Goal: Information Seeking & Learning: Learn about a topic

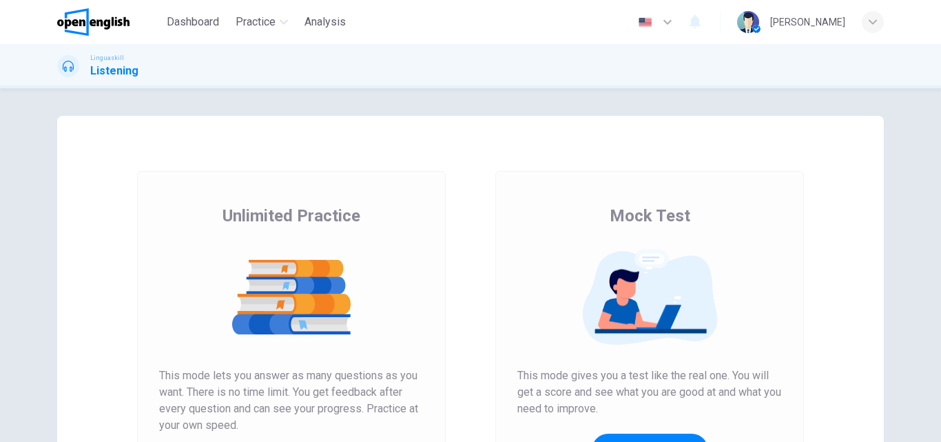
scroll to position [69, 0]
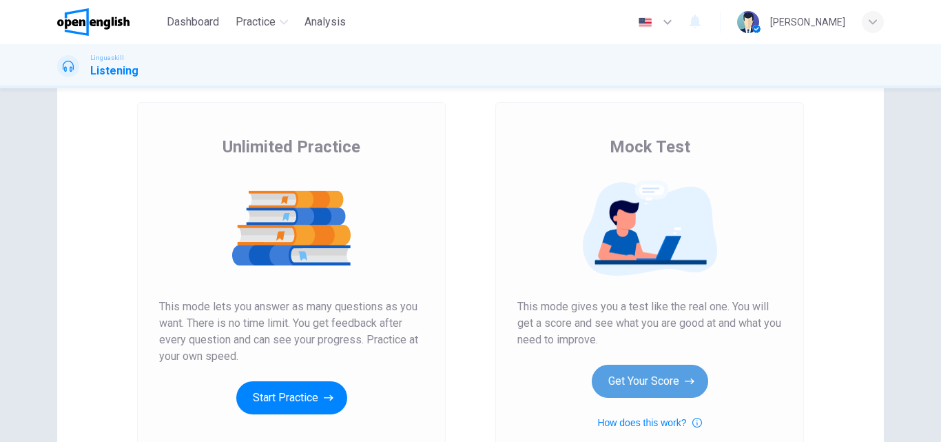
click at [655, 379] on button "Get Your Score" at bounding box center [650, 380] width 116 height 33
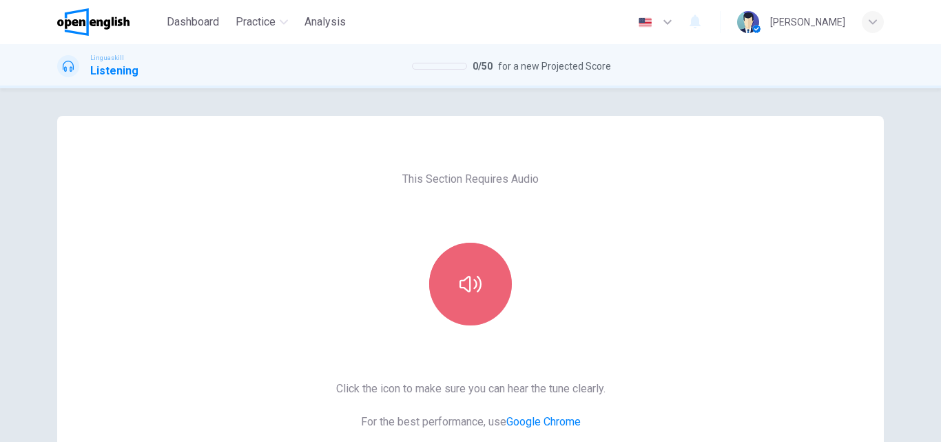
click at [460, 277] on icon "button" at bounding box center [471, 284] width 22 height 22
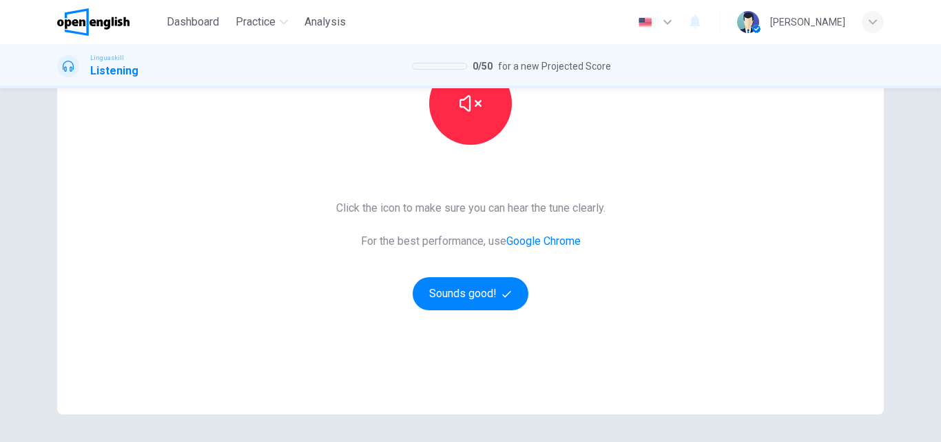
scroll to position [225, 0]
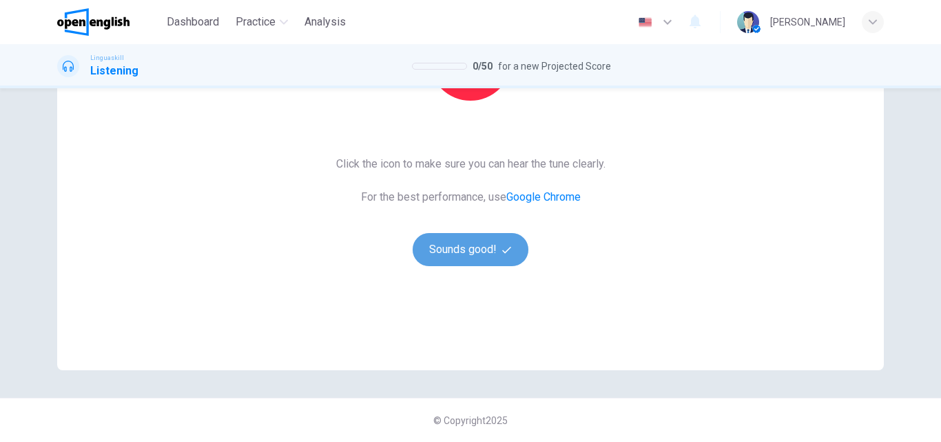
click at [459, 240] on button "Sounds good!" at bounding box center [471, 249] width 116 height 33
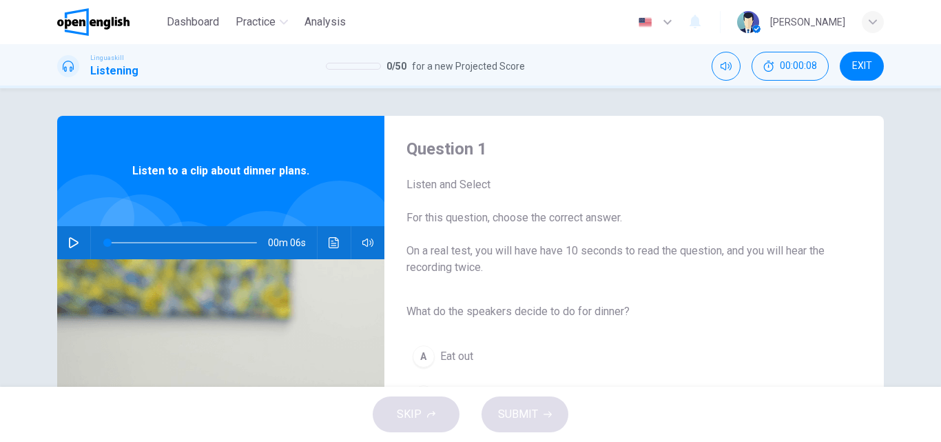
scroll to position [69, 0]
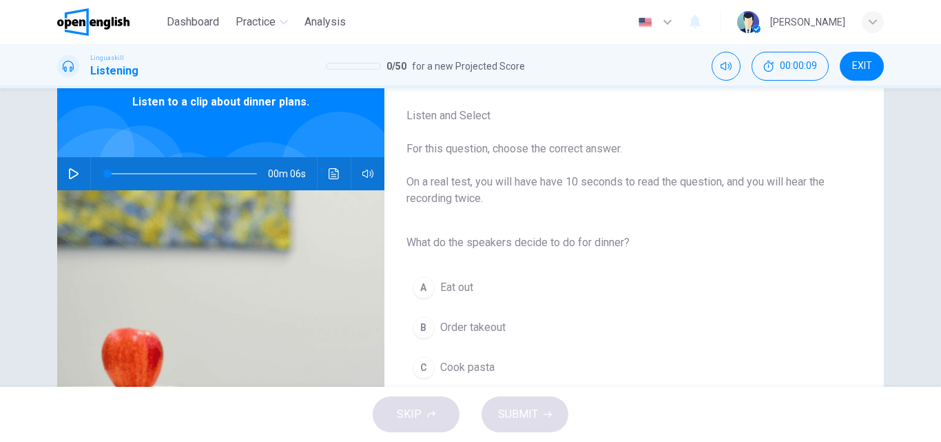
click at [71, 171] on icon "button" at bounding box center [74, 173] width 10 height 11
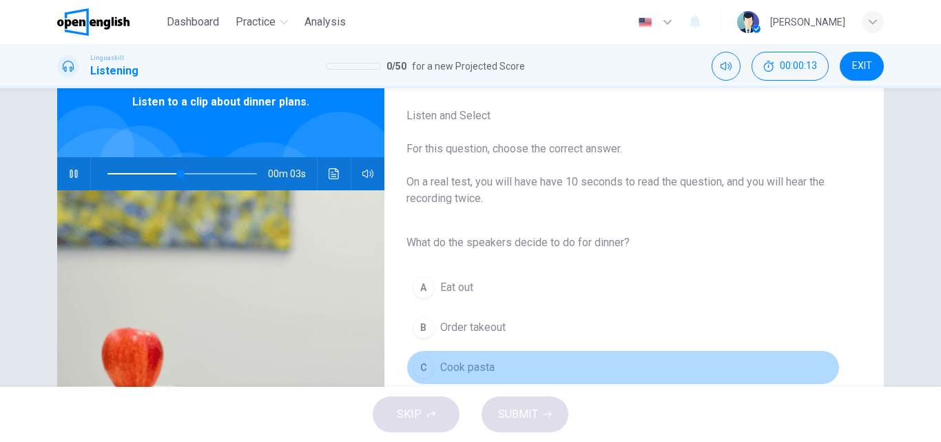
click at [462, 365] on span "Cook pasta" at bounding box center [467, 367] width 54 height 17
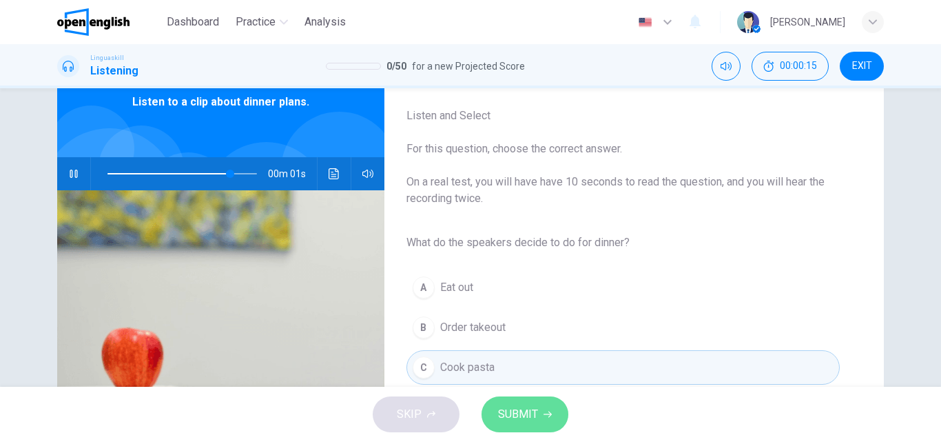
click at [513, 414] on span "SUBMIT" at bounding box center [518, 413] width 40 height 19
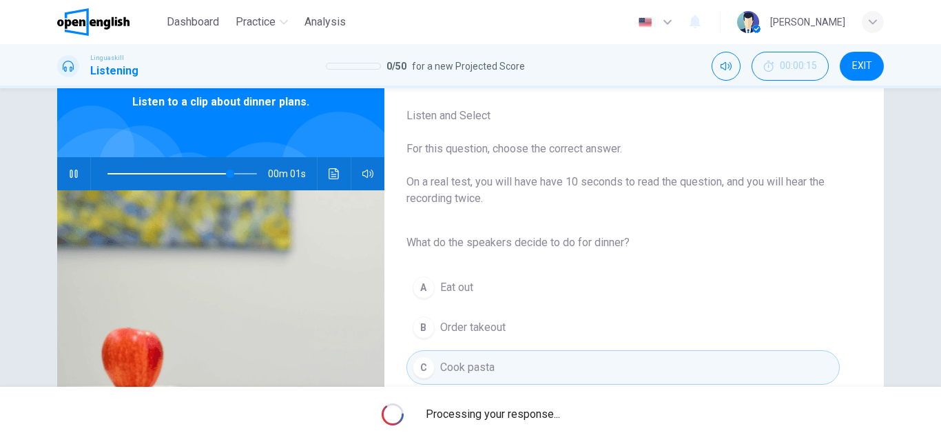
type input "*"
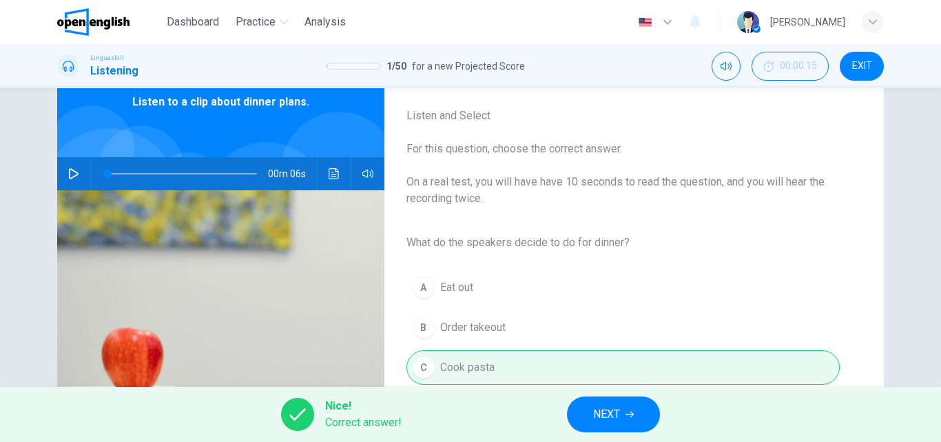
click at [606, 415] on span "NEXT" at bounding box center [606, 413] width 27 height 19
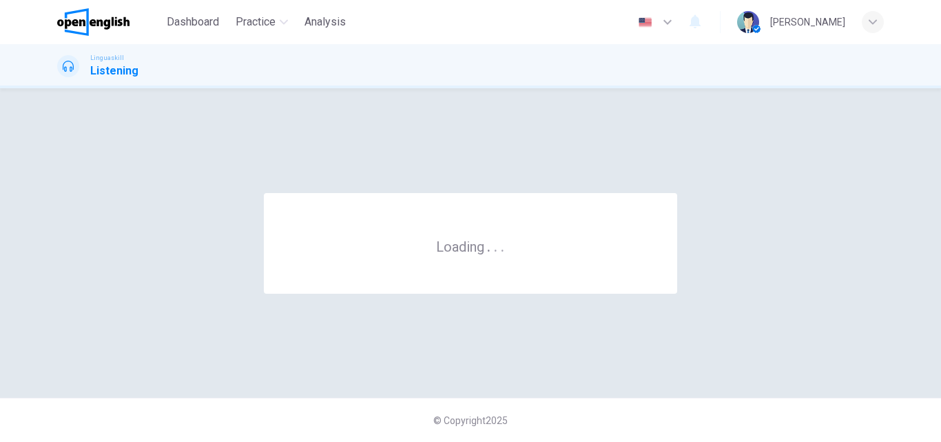
scroll to position [0, 0]
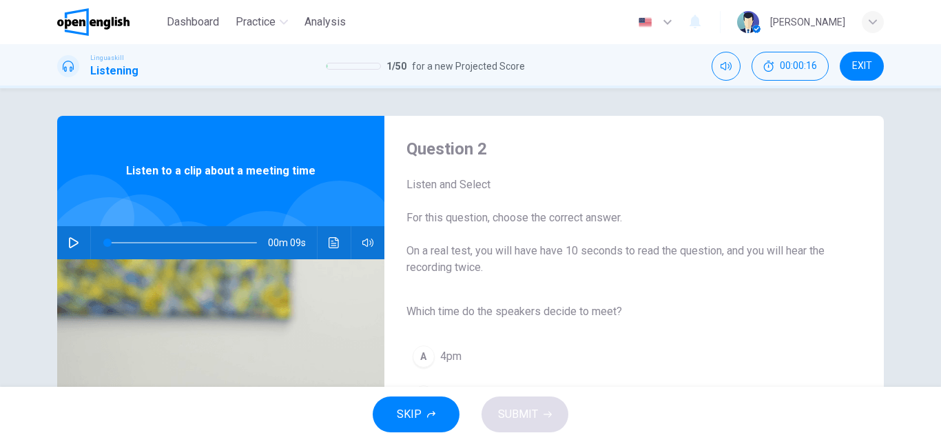
click at [68, 240] on icon "button" at bounding box center [73, 242] width 11 height 11
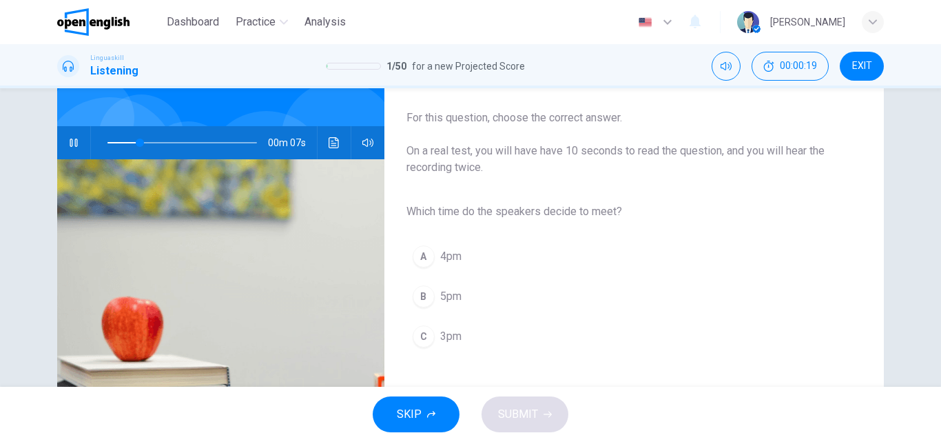
scroll to position [69, 0]
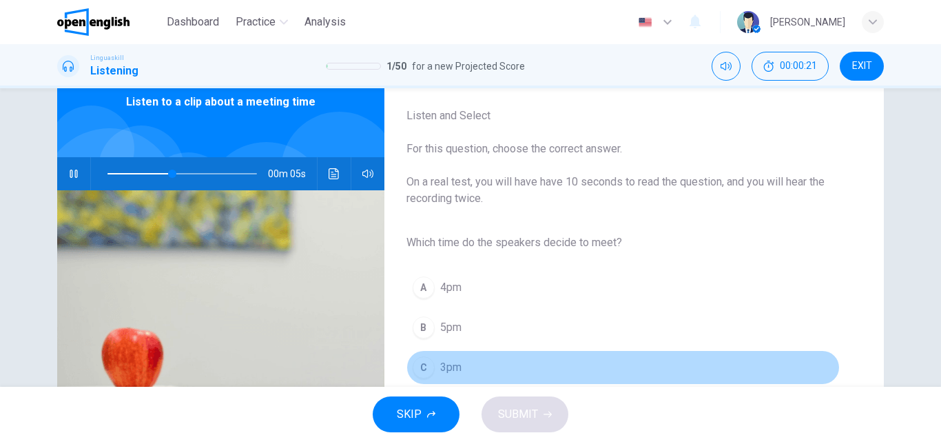
click at [431, 358] on button "C 3pm" at bounding box center [623, 367] width 433 height 34
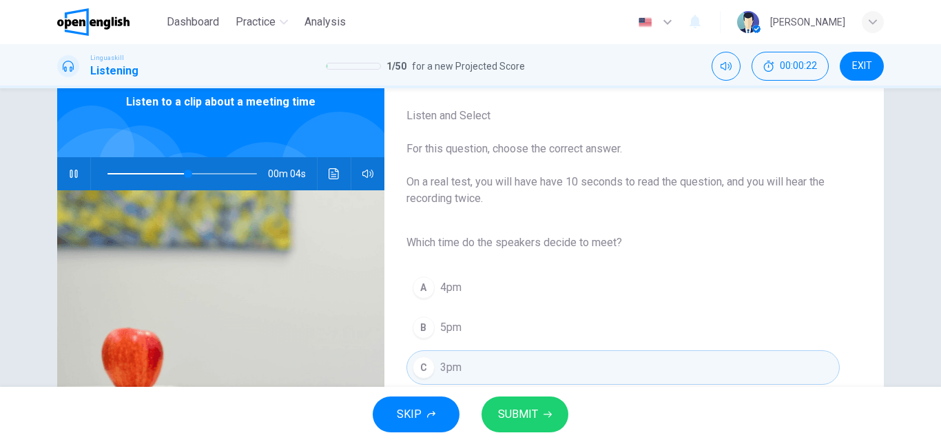
click at [524, 415] on span "SUBMIT" at bounding box center [518, 413] width 40 height 19
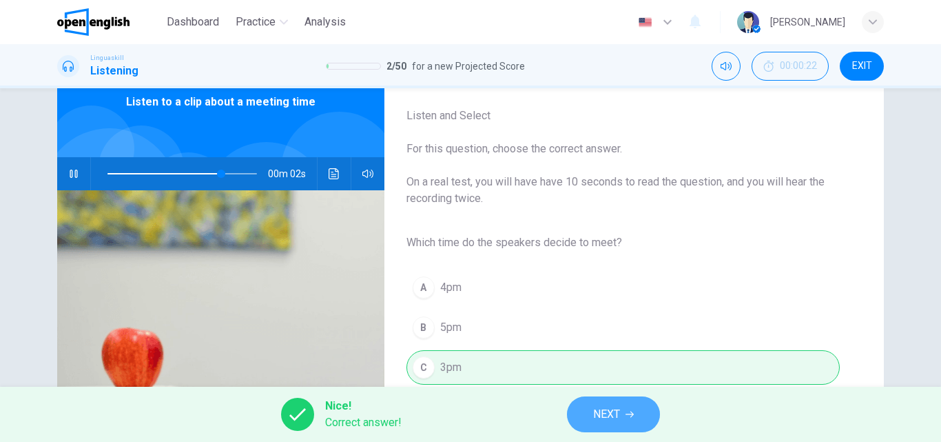
click at [588, 415] on button "NEXT" at bounding box center [613, 414] width 93 height 36
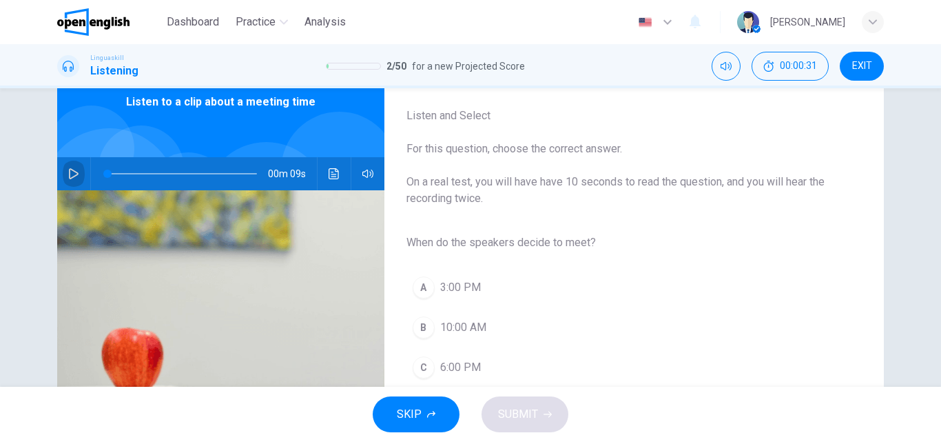
click at [69, 174] on icon "button" at bounding box center [74, 173] width 10 height 11
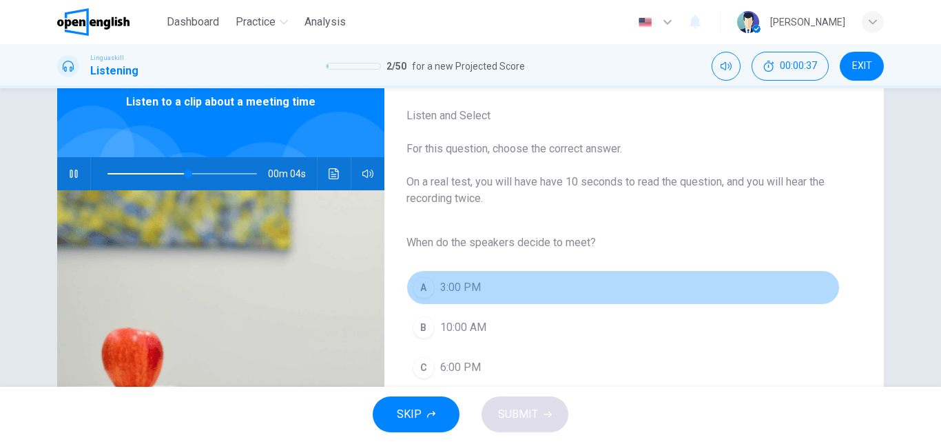
click at [440, 283] on span "3:00 PM" at bounding box center [460, 287] width 41 height 17
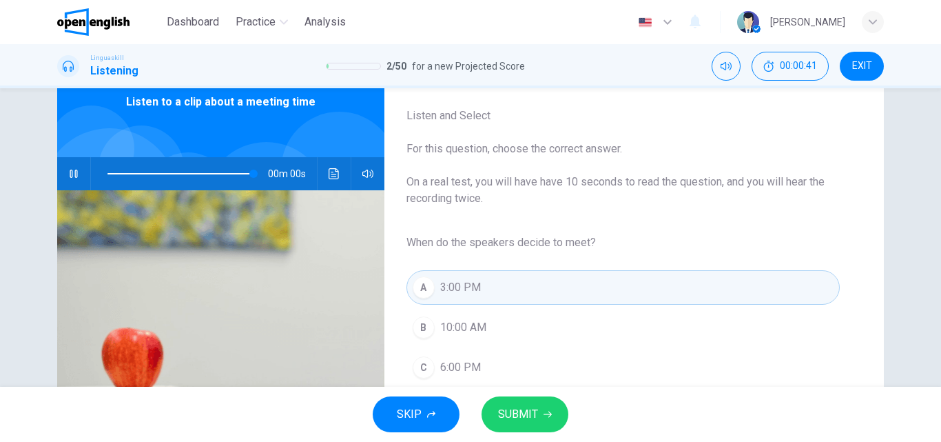
type input "*"
click at [517, 411] on span "SUBMIT" at bounding box center [518, 413] width 40 height 19
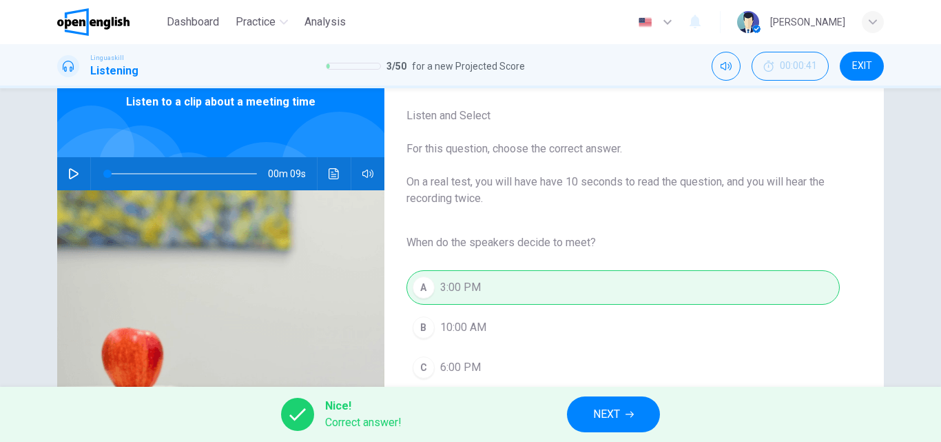
click at [605, 414] on span "NEXT" at bounding box center [606, 413] width 27 height 19
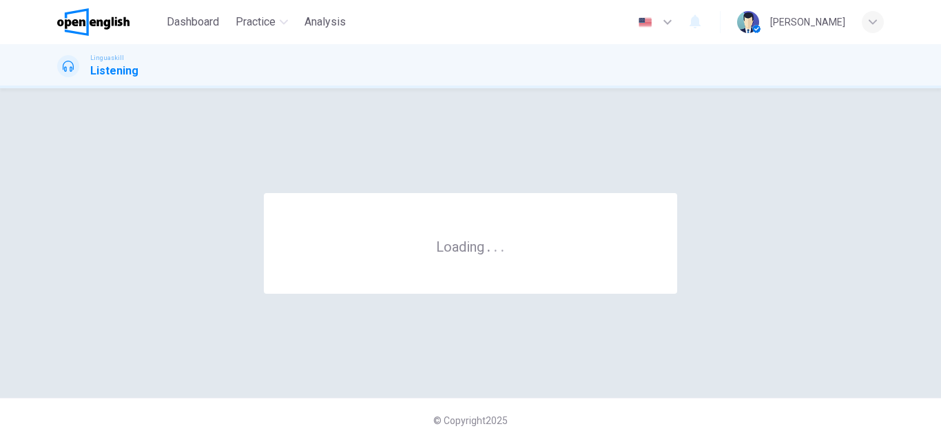
scroll to position [0, 0]
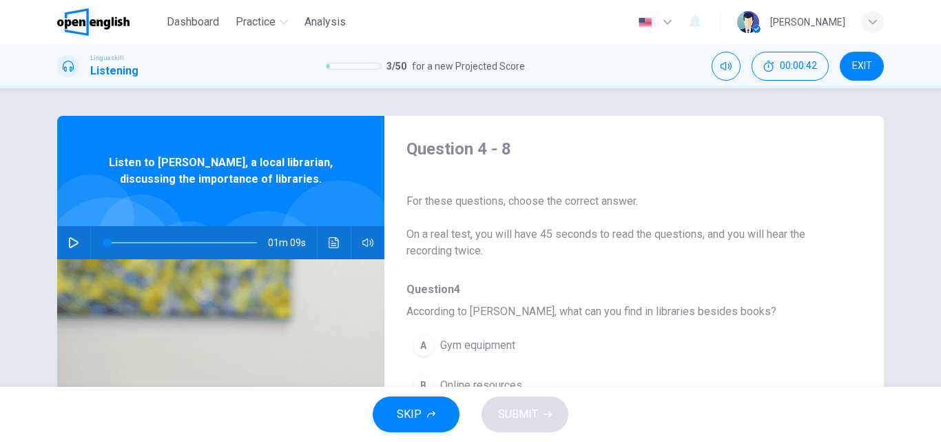
click at [69, 240] on icon "button" at bounding box center [73, 242] width 11 height 11
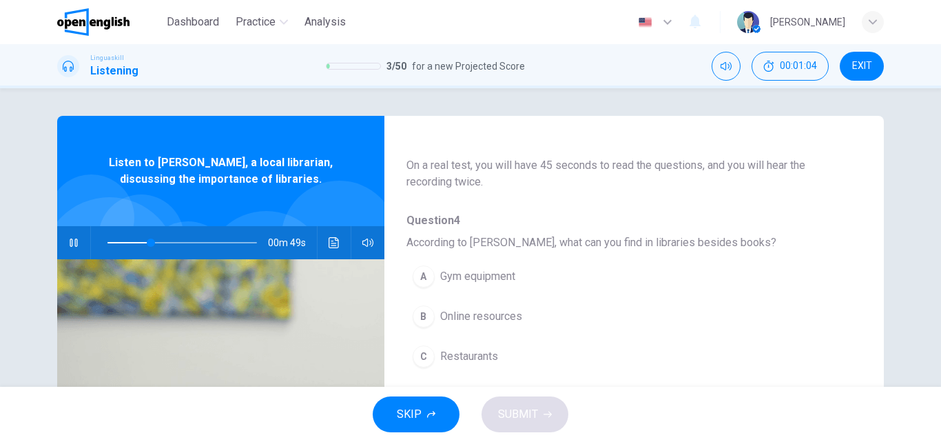
click at [457, 312] on span "Online resources" at bounding box center [481, 316] width 82 height 17
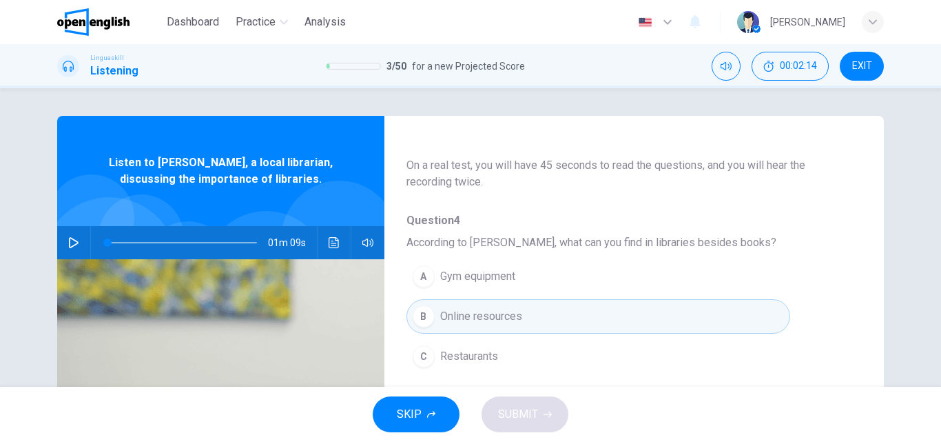
click at [68, 239] on icon "button" at bounding box center [73, 242] width 11 height 11
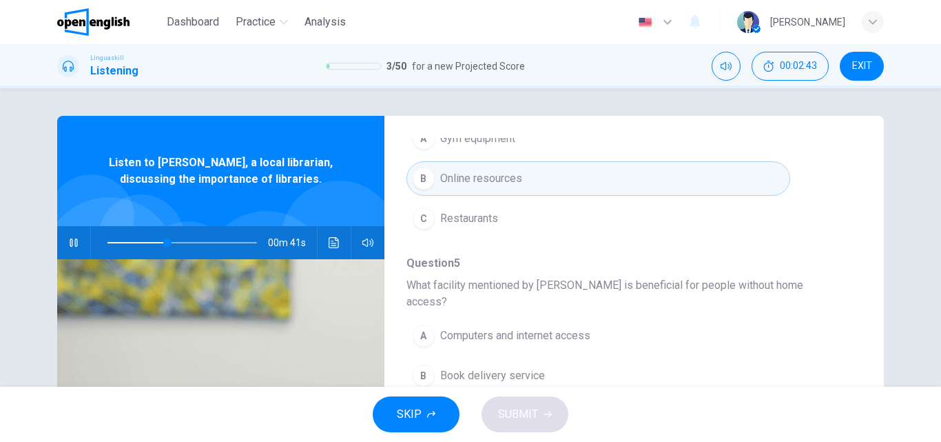
scroll to position [276, 0]
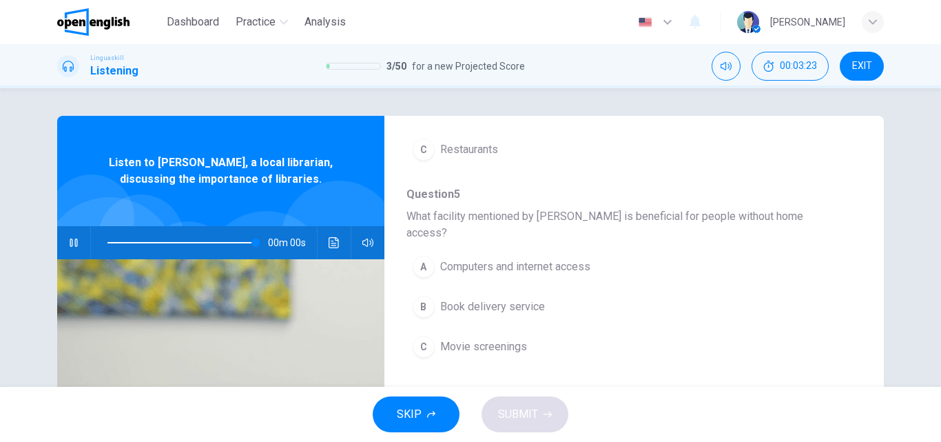
type input "*"
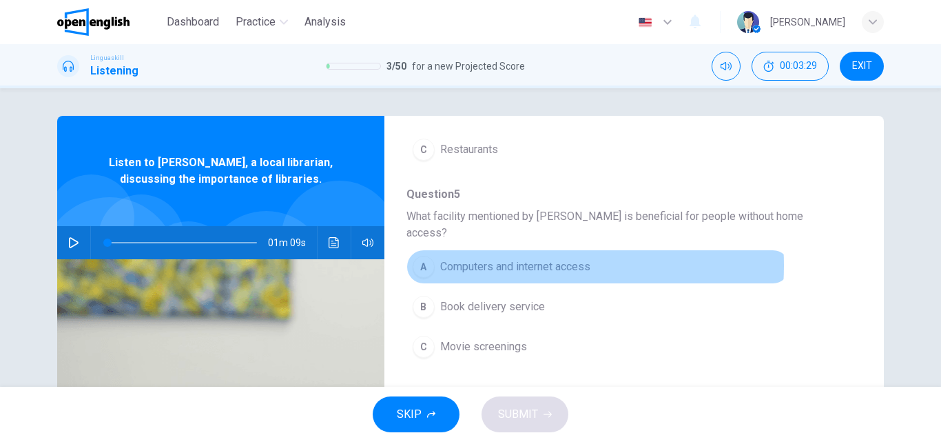
click at [492, 258] on span "Computers and internet access" at bounding box center [515, 266] width 150 height 17
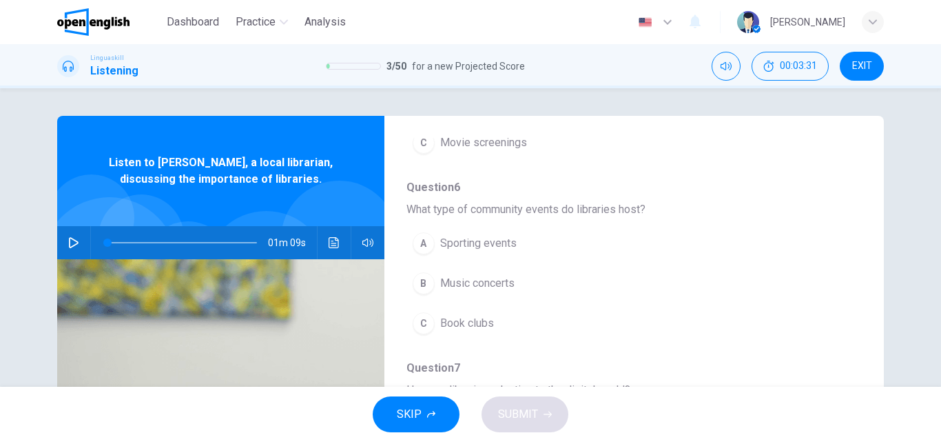
scroll to position [482, 0]
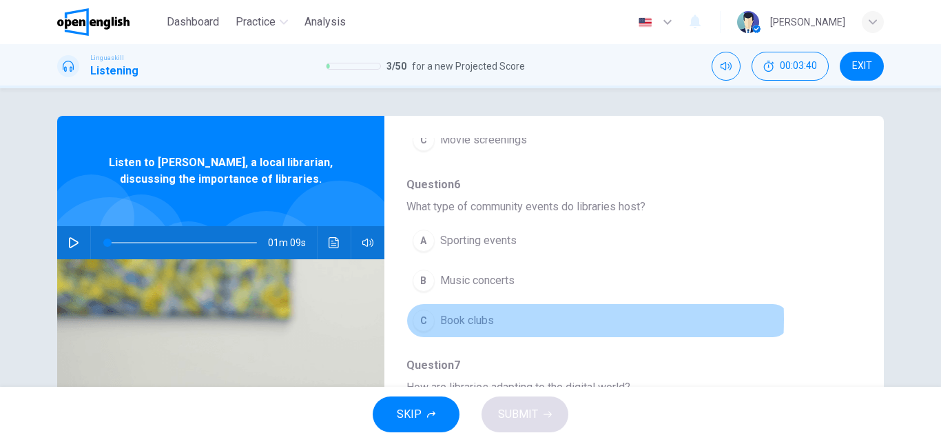
click at [466, 312] on span "Book clubs" at bounding box center [467, 320] width 54 height 17
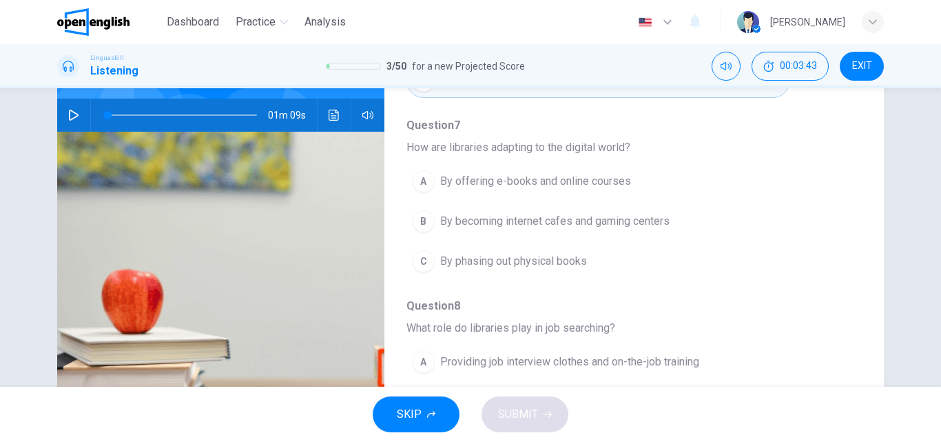
scroll to position [138, 0]
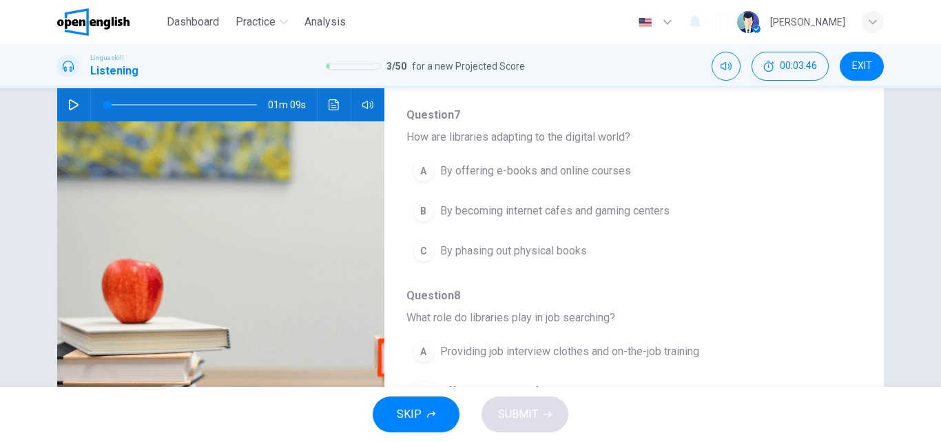
click at [504, 163] on span "By offering e-books and online courses" at bounding box center [535, 171] width 191 height 17
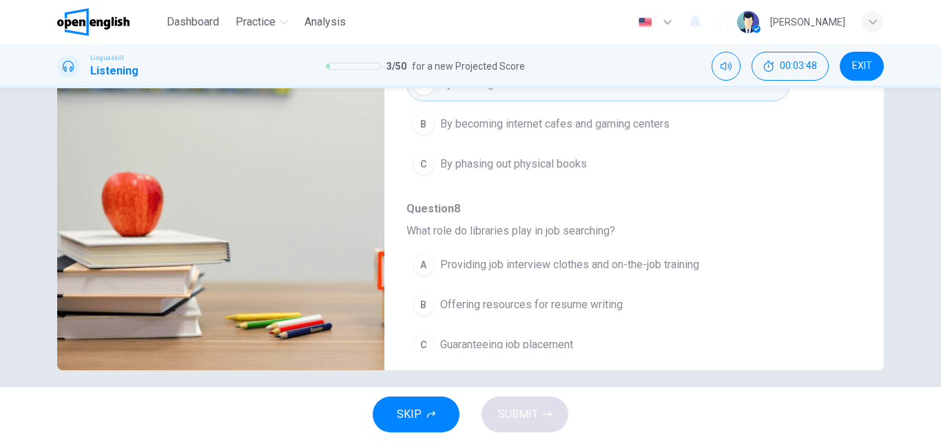
scroll to position [236, 0]
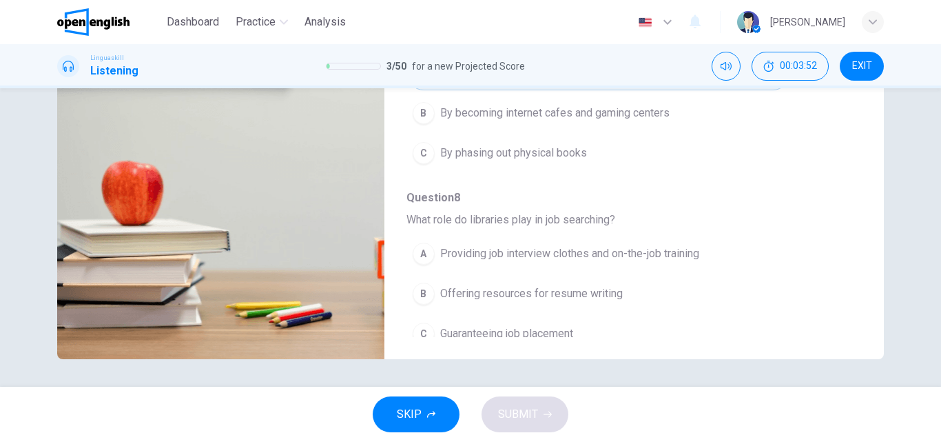
click at [487, 285] on span "Offering resources for resume writing" at bounding box center [531, 293] width 183 height 17
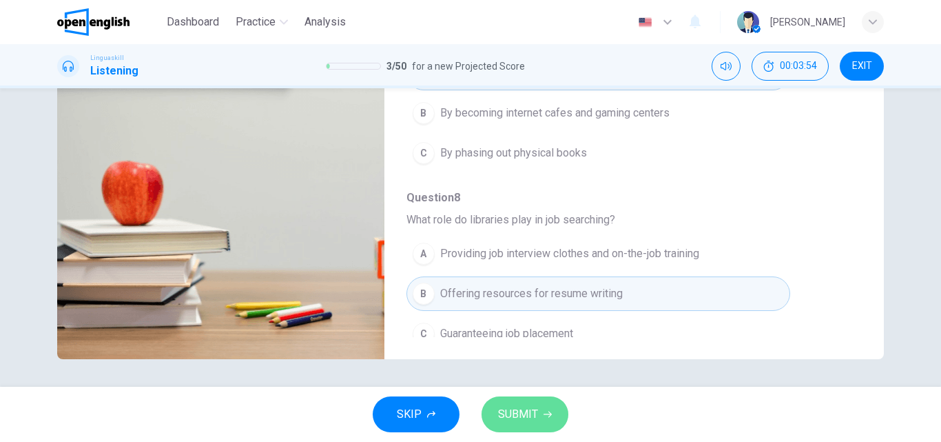
click at [521, 414] on span "SUBMIT" at bounding box center [518, 413] width 40 height 19
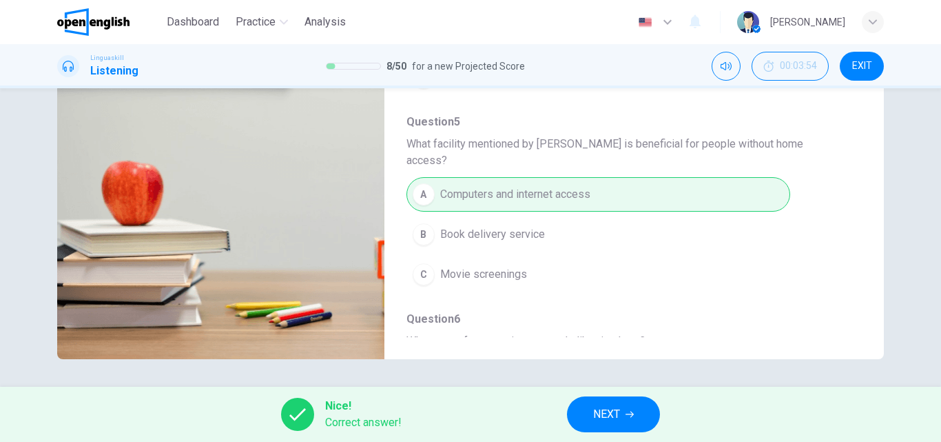
scroll to position [0, 0]
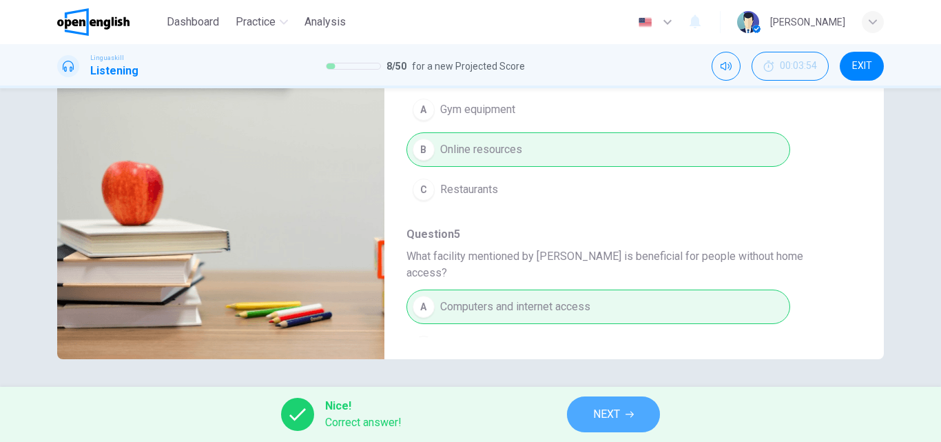
click at [608, 412] on span "NEXT" at bounding box center [606, 413] width 27 height 19
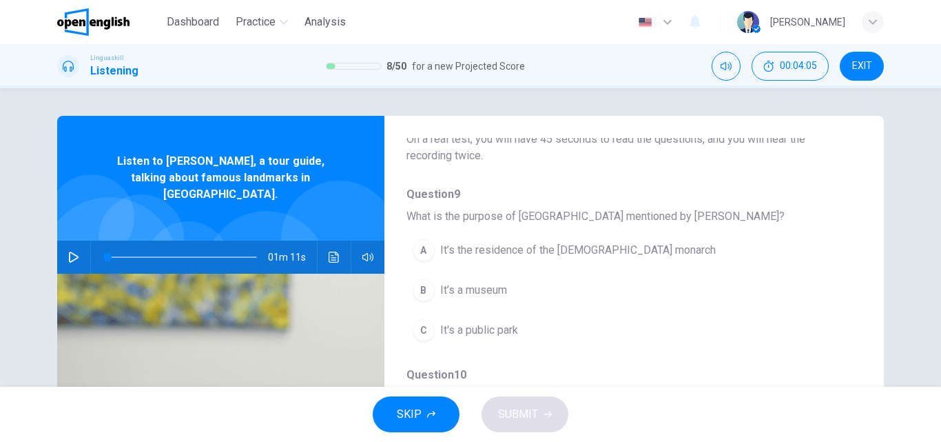
scroll to position [43, 0]
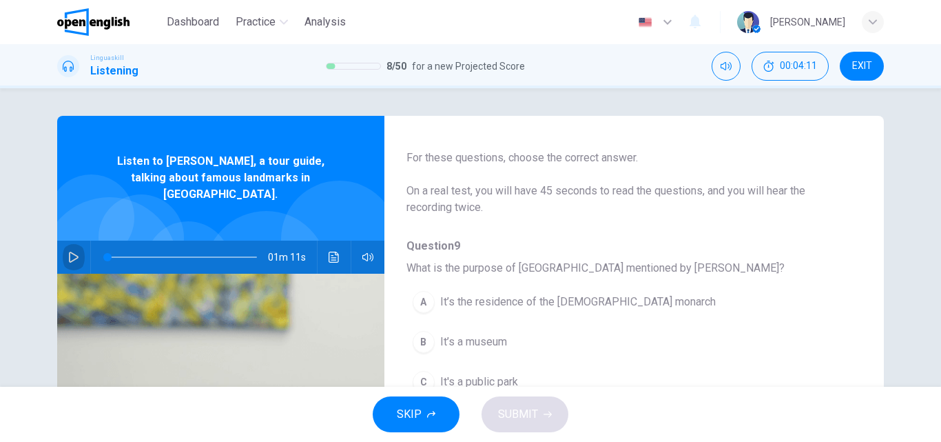
click at [68, 251] on icon "button" at bounding box center [73, 256] width 11 height 11
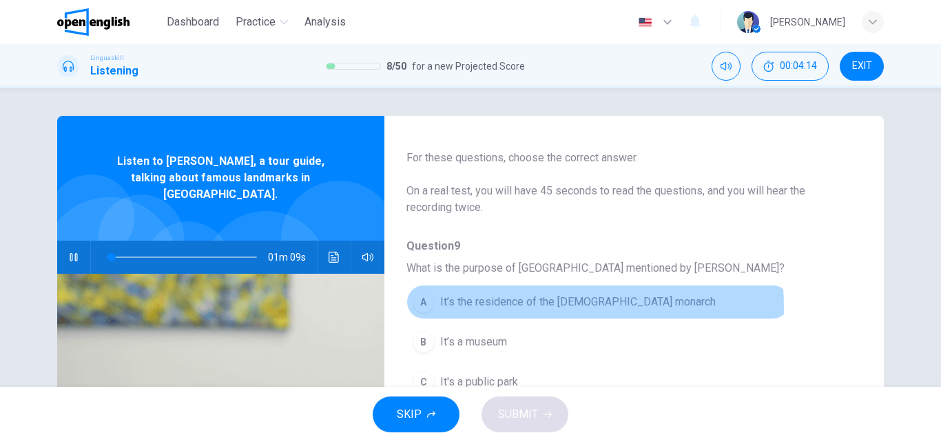
click at [527, 307] on span "It’s the residence of the [DEMOGRAPHIC_DATA] monarch" at bounding box center [578, 302] width 276 height 17
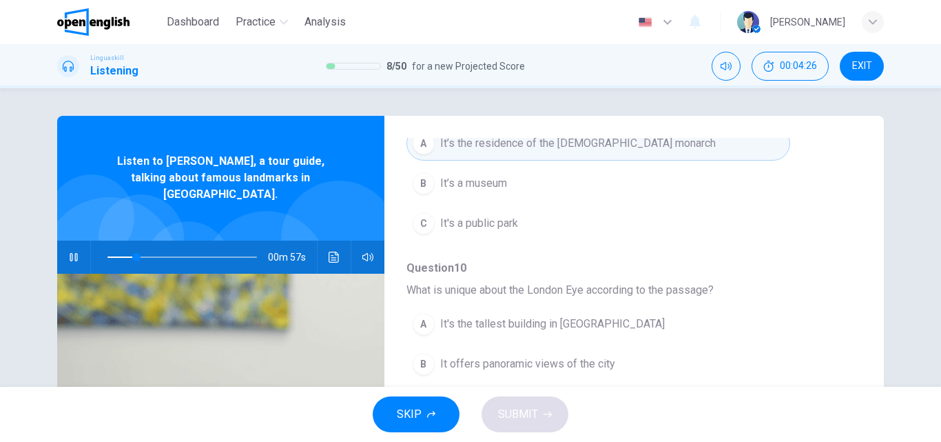
scroll to position [250, 0]
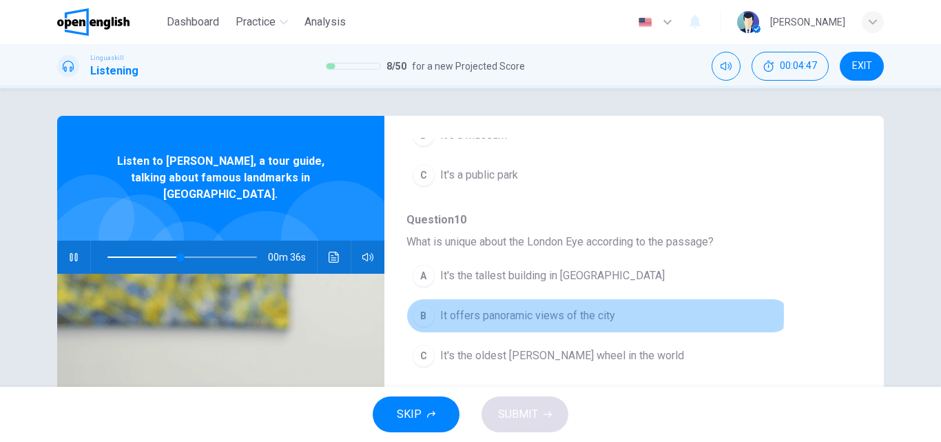
click at [488, 314] on span "It offers panoramic views of the city" at bounding box center [527, 315] width 175 height 17
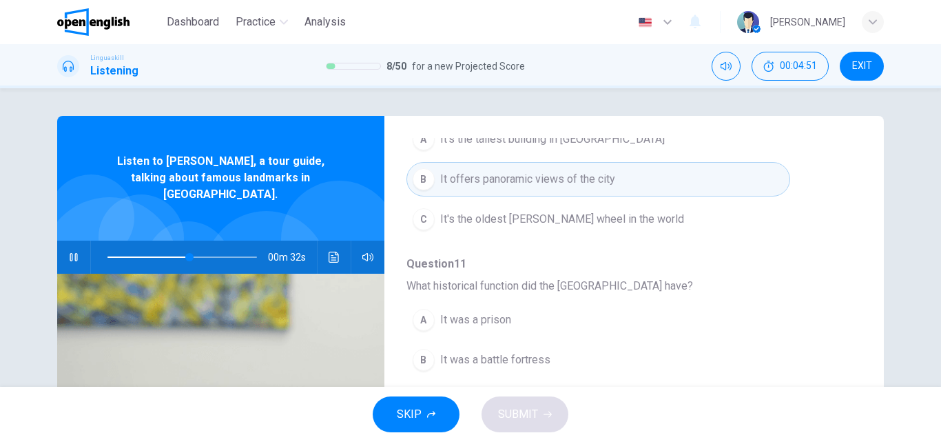
scroll to position [388, 0]
click at [483, 321] on span "It was a prison" at bounding box center [475, 318] width 71 height 17
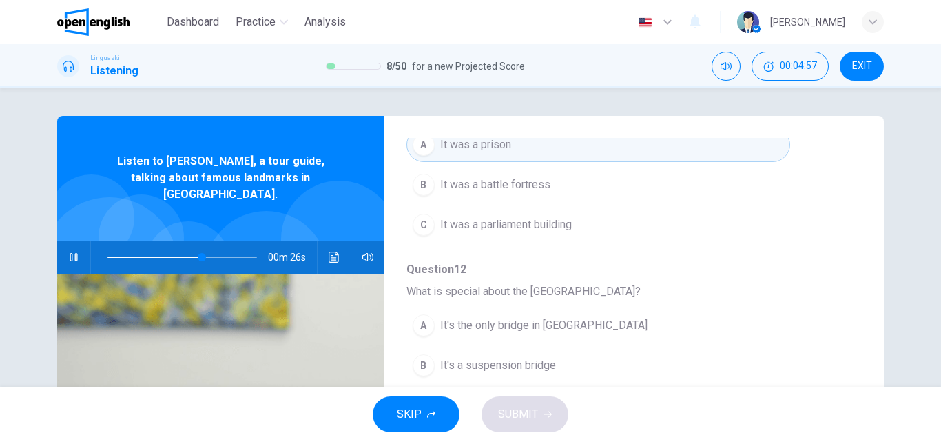
scroll to position [595, 0]
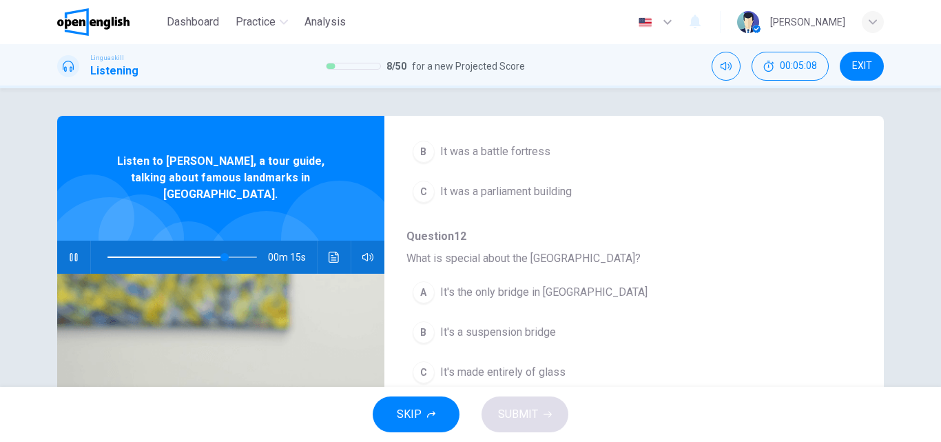
click at [453, 331] on span "It's a suspension bridge" at bounding box center [498, 332] width 116 height 17
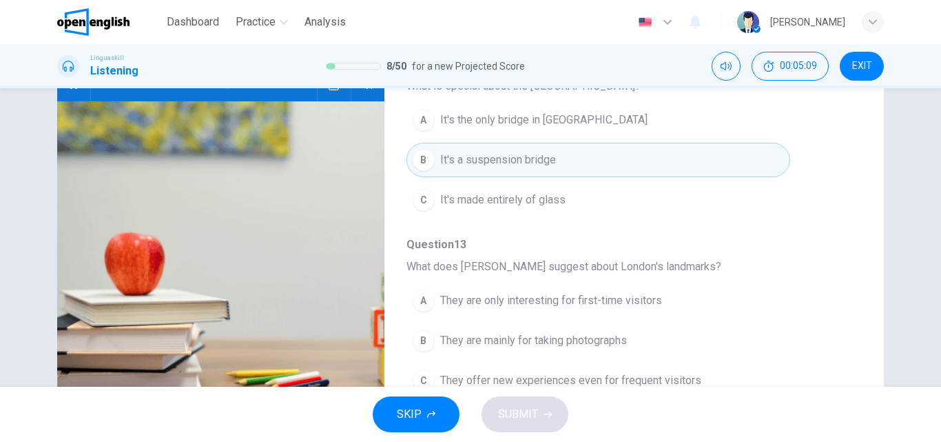
scroll to position [207, 0]
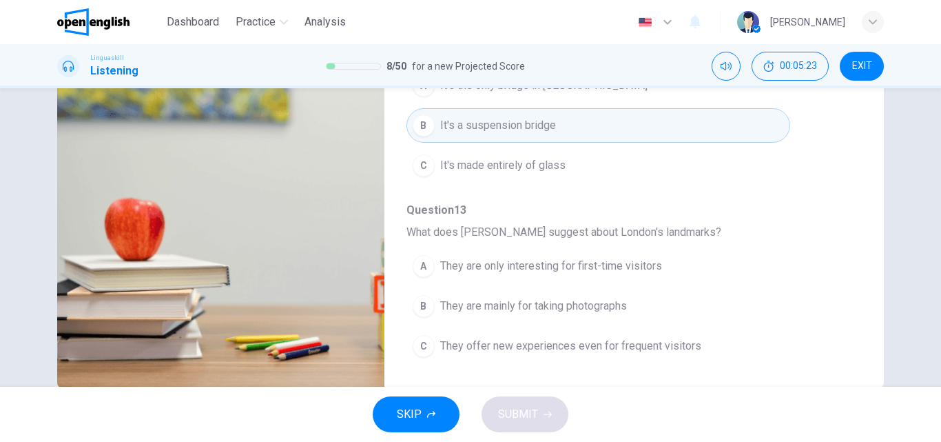
type input "*"
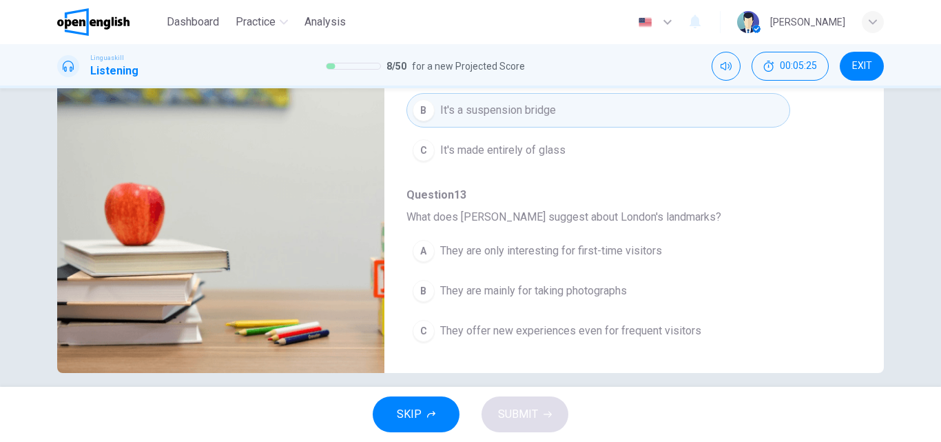
scroll to position [236, 0]
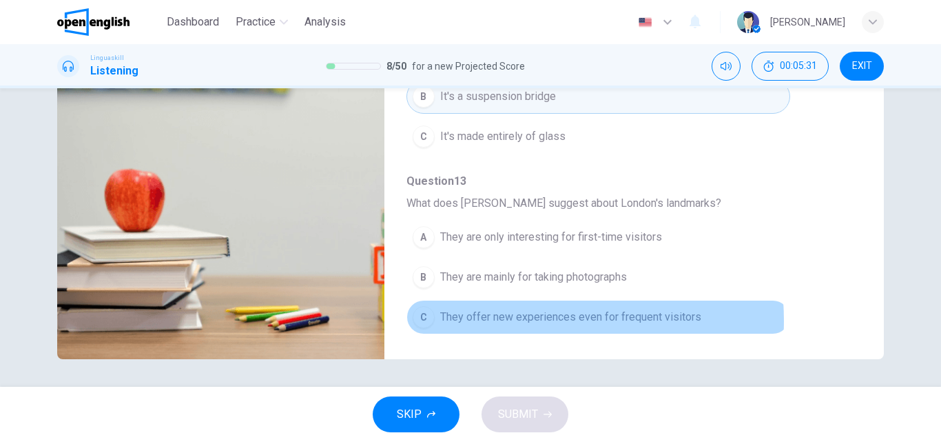
click at [511, 320] on span "They offer new experiences even for frequent visitors" at bounding box center [570, 317] width 261 height 17
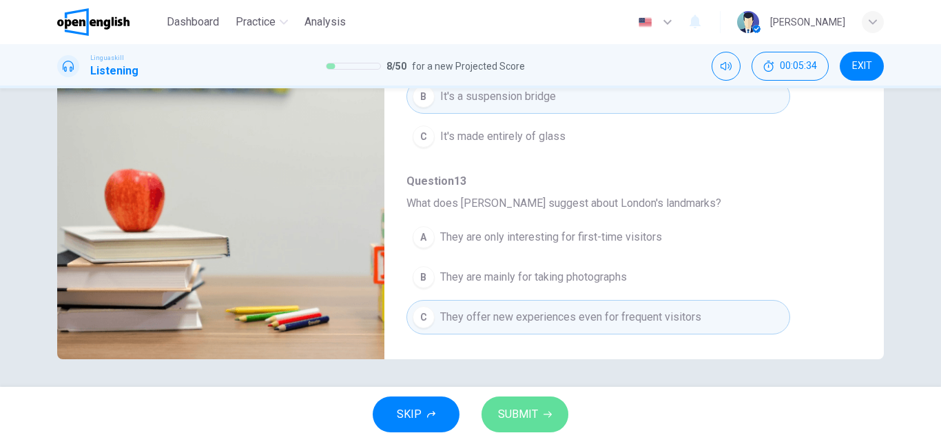
click at [515, 415] on span "SUBMIT" at bounding box center [518, 413] width 40 height 19
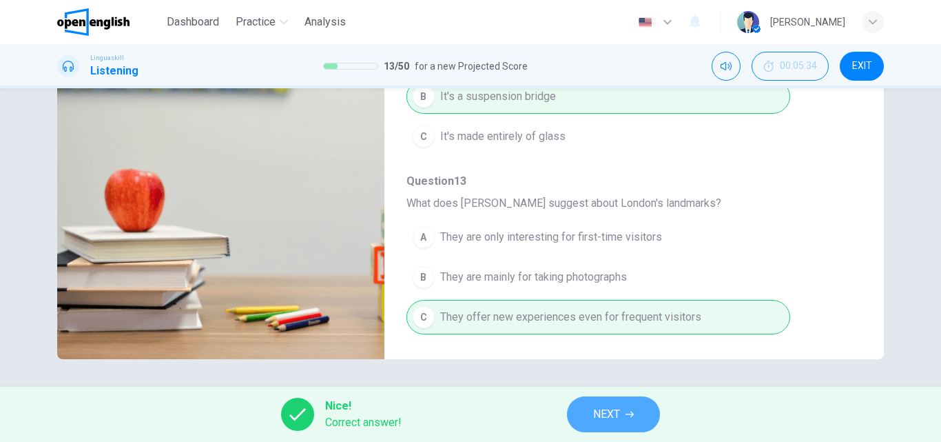
click at [604, 416] on span "NEXT" at bounding box center [606, 413] width 27 height 19
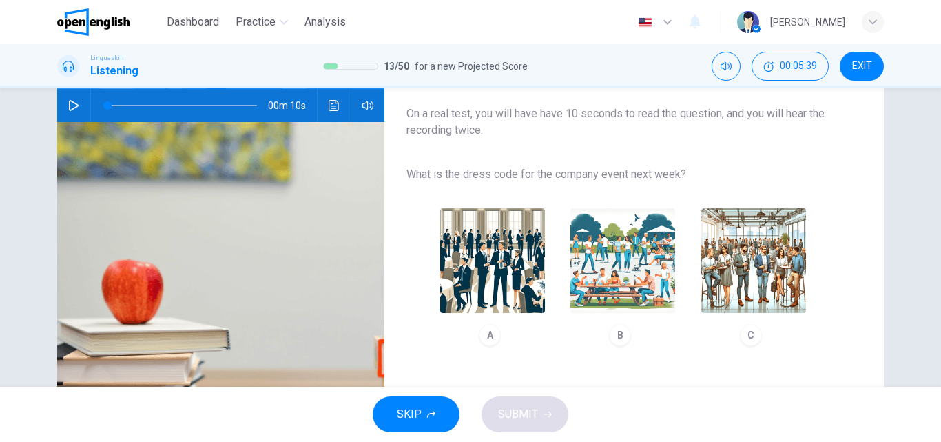
scroll to position [138, 0]
click at [70, 101] on icon "button" at bounding box center [74, 104] width 10 height 11
type input "*"
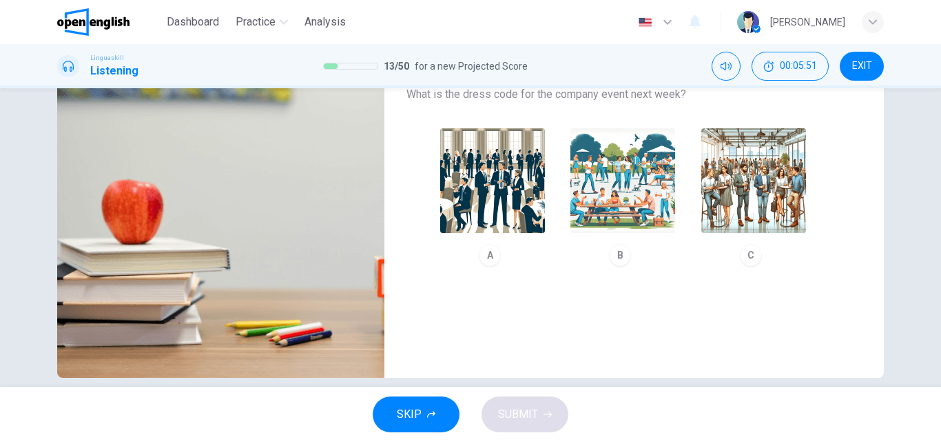
scroll to position [236, 0]
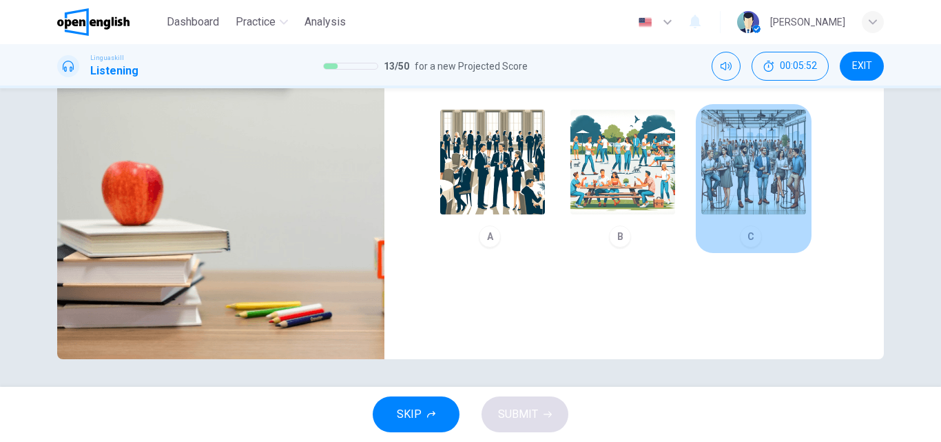
click at [745, 243] on div "C" at bounding box center [751, 236] width 22 height 22
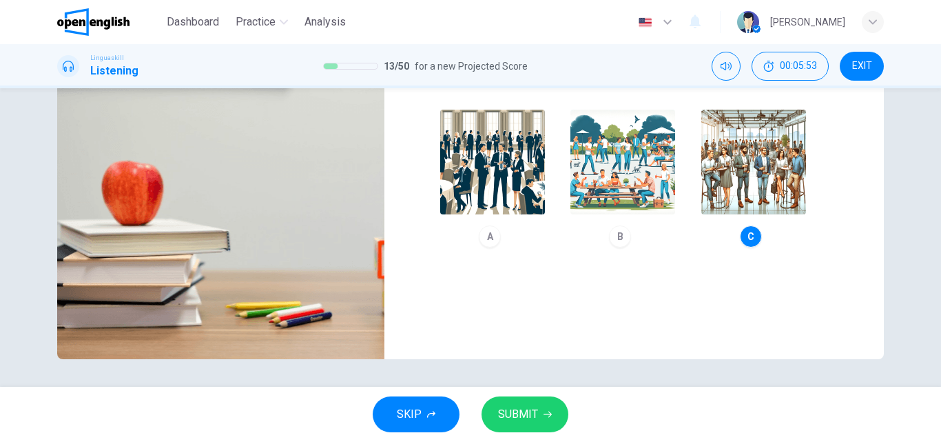
click at [526, 413] on span "SUBMIT" at bounding box center [518, 413] width 40 height 19
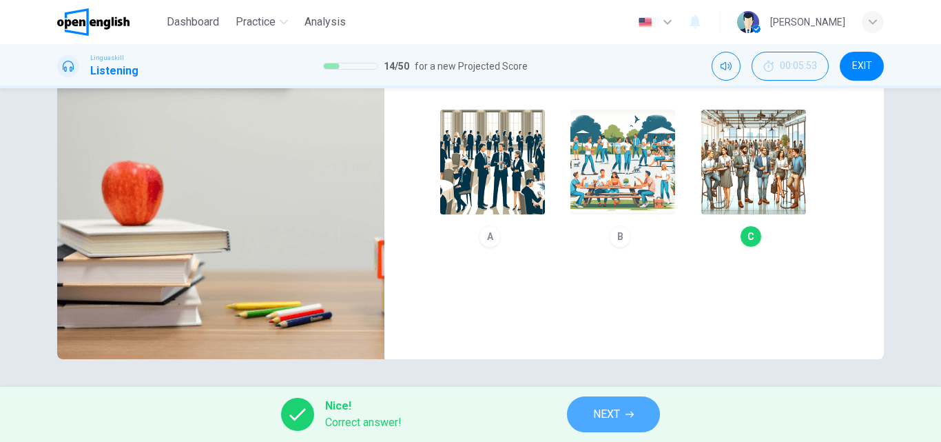
click at [619, 415] on span "NEXT" at bounding box center [606, 413] width 27 height 19
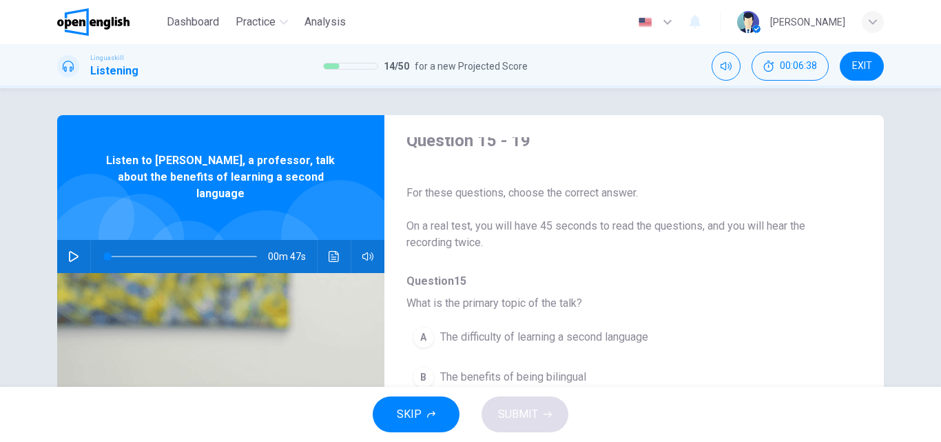
scroll to position [0, 0]
click at [68, 251] on icon "button" at bounding box center [73, 256] width 11 height 11
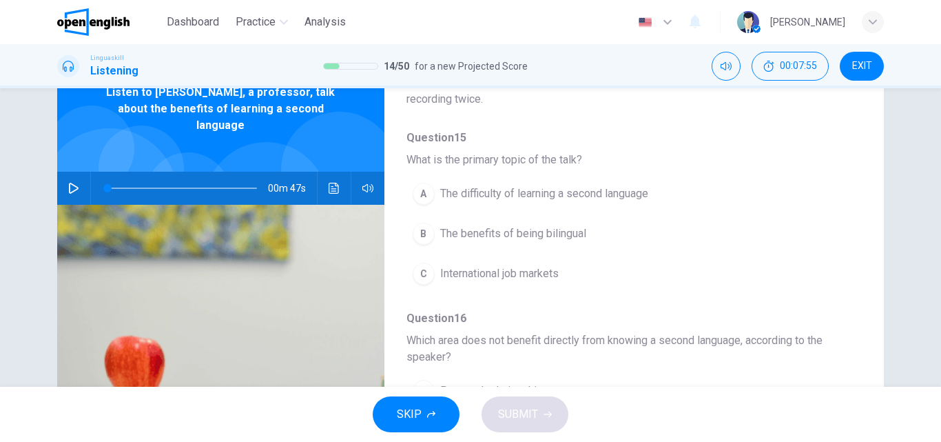
scroll to position [138, 0]
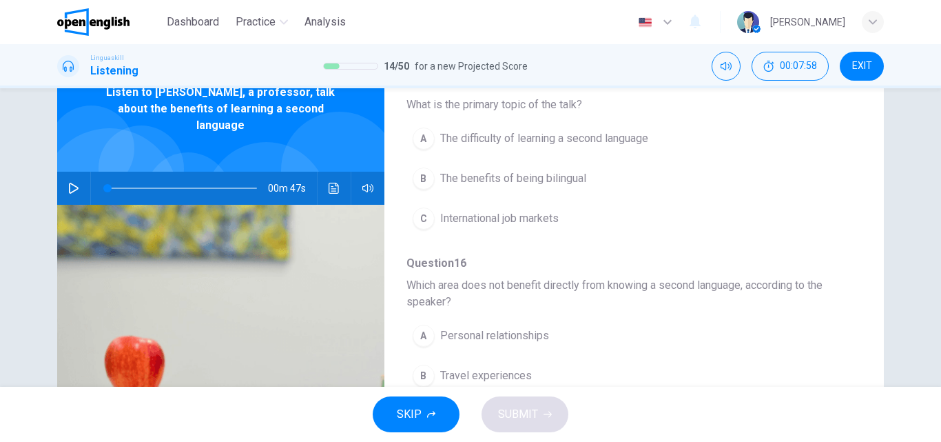
click at [427, 178] on div "B" at bounding box center [424, 178] width 22 height 22
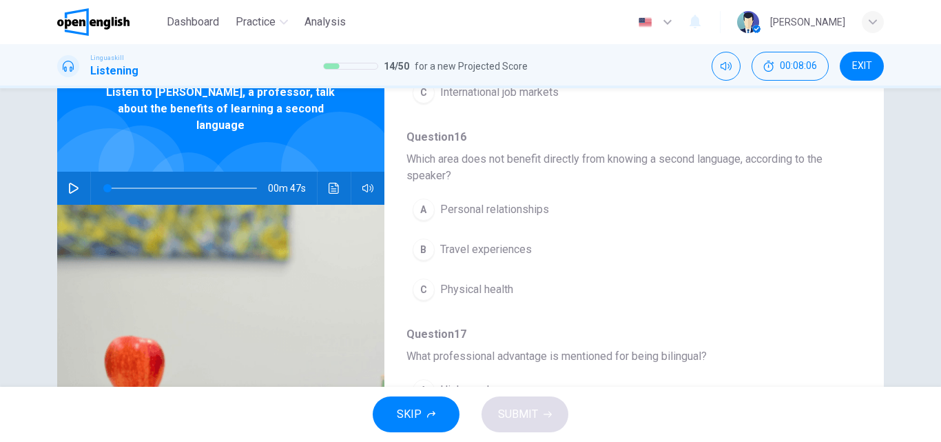
scroll to position [276, 0]
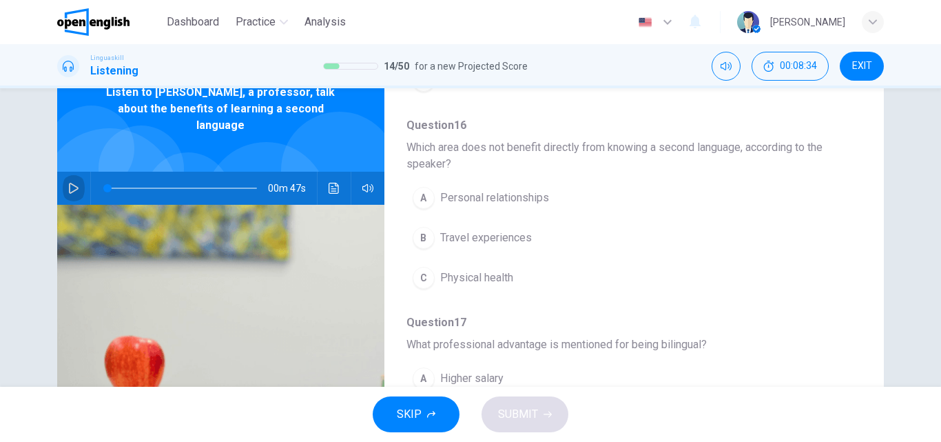
click at [69, 183] on icon "button" at bounding box center [74, 188] width 10 height 11
type input "*"
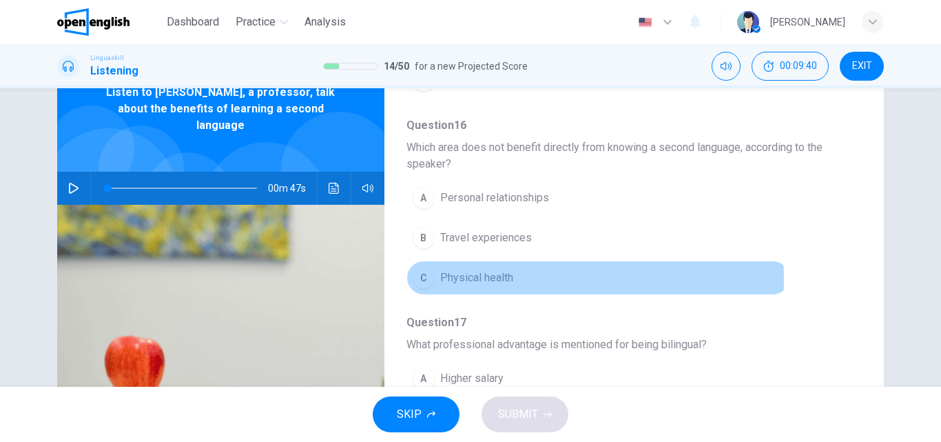
click at [498, 279] on span "Physical health" at bounding box center [476, 277] width 73 height 17
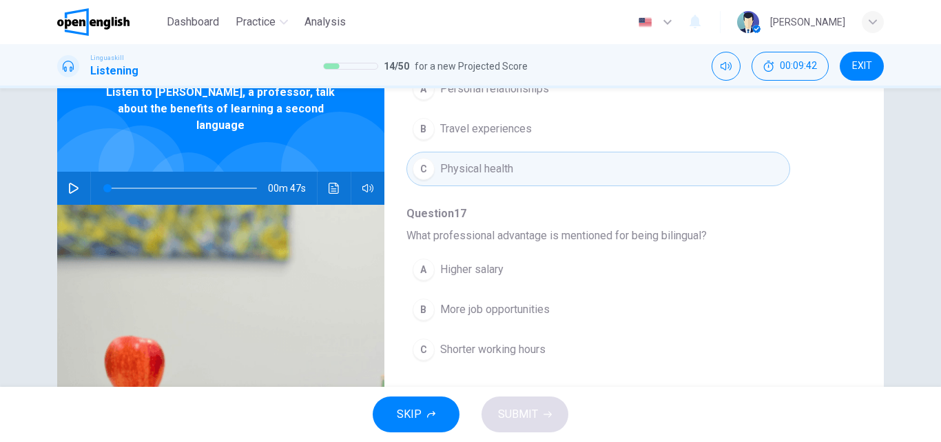
scroll to position [413, 0]
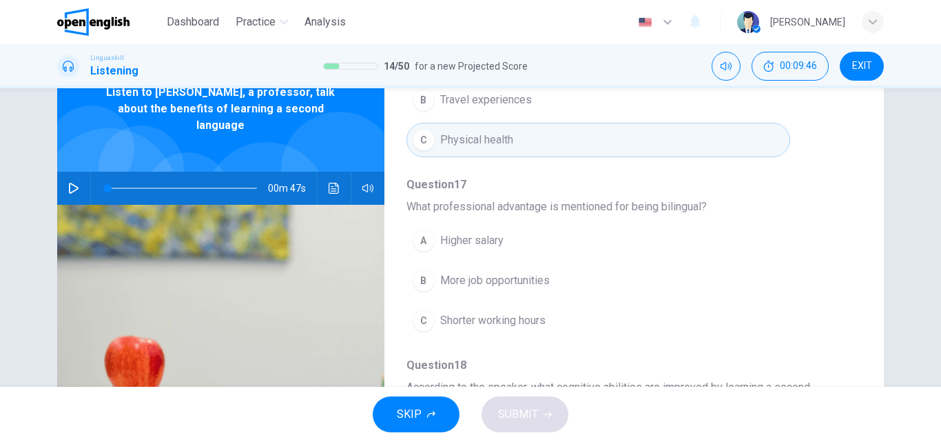
click at [505, 280] on span "More job opportunities" at bounding box center [495, 280] width 110 height 17
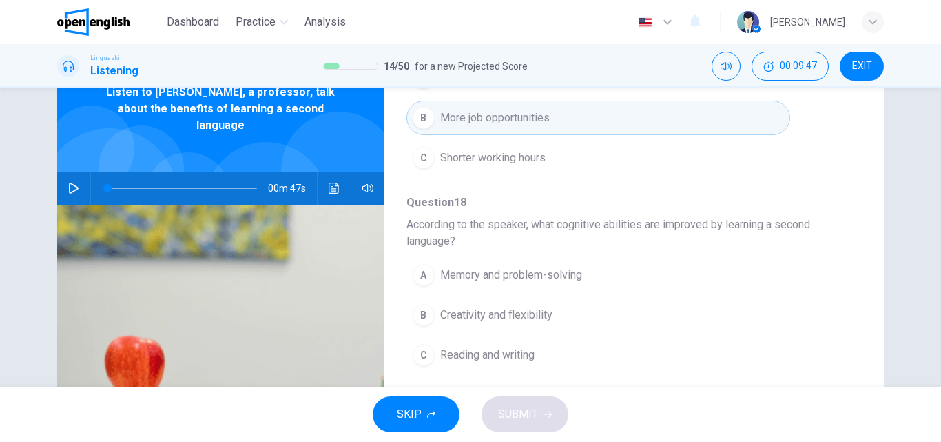
scroll to position [620, 0]
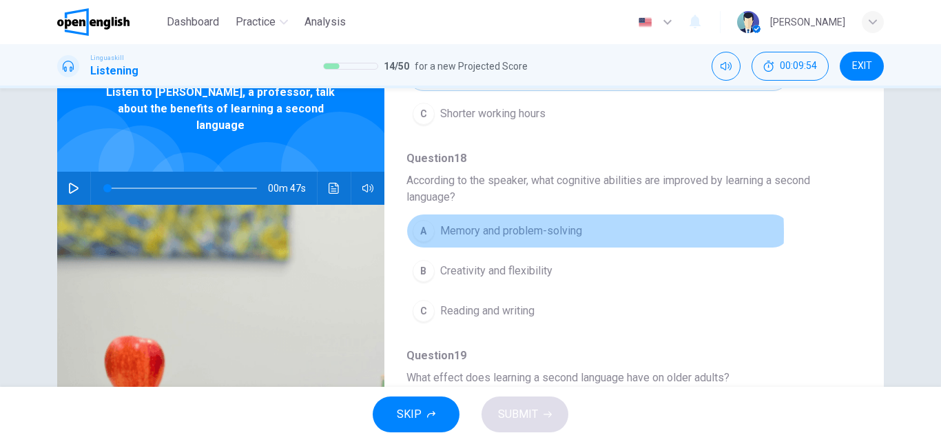
click at [470, 232] on span "Memory and problem-solving" at bounding box center [511, 231] width 142 height 17
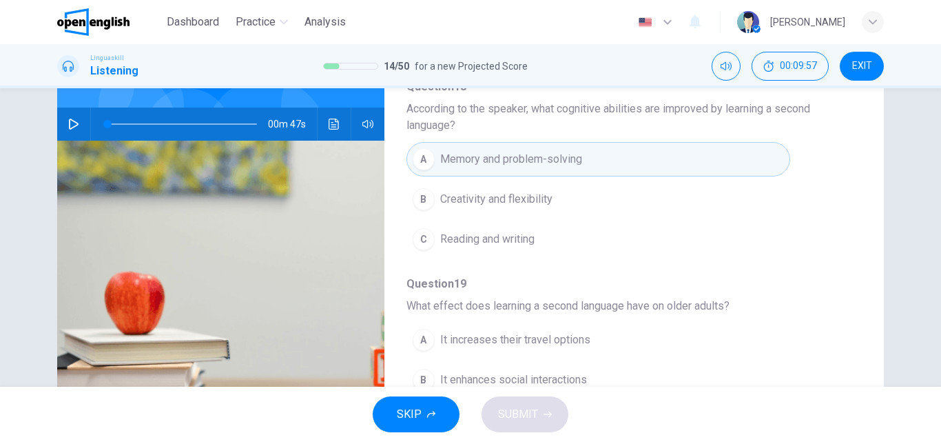
scroll to position [236, 0]
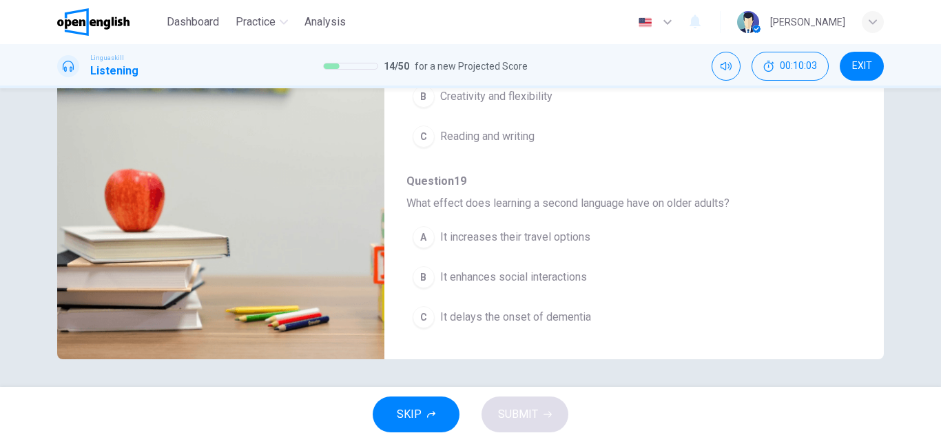
click at [564, 308] on button "C It delays the onset of dementia" at bounding box center [599, 317] width 384 height 34
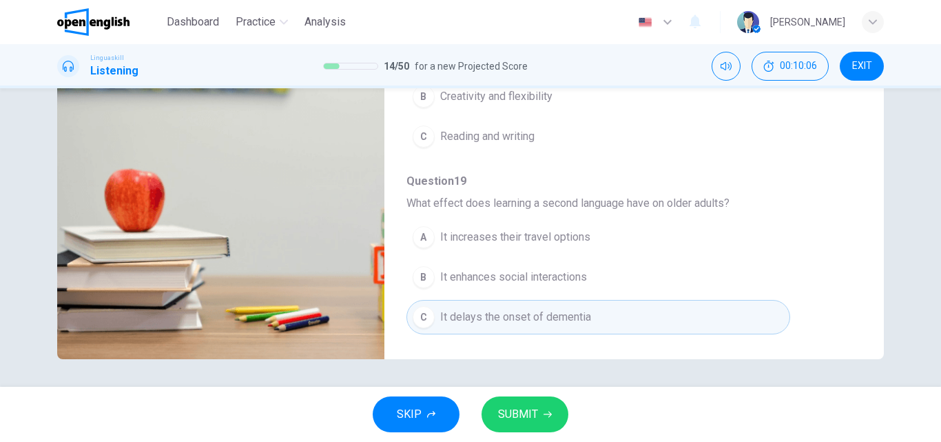
click at [507, 411] on span "SUBMIT" at bounding box center [518, 413] width 40 height 19
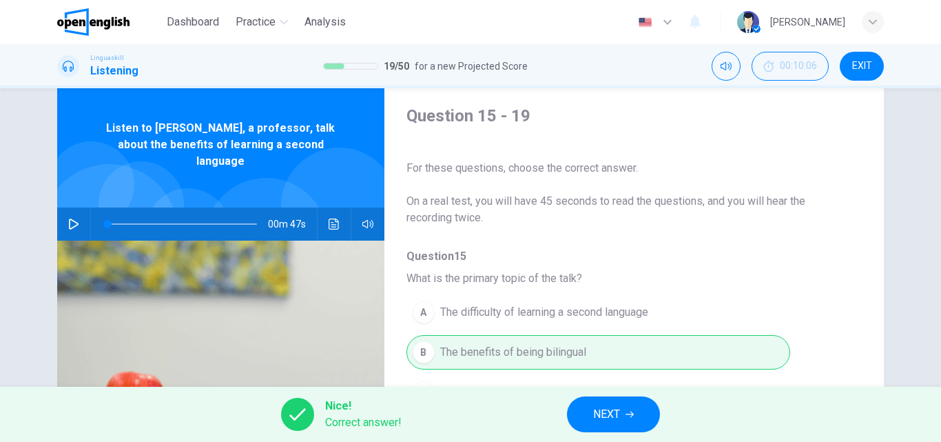
scroll to position [0, 0]
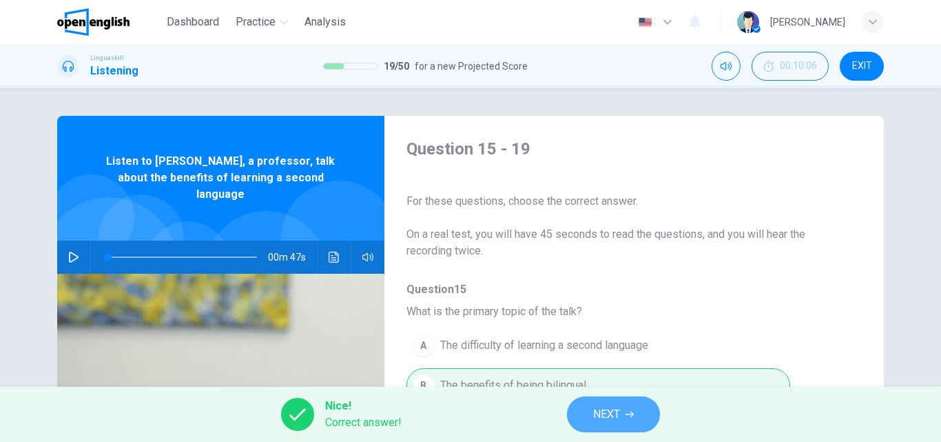
click at [606, 409] on span "NEXT" at bounding box center [606, 413] width 27 height 19
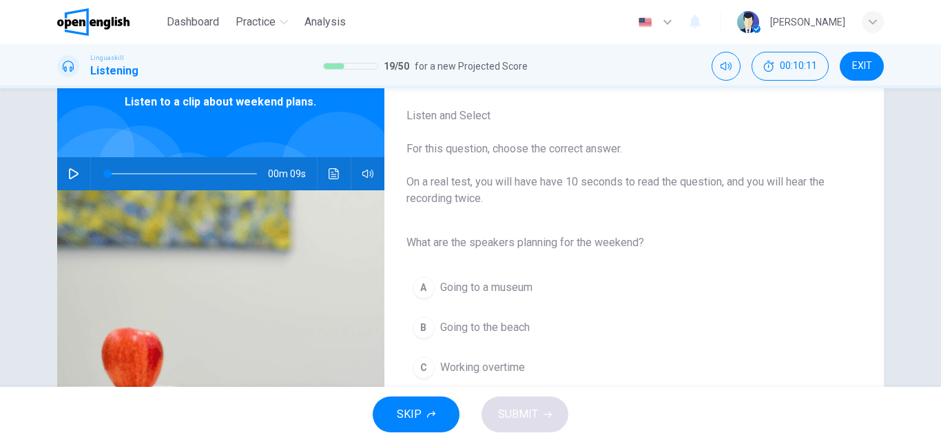
scroll to position [138, 0]
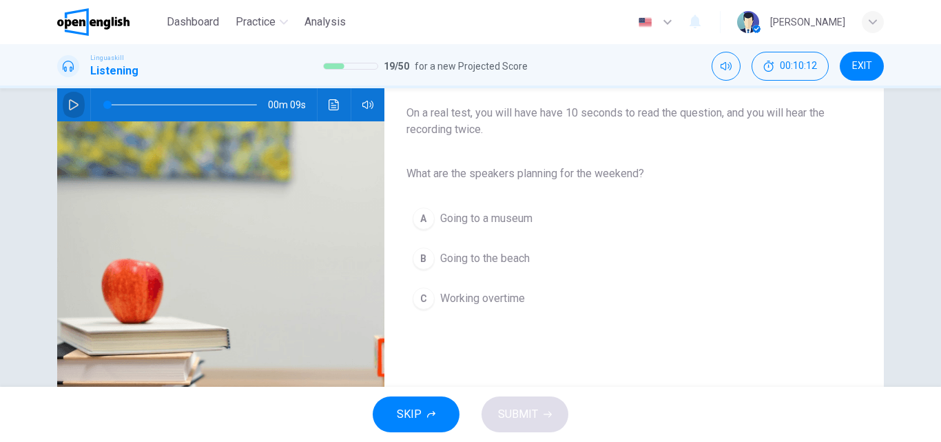
click at [70, 107] on icon "button" at bounding box center [74, 104] width 10 height 11
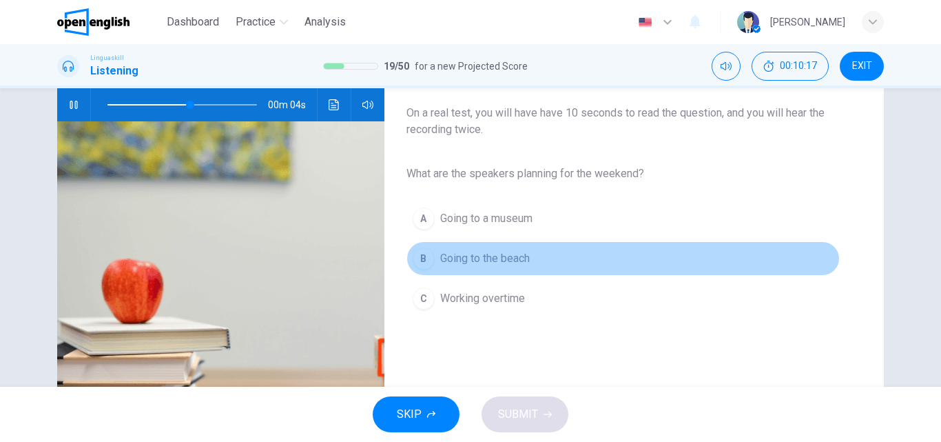
click at [462, 258] on span "Going to the beach" at bounding box center [485, 258] width 90 height 17
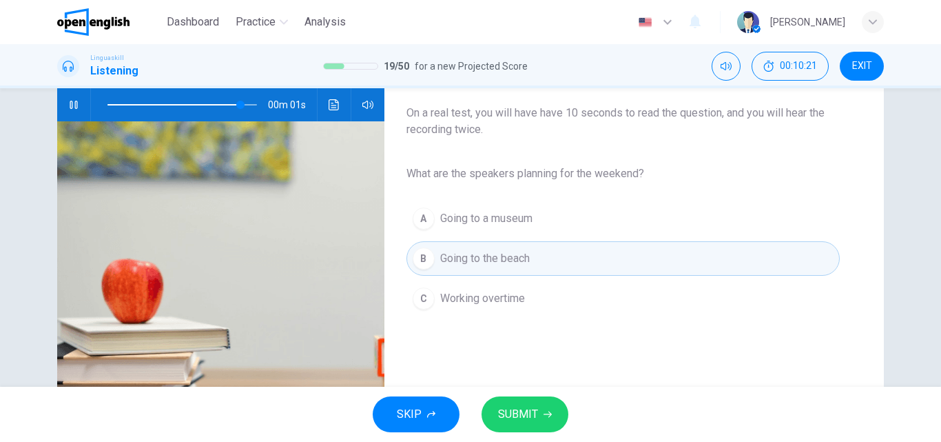
type input "*"
click at [516, 407] on span "SUBMIT" at bounding box center [518, 413] width 40 height 19
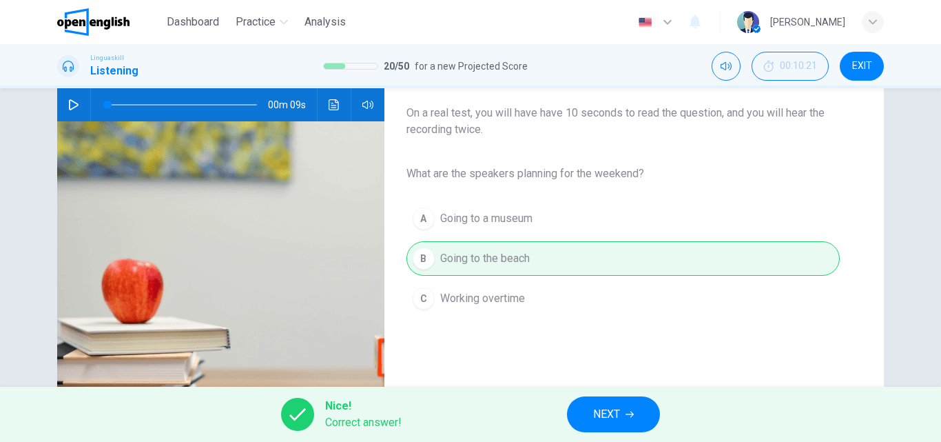
click at [602, 410] on span "NEXT" at bounding box center [606, 413] width 27 height 19
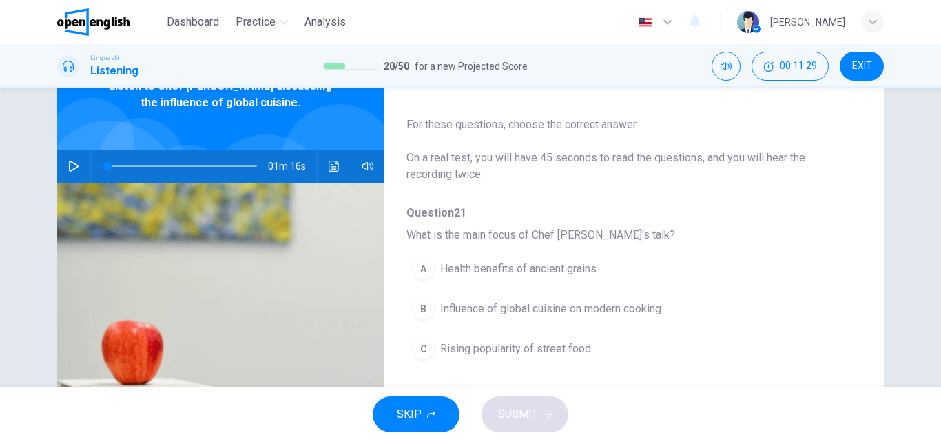
scroll to position [29, 0]
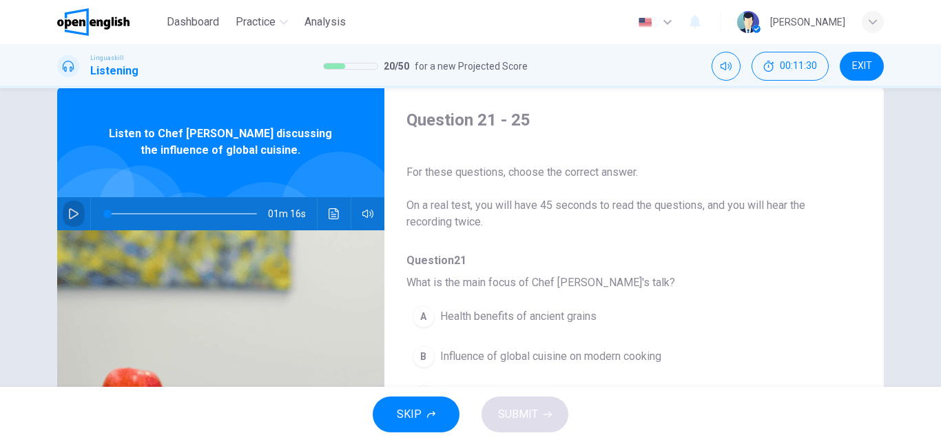
click at [68, 214] on icon "button" at bounding box center [73, 213] width 11 height 11
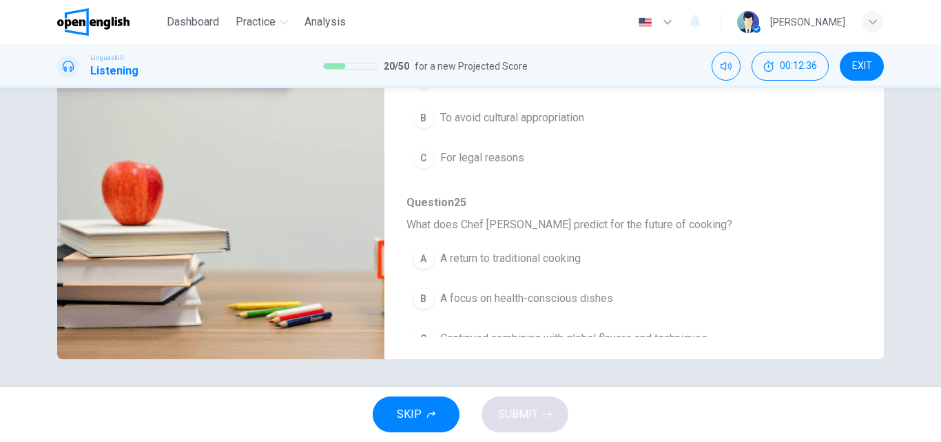
scroll to position [595, 0]
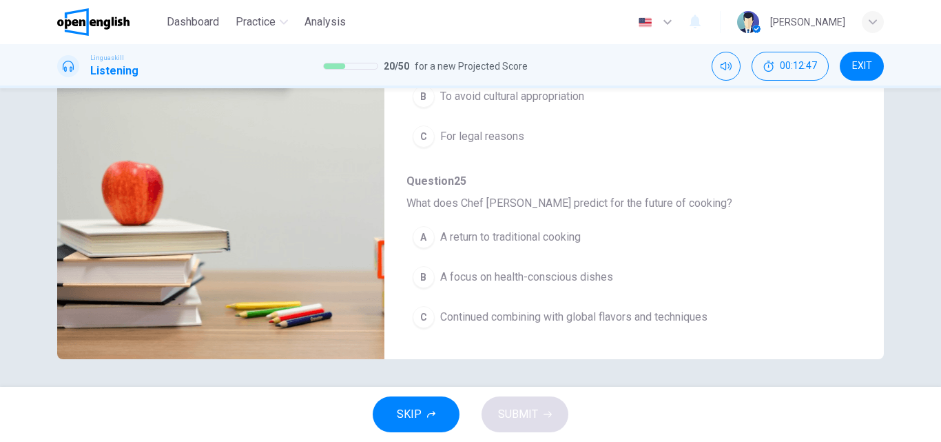
type input "*"
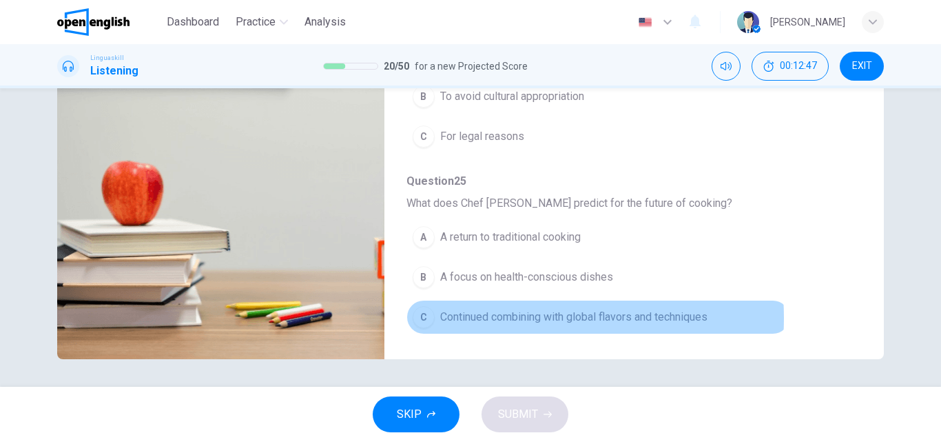
click at [502, 318] on span "Continued combining with global flavors and techniques" at bounding box center [573, 317] width 267 height 17
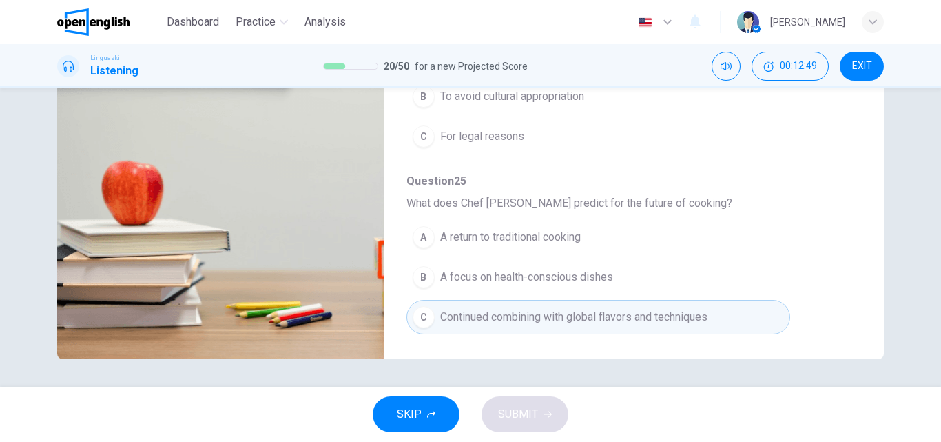
scroll to position [457, 0]
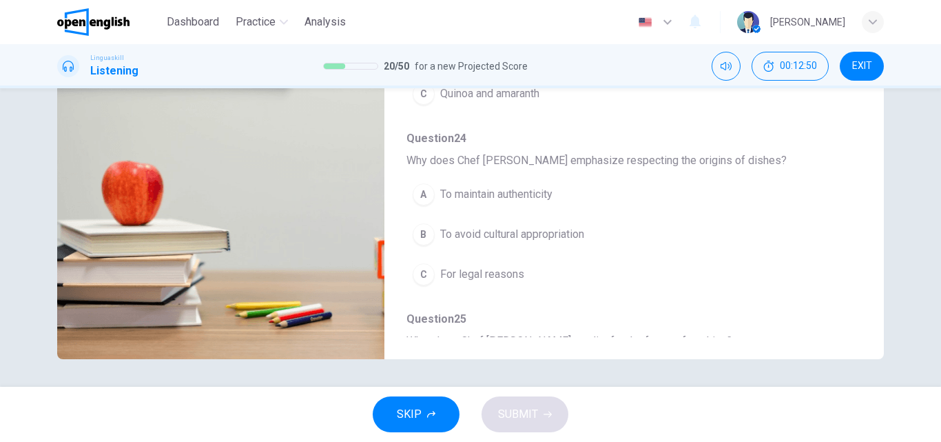
click at [509, 232] on span "To avoid cultural appropriation" at bounding box center [512, 234] width 144 height 17
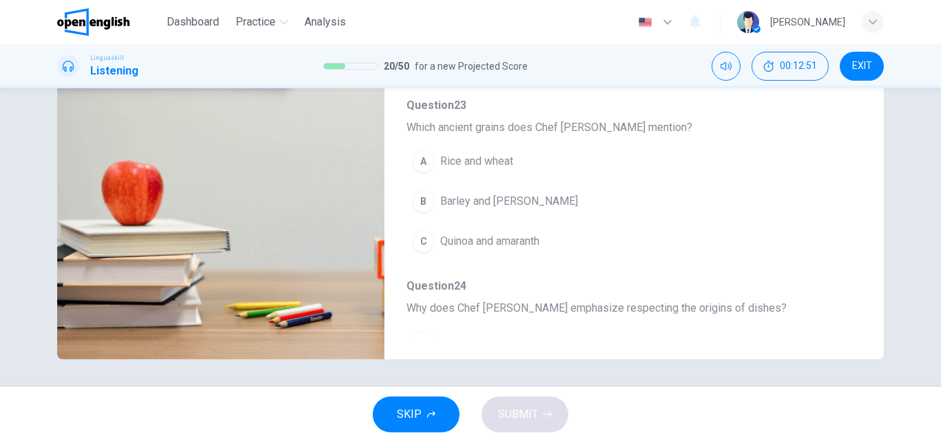
scroll to position [250, 0]
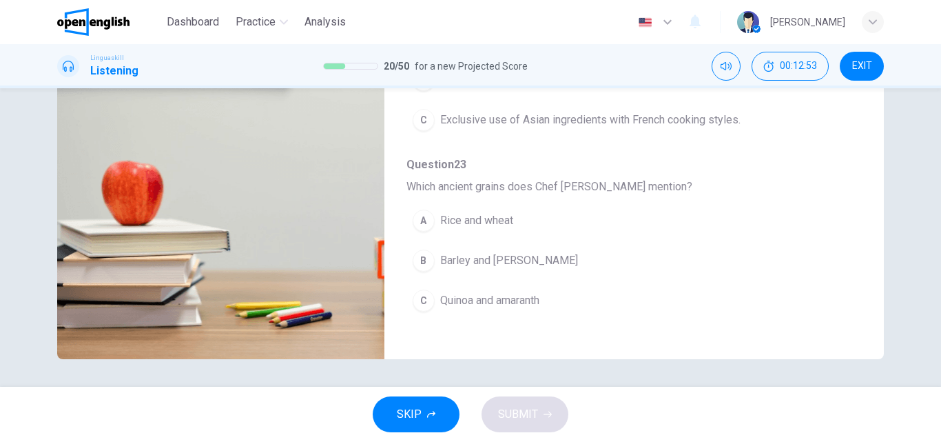
click at [504, 299] on span "Quinoa and amaranth" at bounding box center [489, 300] width 99 height 17
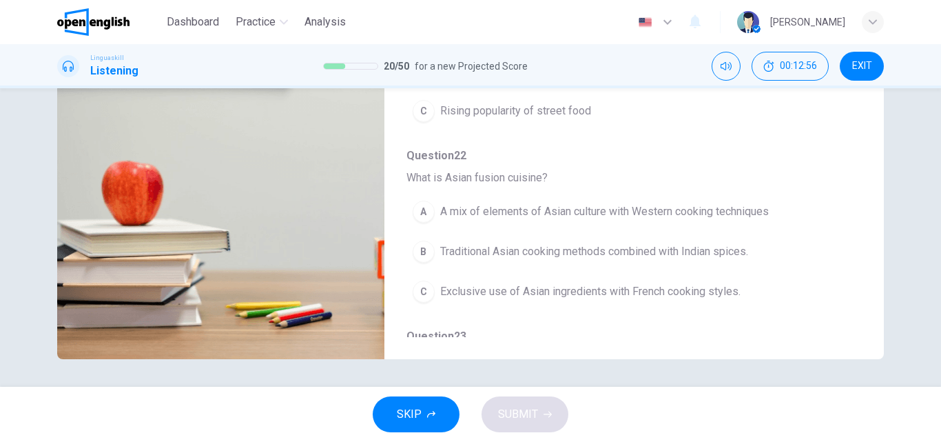
scroll to position [112, 0]
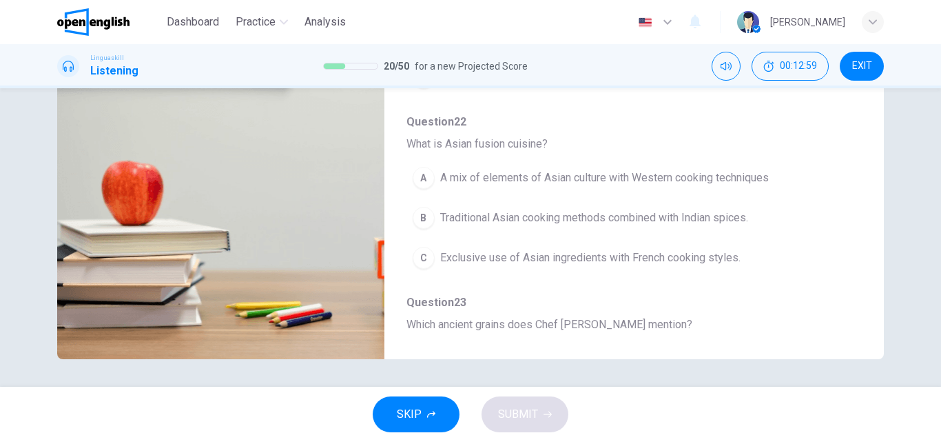
click at [564, 179] on span "A mix of elements of Asian culture with Western cooking techniques" at bounding box center [604, 178] width 329 height 17
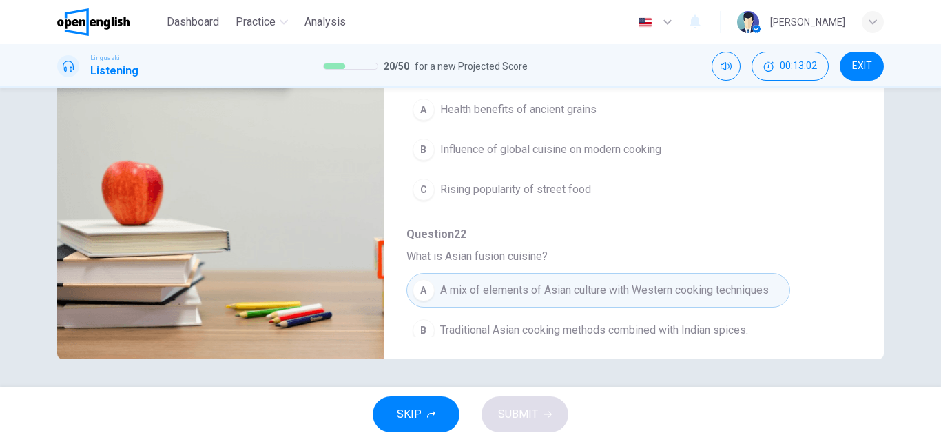
scroll to position [167, 0]
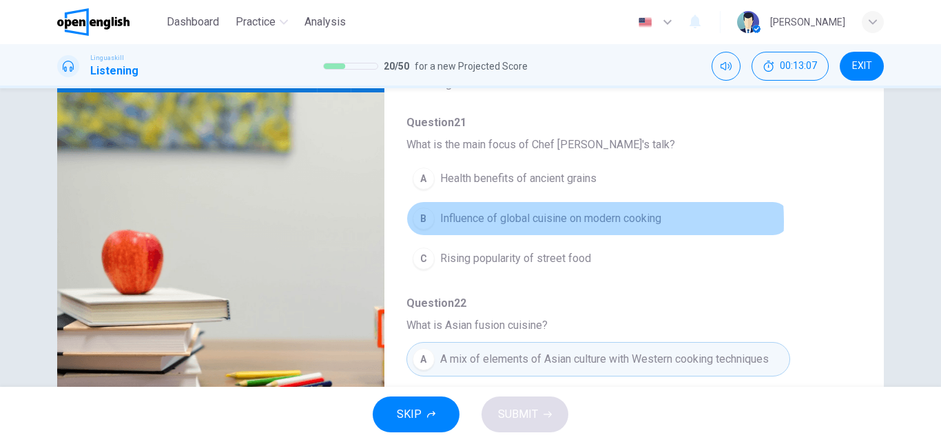
click at [544, 221] on span "Influence of global cuisine on modern cooking" at bounding box center [550, 218] width 221 height 17
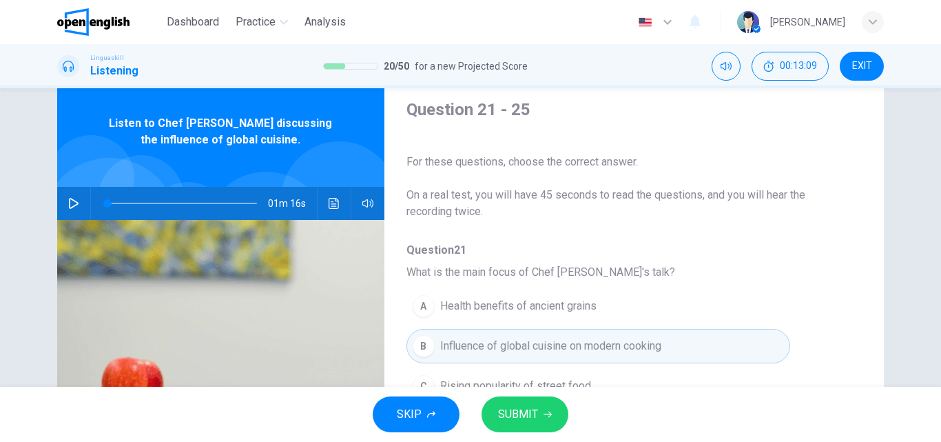
scroll to position [29, 0]
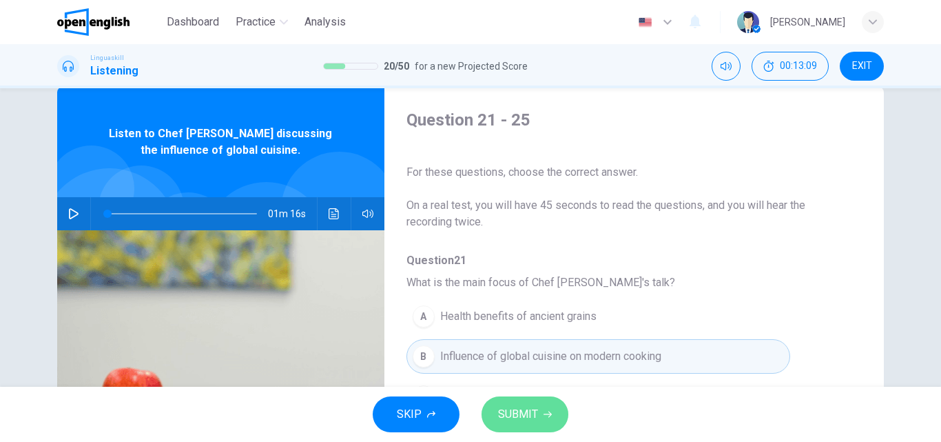
click at [520, 411] on span "SUBMIT" at bounding box center [518, 413] width 40 height 19
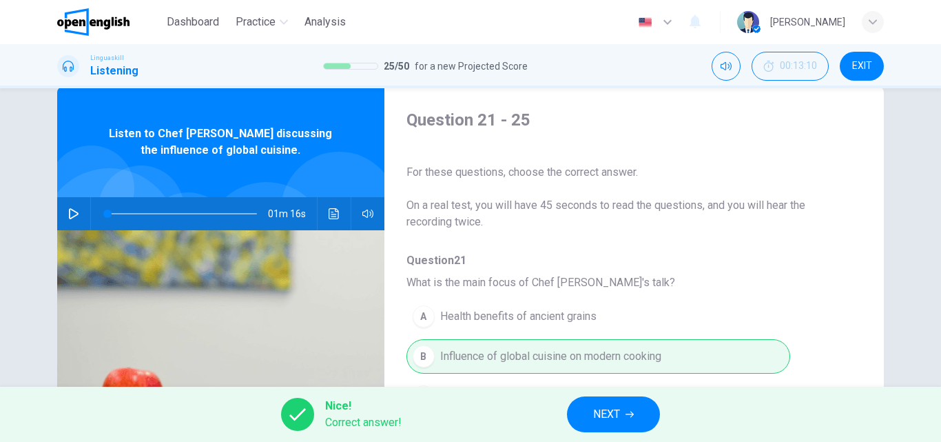
click at [608, 410] on span "NEXT" at bounding box center [606, 413] width 27 height 19
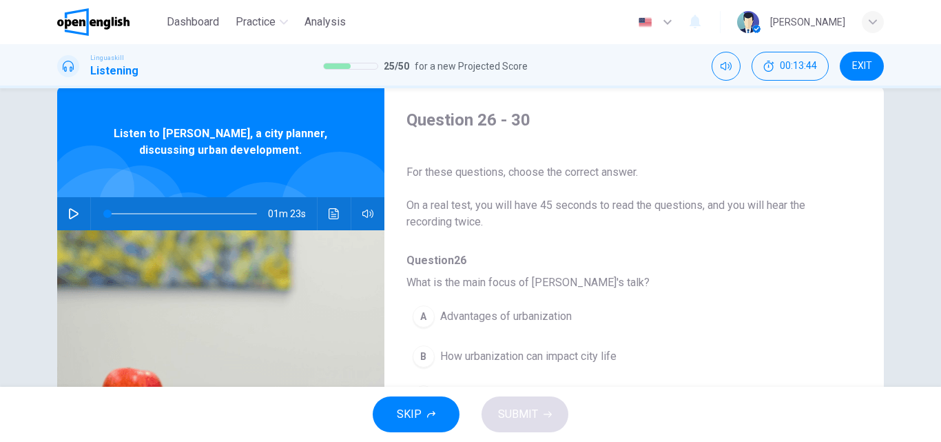
click at [68, 214] on icon "button" at bounding box center [73, 213] width 11 height 11
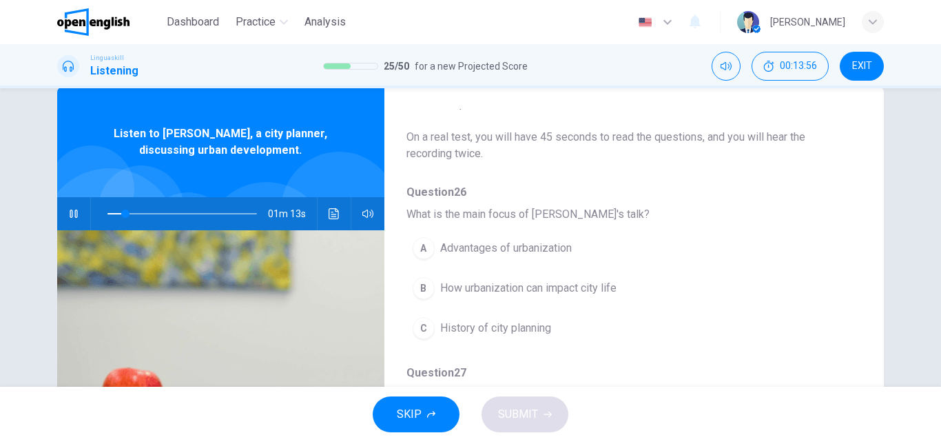
scroll to position [69, 0]
click at [566, 287] on span "How urbanization can impact city life" at bounding box center [528, 287] width 176 height 17
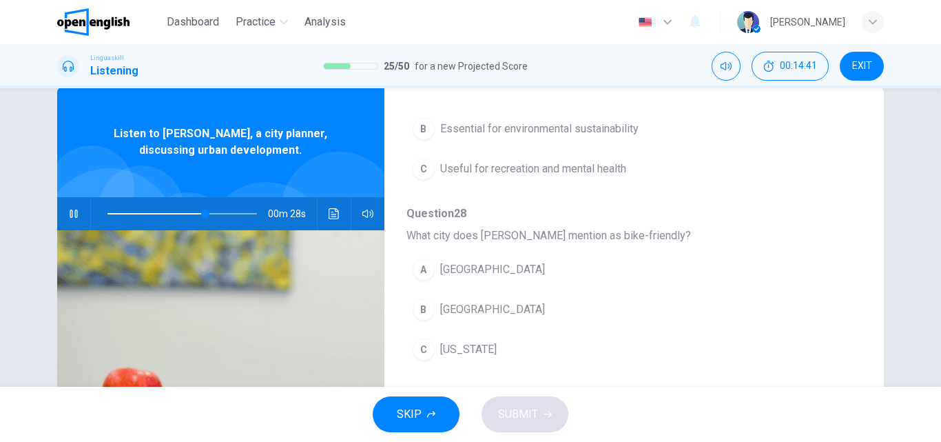
scroll to position [413, 0]
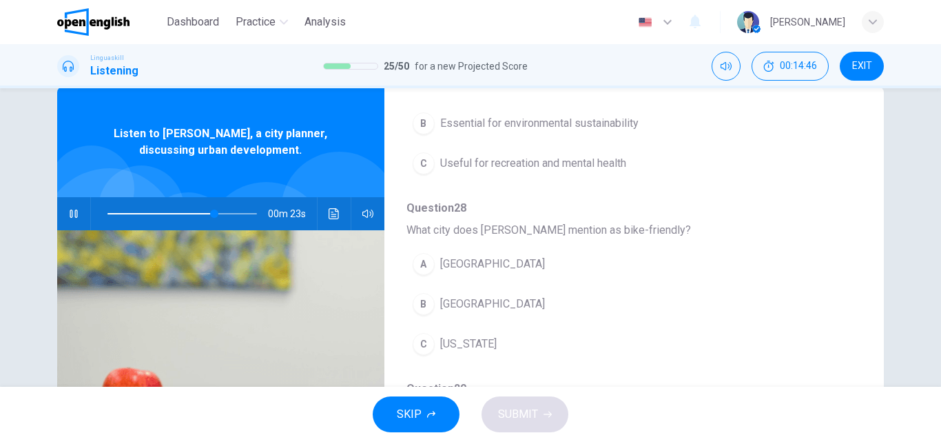
click at [487, 315] on button "B [GEOGRAPHIC_DATA]" at bounding box center [599, 304] width 384 height 34
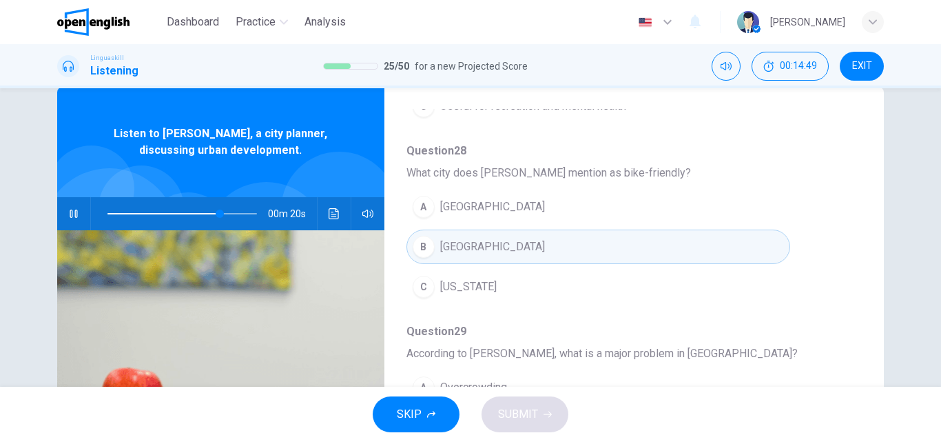
scroll to position [595, 0]
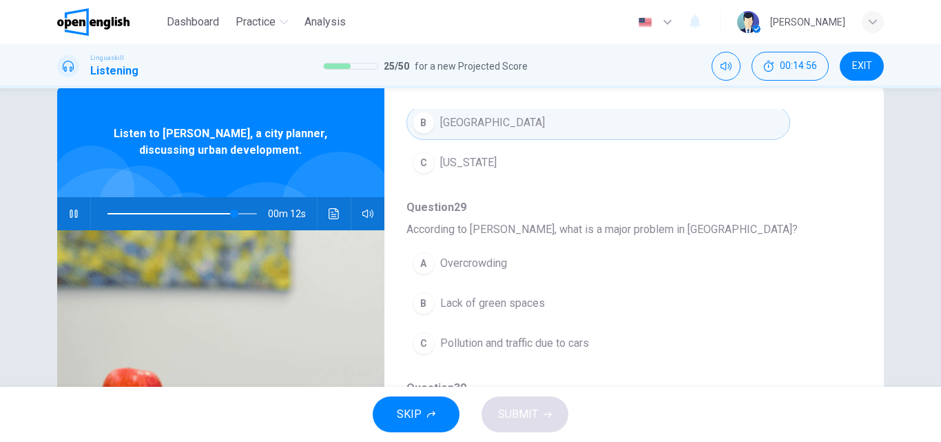
click at [488, 340] on span "Pollution and traffic due to cars" at bounding box center [514, 343] width 149 height 17
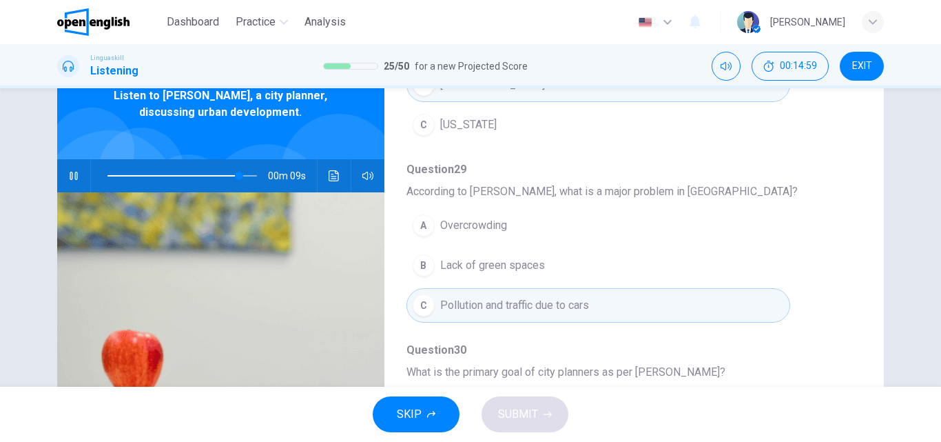
scroll to position [236, 0]
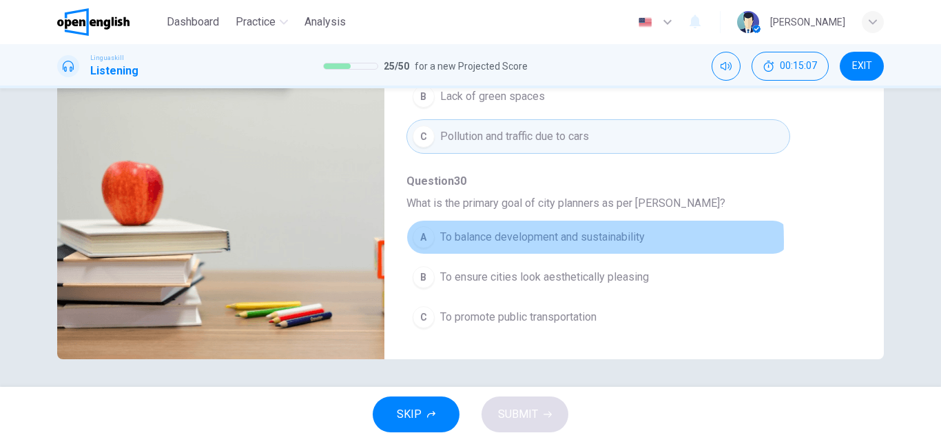
click at [504, 241] on span "To balance development and sustainability" at bounding box center [542, 237] width 205 height 17
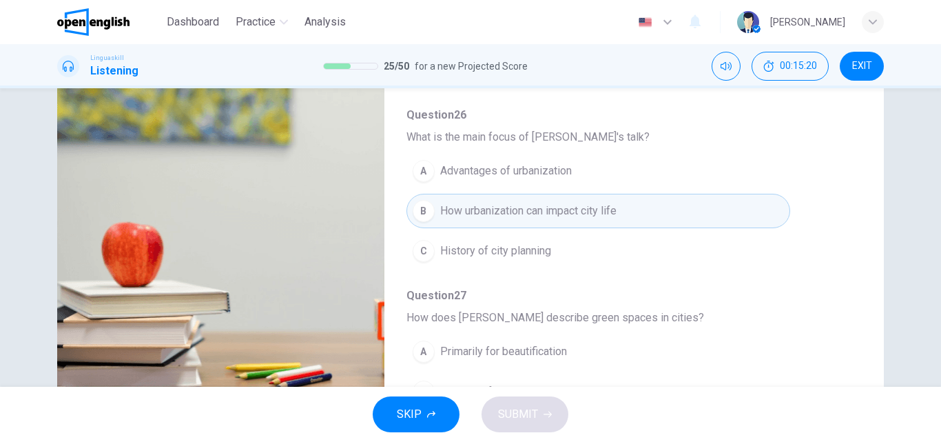
scroll to position [29, 0]
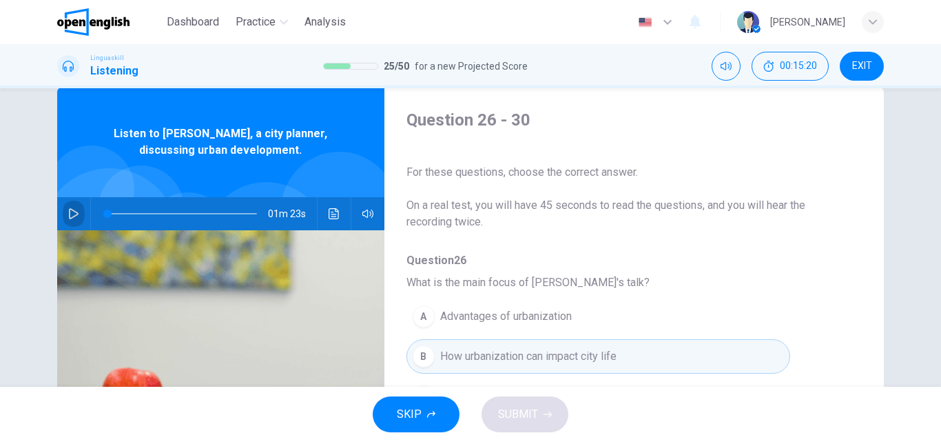
click at [68, 213] on icon "button" at bounding box center [73, 213] width 11 height 11
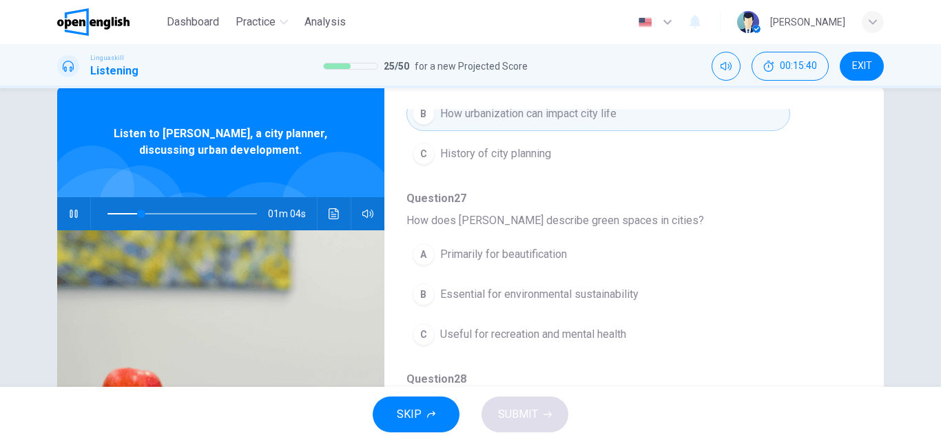
scroll to position [276, 0]
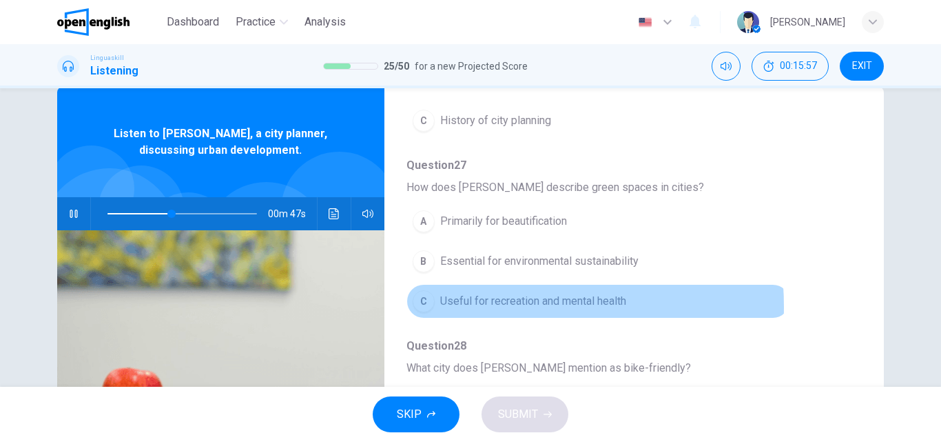
click at [464, 307] on span "Useful for recreation and mental health" at bounding box center [533, 301] width 186 height 17
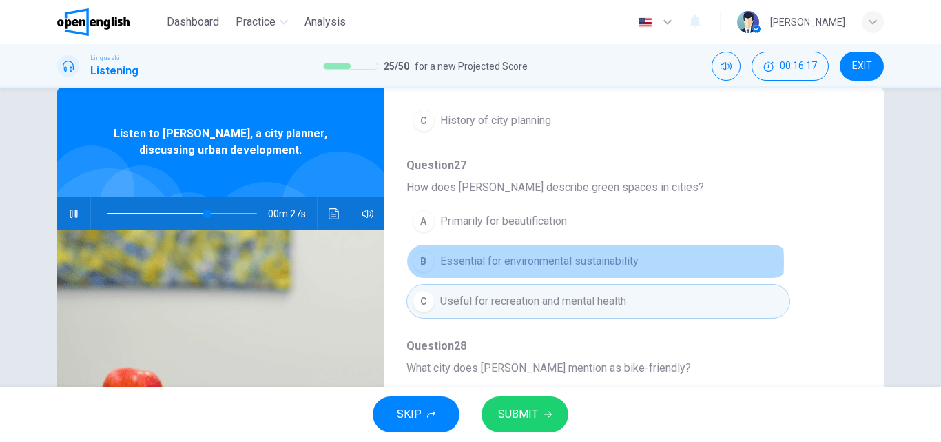
click at [567, 262] on span "Essential for environmental sustainability" at bounding box center [539, 261] width 198 height 17
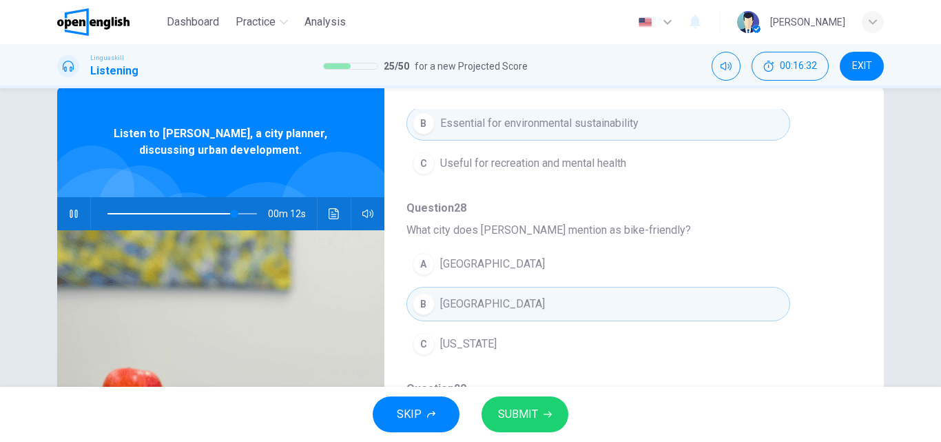
scroll to position [482, 0]
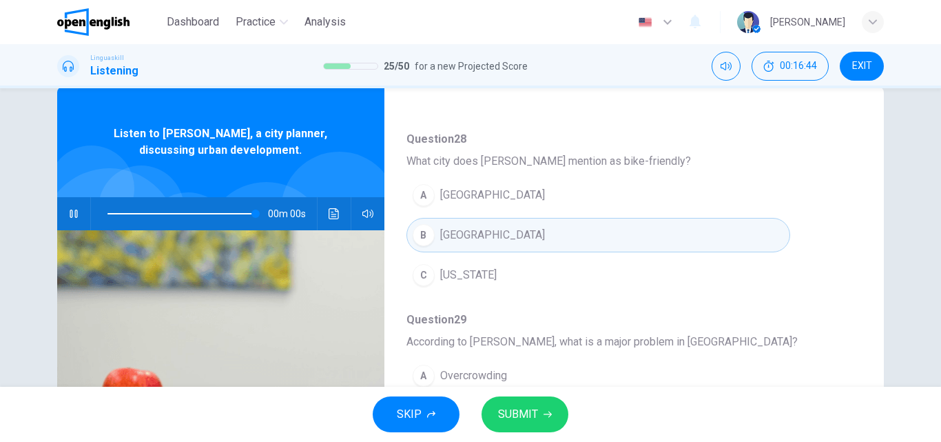
type input "*"
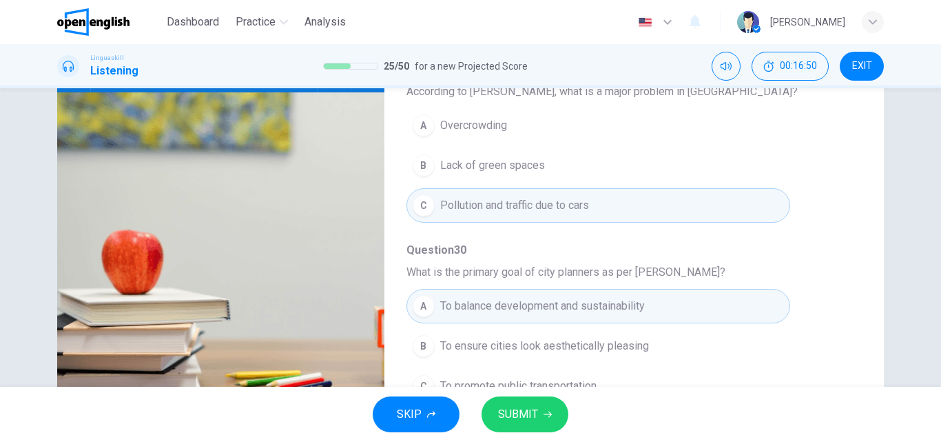
scroll to position [236, 0]
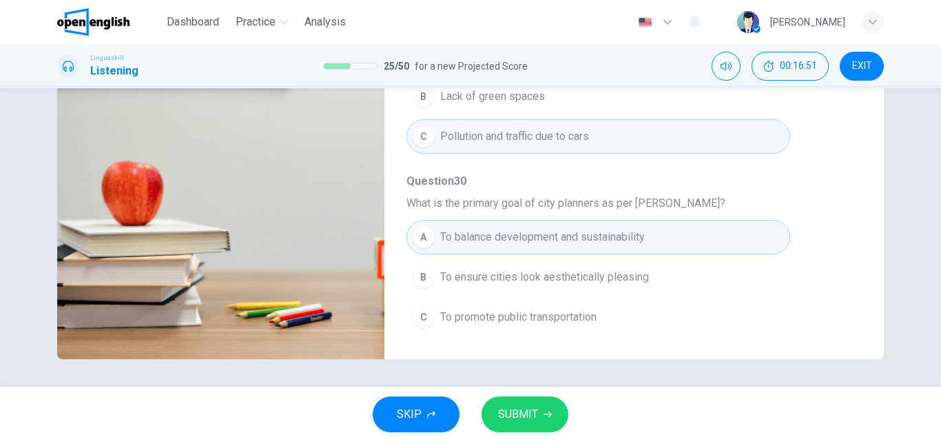
click at [519, 406] on span "SUBMIT" at bounding box center [518, 413] width 40 height 19
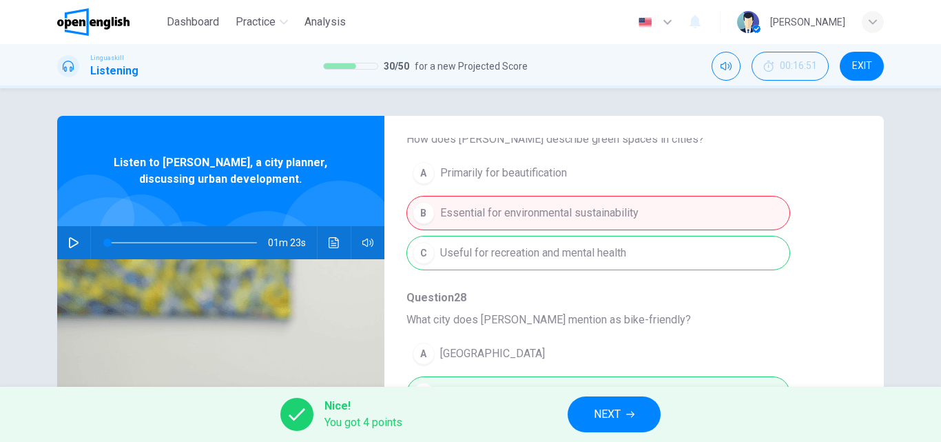
scroll to position [319, 0]
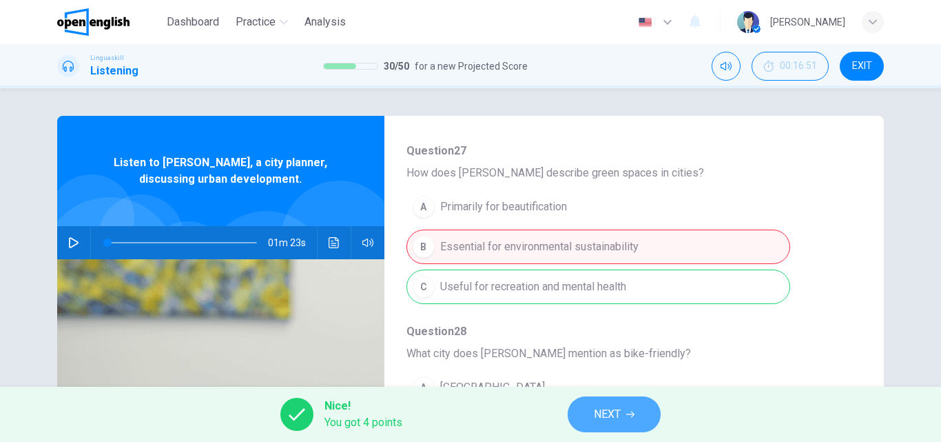
click at [604, 411] on span "NEXT" at bounding box center [607, 413] width 27 height 19
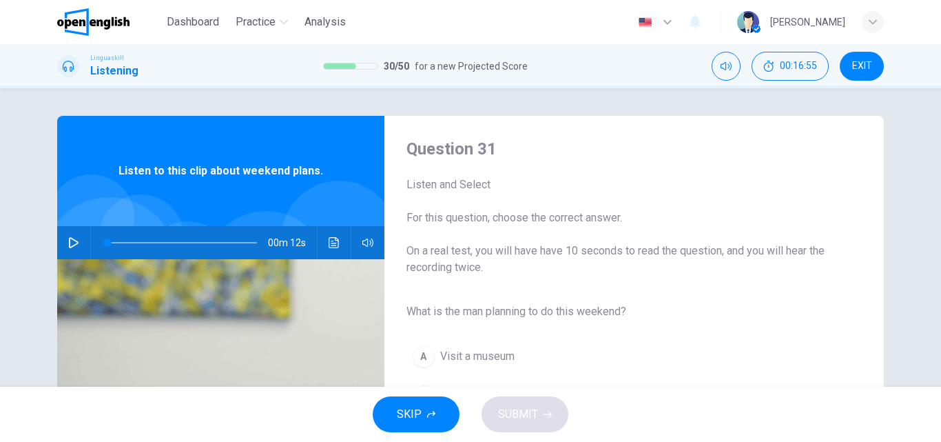
click at [69, 238] on icon "button" at bounding box center [73, 242] width 11 height 11
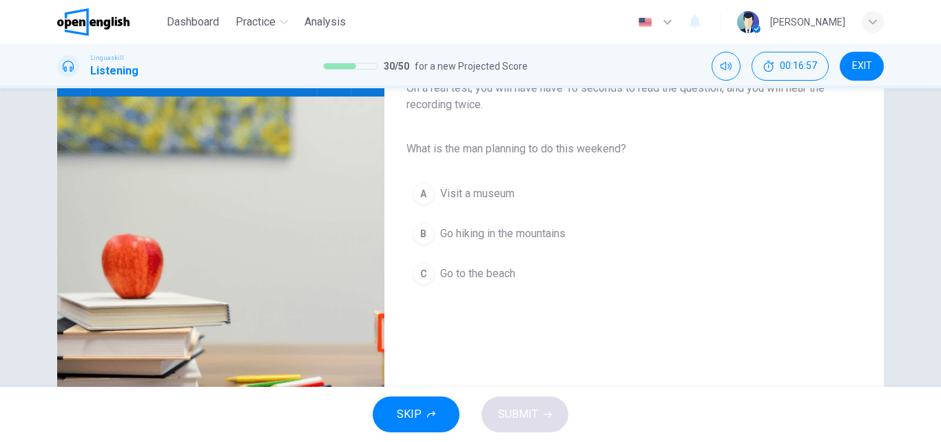
scroll to position [207, 0]
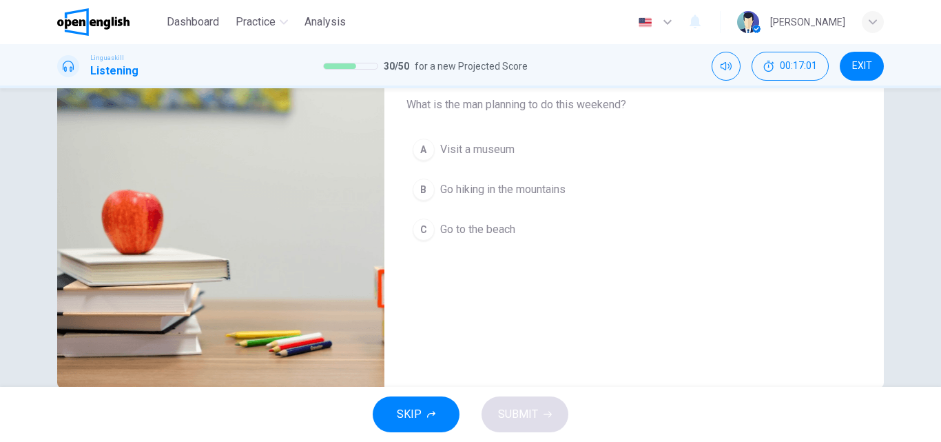
click at [449, 189] on span "Go hiking in the mountains" at bounding box center [502, 189] width 125 height 17
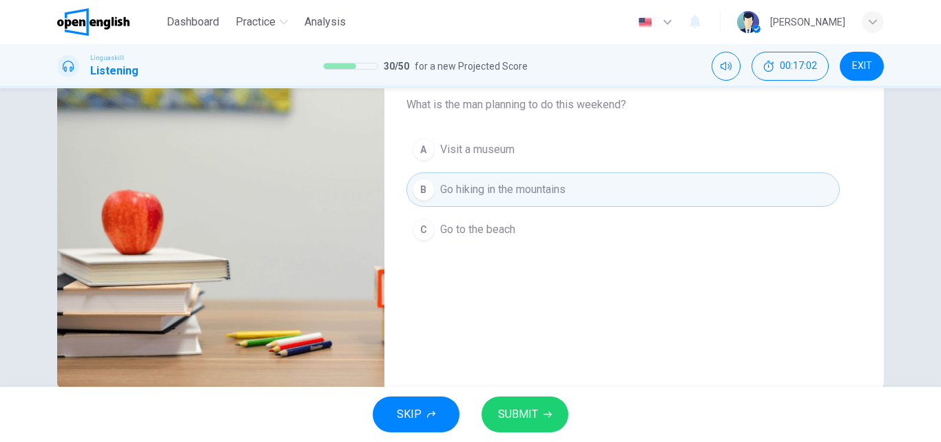
click at [517, 413] on span "SUBMIT" at bounding box center [518, 413] width 40 height 19
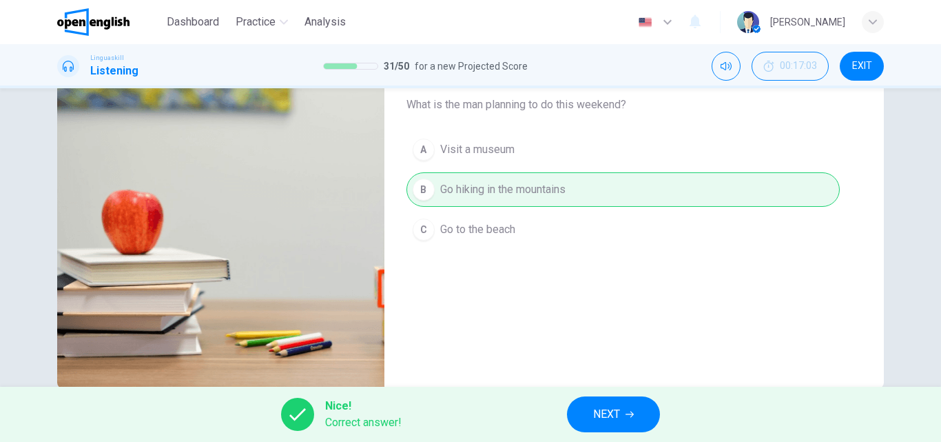
type input "*"
click at [605, 415] on span "NEXT" at bounding box center [606, 413] width 27 height 19
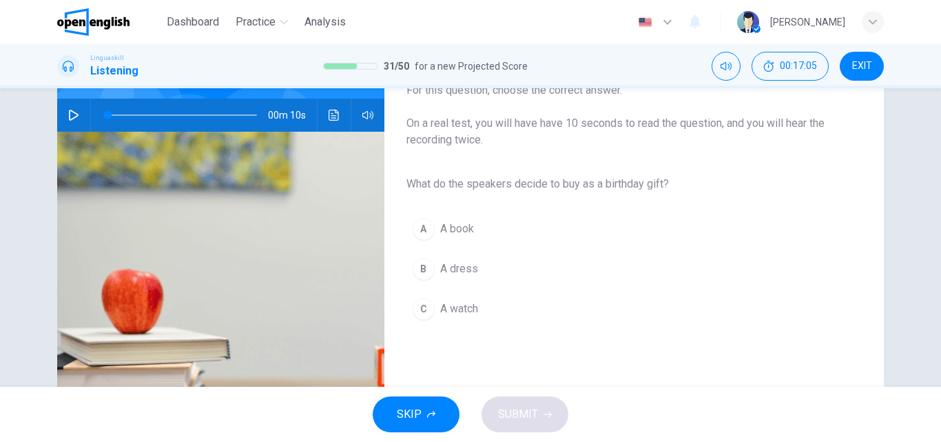
scroll to position [138, 0]
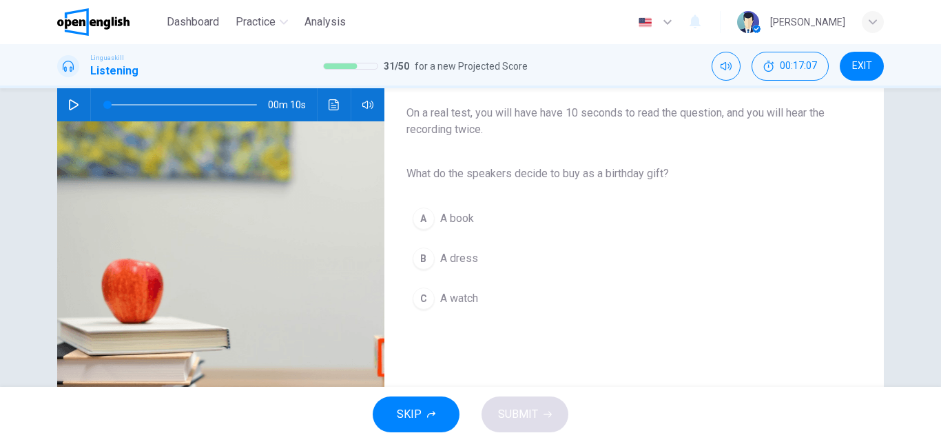
click at [70, 105] on icon "button" at bounding box center [73, 104] width 11 height 11
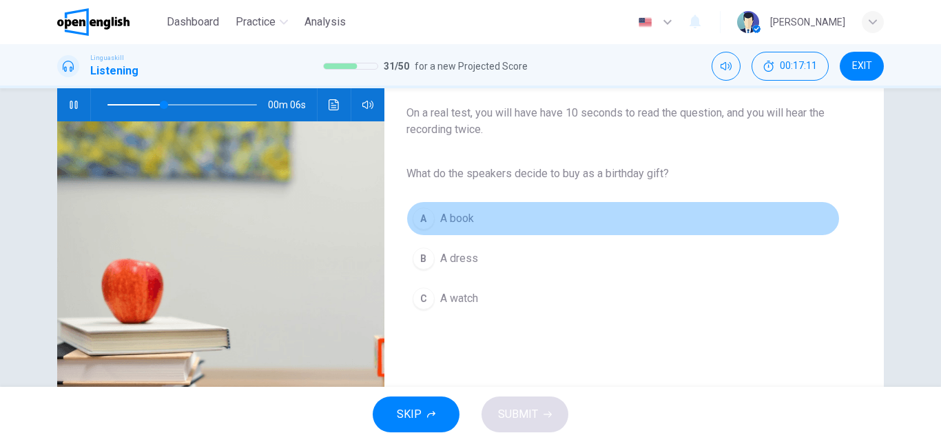
click at [443, 215] on span "A book" at bounding box center [457, 218] width 34 height 17
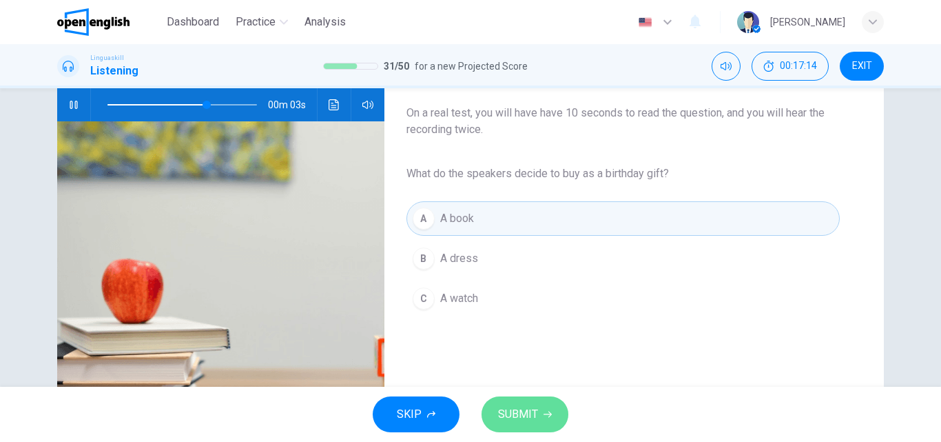
click at [515, 411] on span "SUBMIT" at bounding box center [518, 413] width 40 height 19
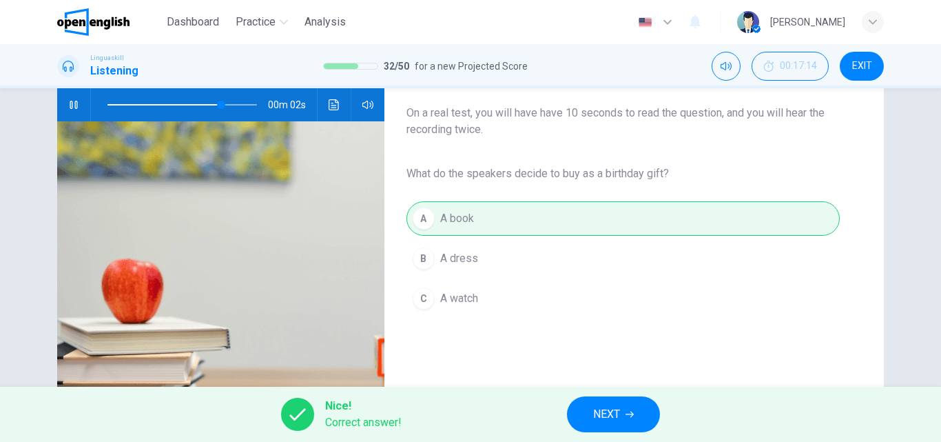
type input "**"
click at [608, 414] on span "NEXT" at bounding box center [606, 413] width 27 height 19
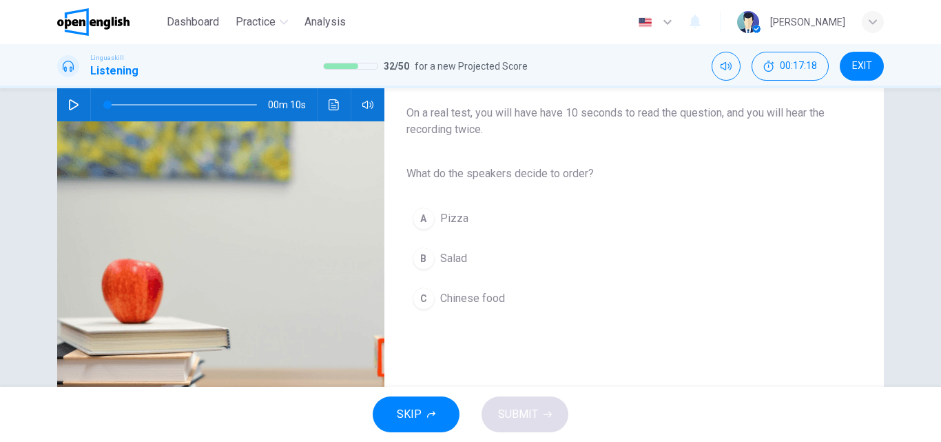
click at [68, 103] on icon "button" at bounding box center [73, 104] width 11 height 11
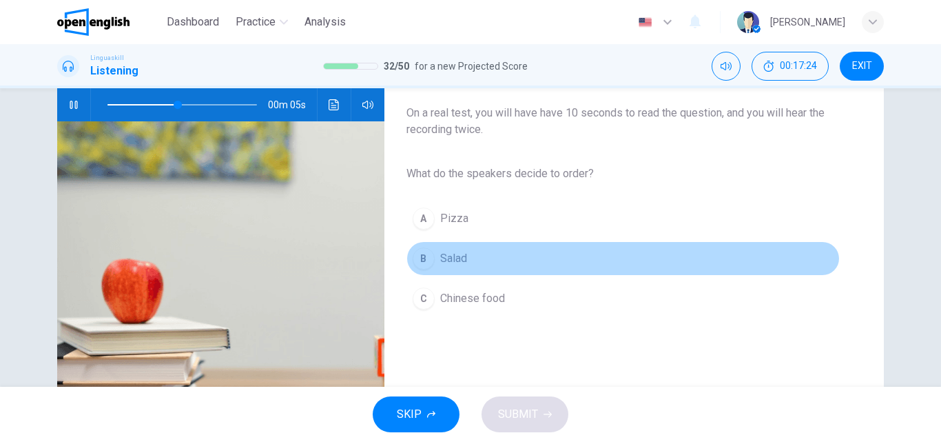
click at [448, 262] on span "Salad" at bounding box center [453, 258] width 27 height 17
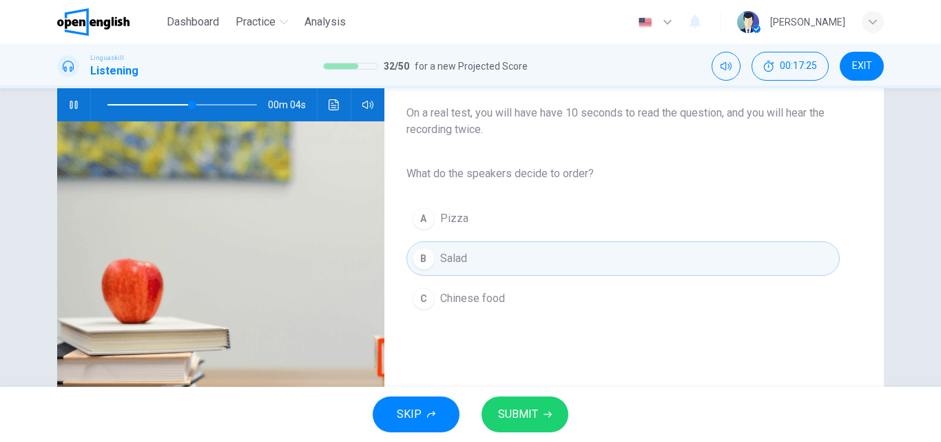
click at [516, 409] on span "SUBMIT" at bounding box center [518, 413] width 40 height 19
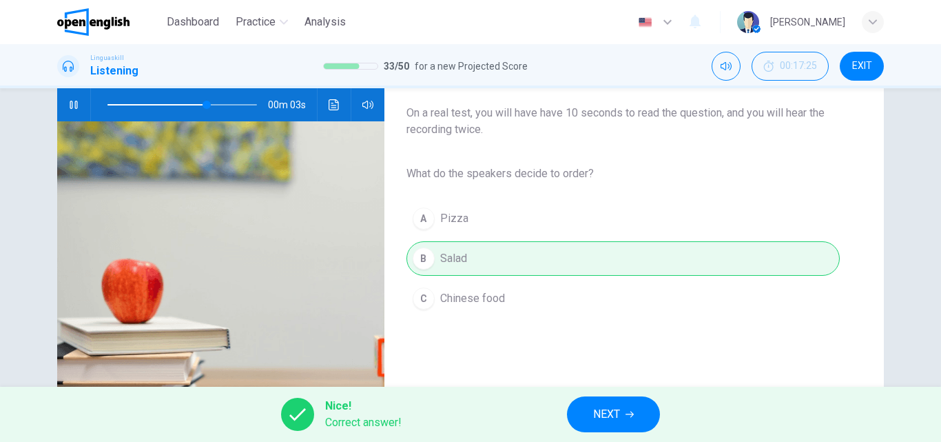
type input "**"
click at [597, 408] on span "NEXT" at bounding box center [606, 413] width 27 height 19
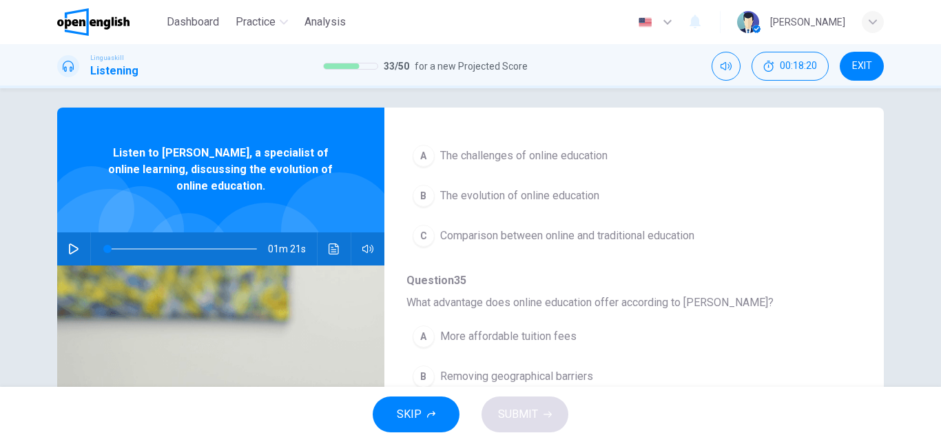
scroll to position [0, 0]
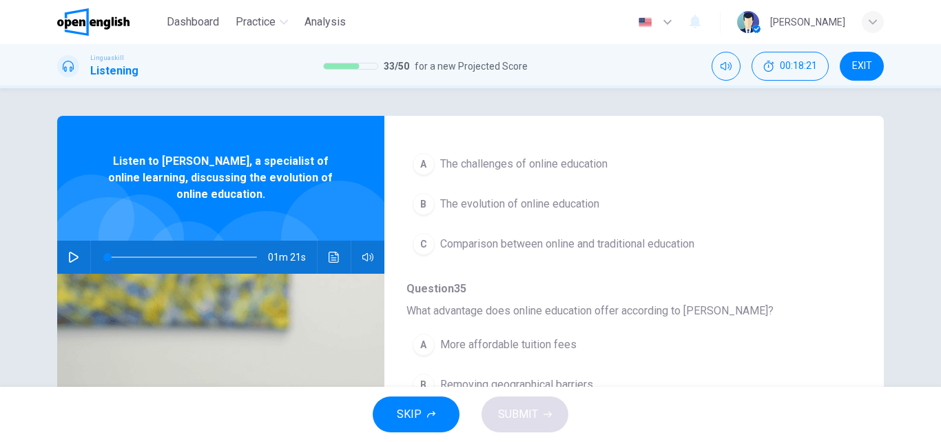
click at [72, 254] on icon "button" at bounding box center [73, 256] width 11 height 11
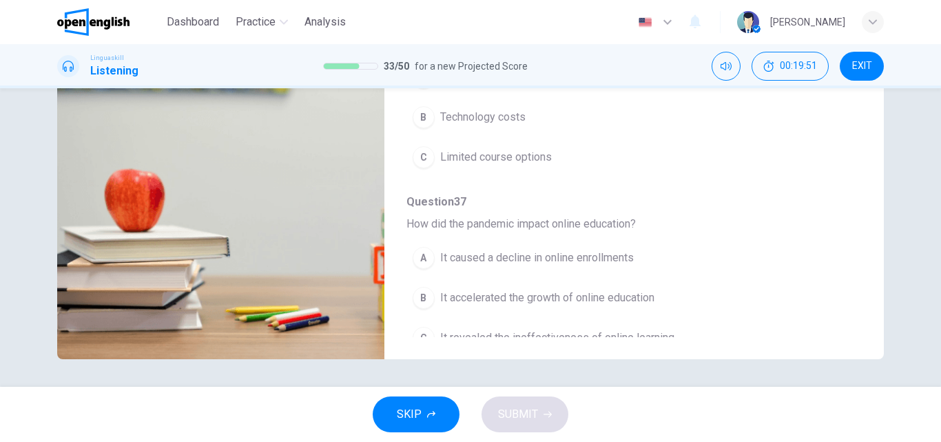
scroll to position [388, 0]
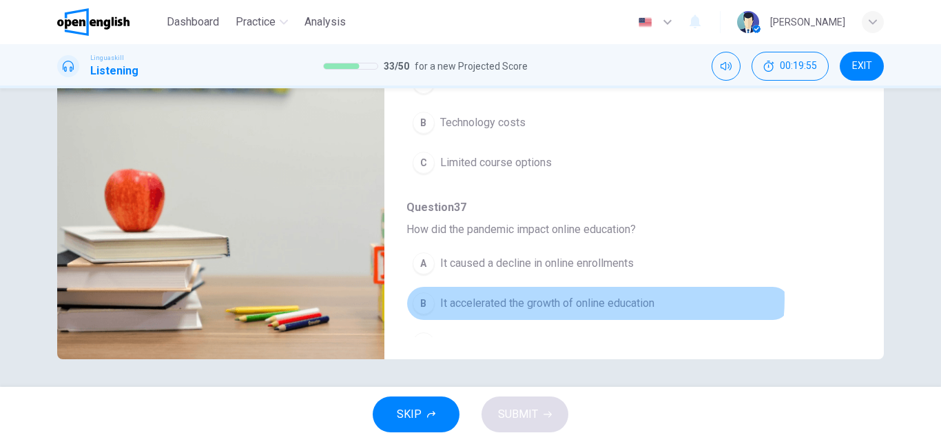
drag, startPoint x: 582, startPoint y: 298, endPoint x: 608, endPoint y: 301, distance: 26.3
click at [581, 300] on span "It accelerated the growth of online education" at bounding box center [547, 303] width 214 height 17
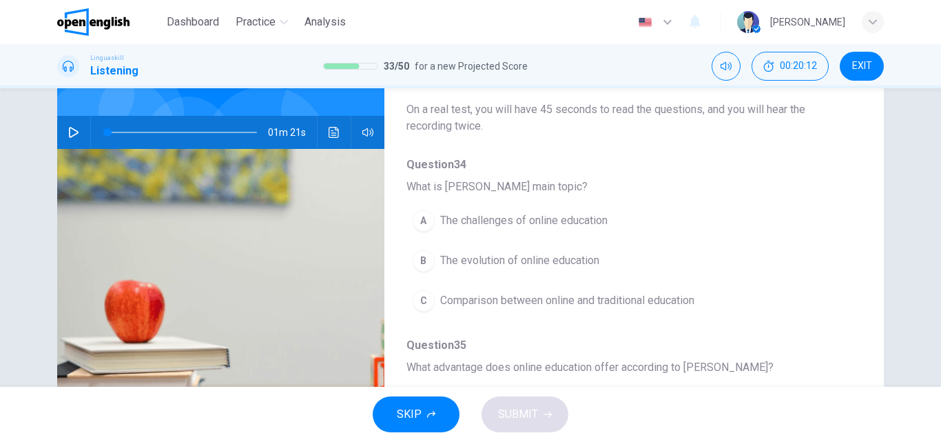
scroll to position [138, 0]
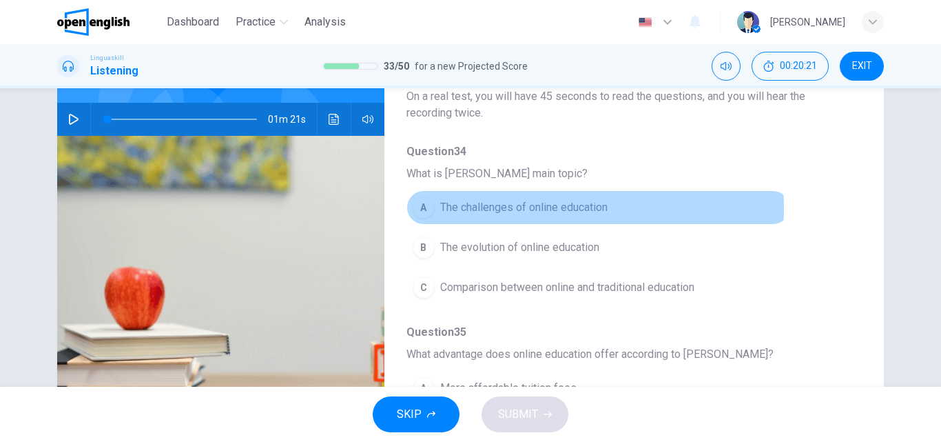
click at [491, 209] on span "The challenges of online education" at bounding box center [523, 207] width 167 height 17
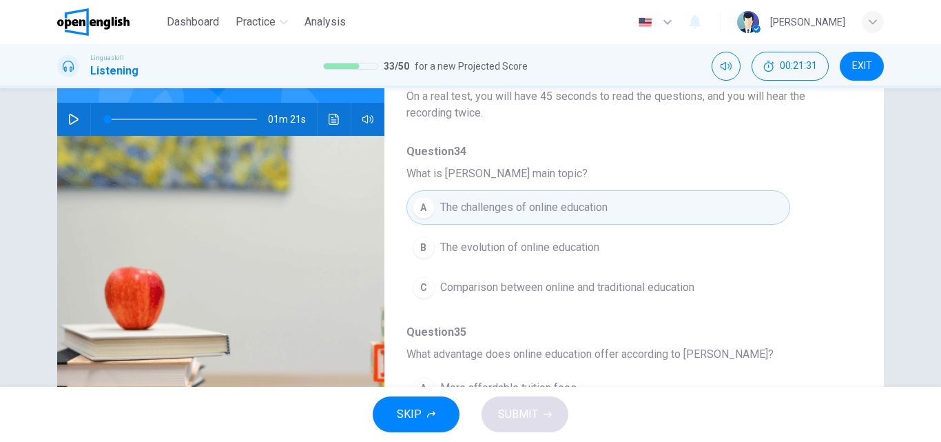
scroll to position [69, 0]
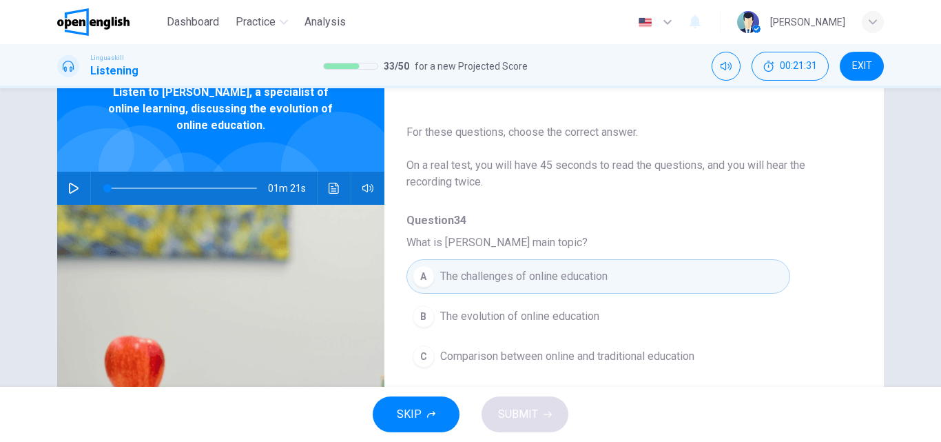
click at [64, 187] on button "button" at bounding box center [74, 188] width 22 height 33
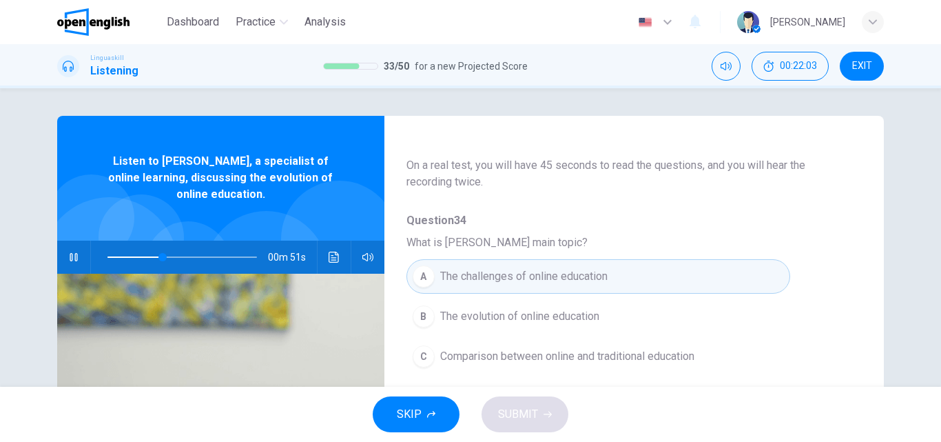
scroll to position [276, 0]
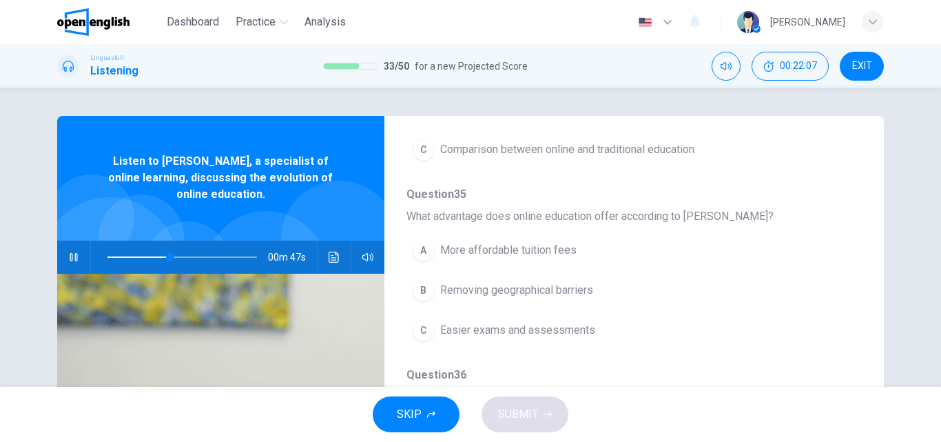
click at [567, 298] on button "B Removing geographical barriers" at bounding box center [599, 290] width 384 height 34
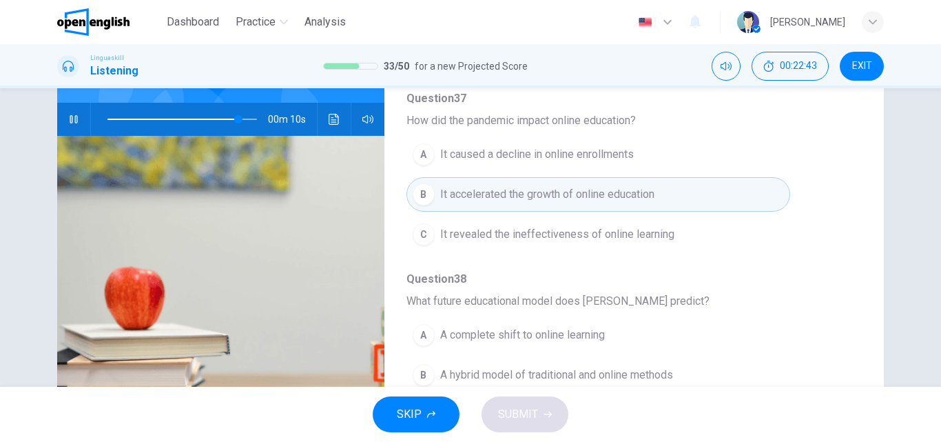
scroll to position [207, 0]
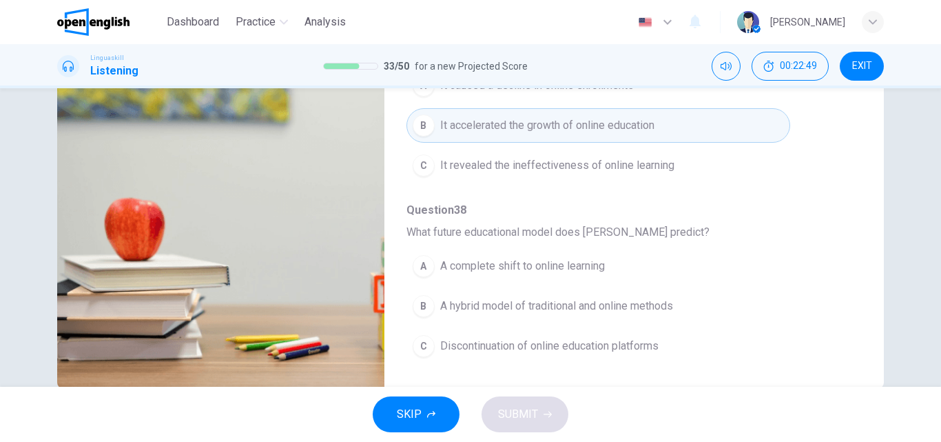
click at [562, 311] on span "A hybrid model of traditional and online methods" at bounding box center [556, 306] width 233 height 17
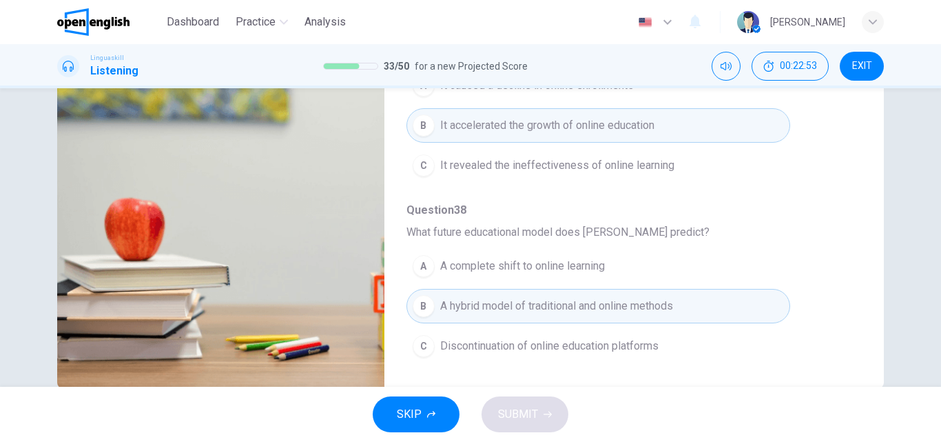
type input "*"
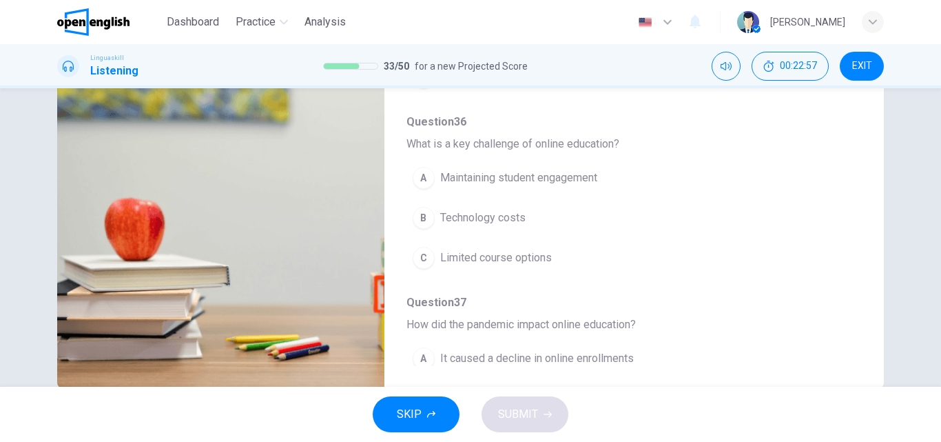
scroll to position [319, 0]
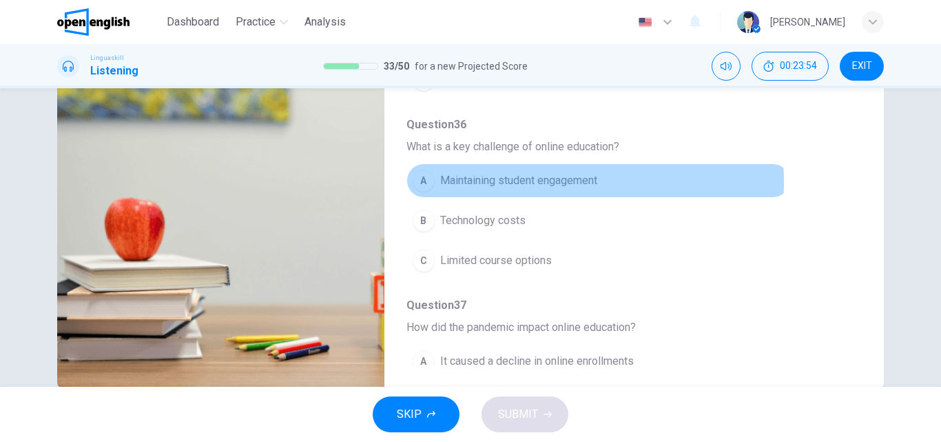
click at [523, 183] on span "Maintaining student engagement" at bounding box center [518, 180] width 157 height 17
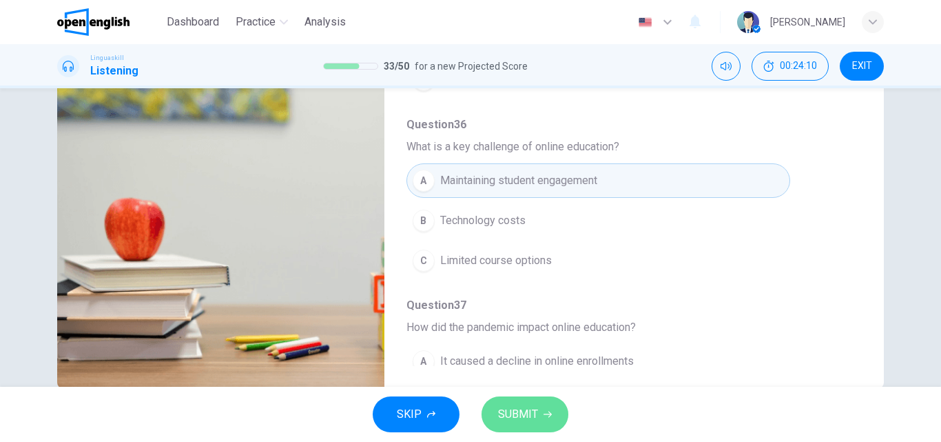
click at [521, 417] on span "SUBMIT" at bounding box center [518, 413] width 40 height 19
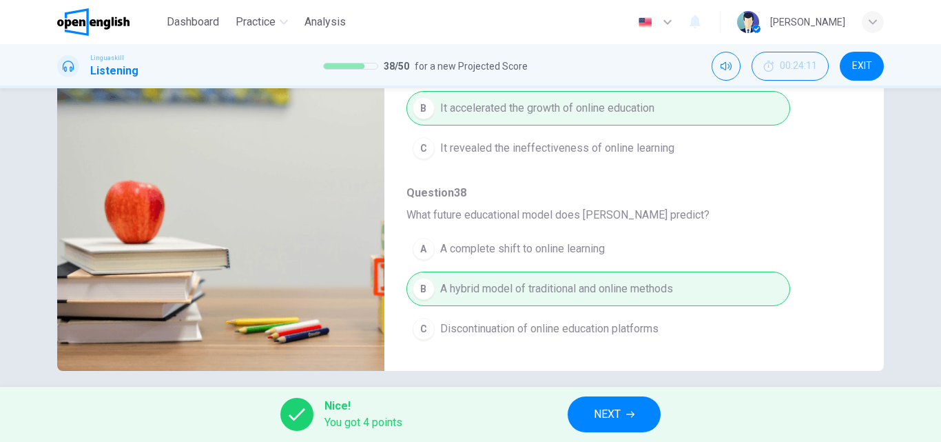
scroll to position [236, 0]
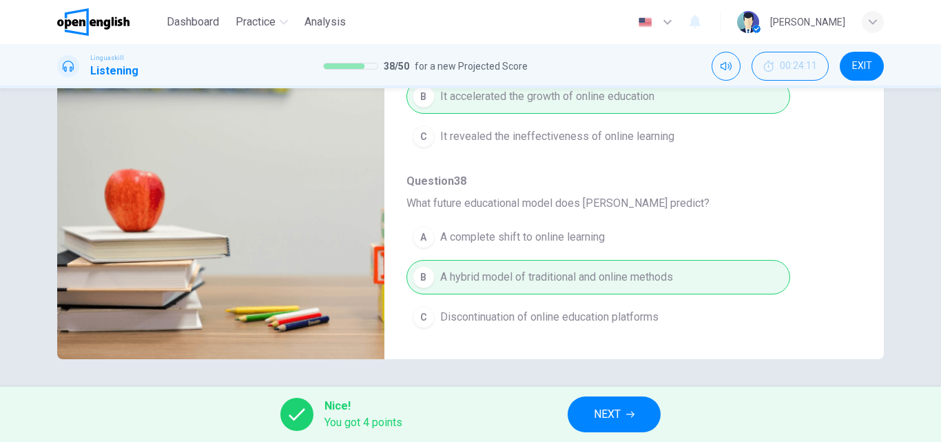
click at [612, 411] on span "NEXT" at bounding box center [607, 413] width 27 height 19
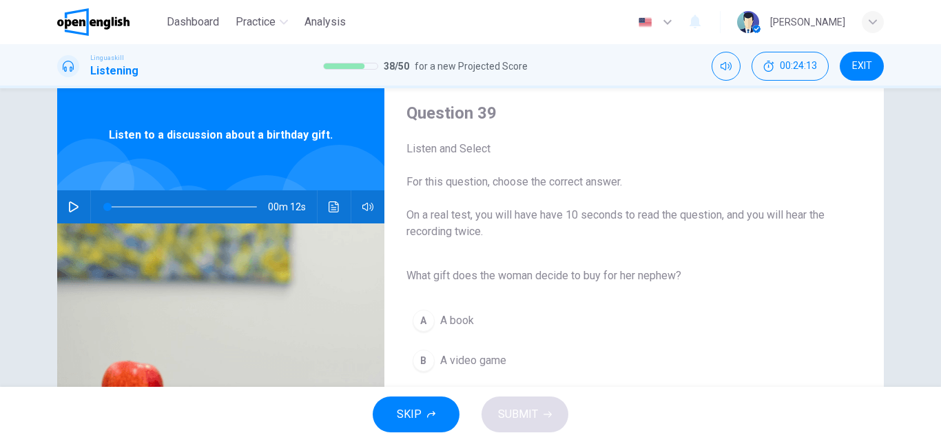
scroll to position [69, 0]
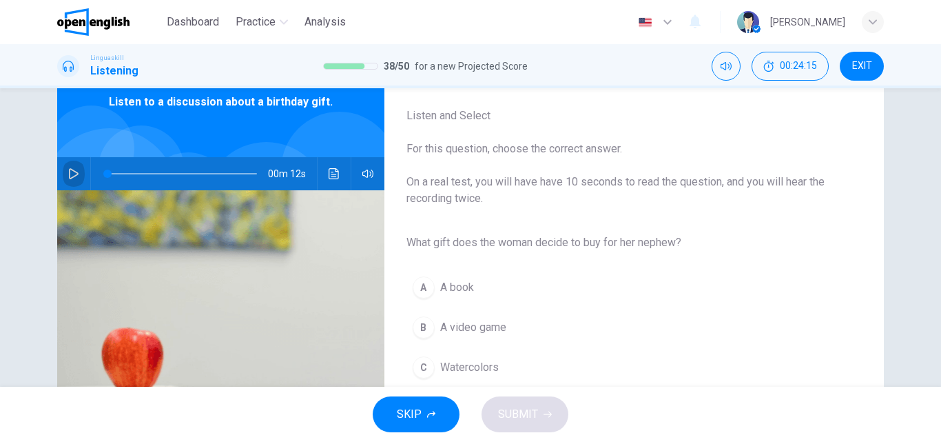
click at [68, 174] on icon "button" at bounding box center [73, 173] width 11 height 11
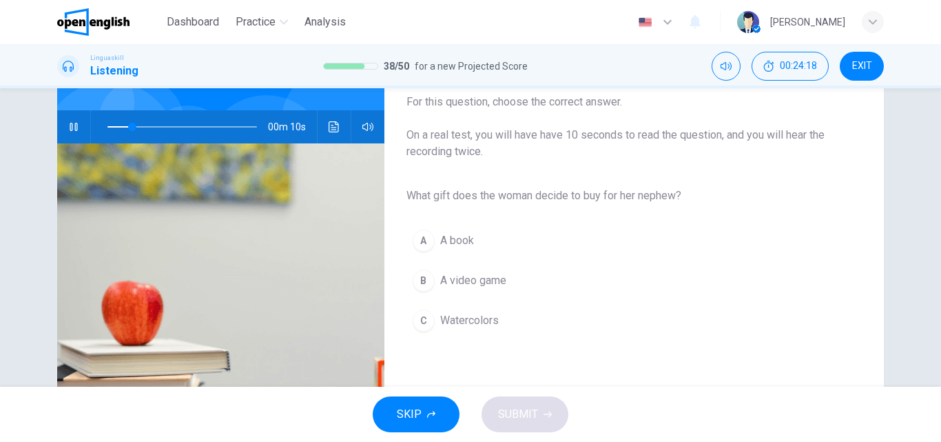
scroll to position [138, 0]
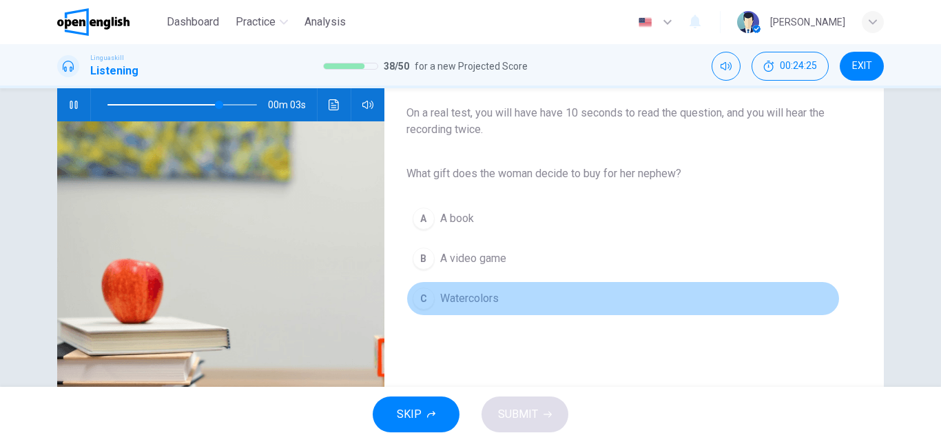
click at [444, 301] on span "Watercolors" at bounding box center [469, 298] width 59 height 17
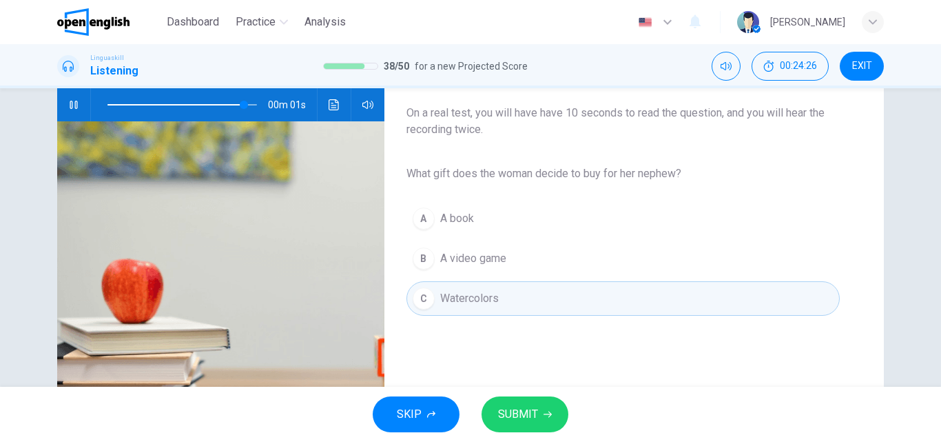
click at [528, 414] on span "SUBMIT" at bounding box center [518, 413] width 40 height 19
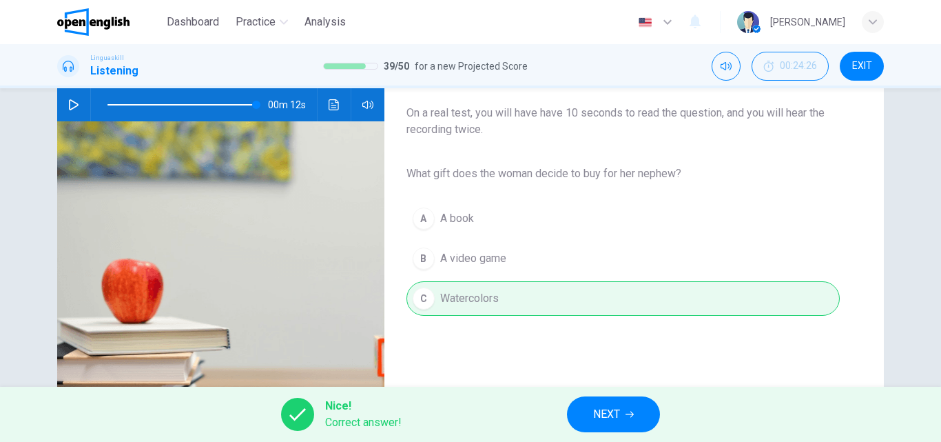
type input "*"
click at [597, 415] on span "NEXT" at bounding box center [606, 413] width 27 height 19
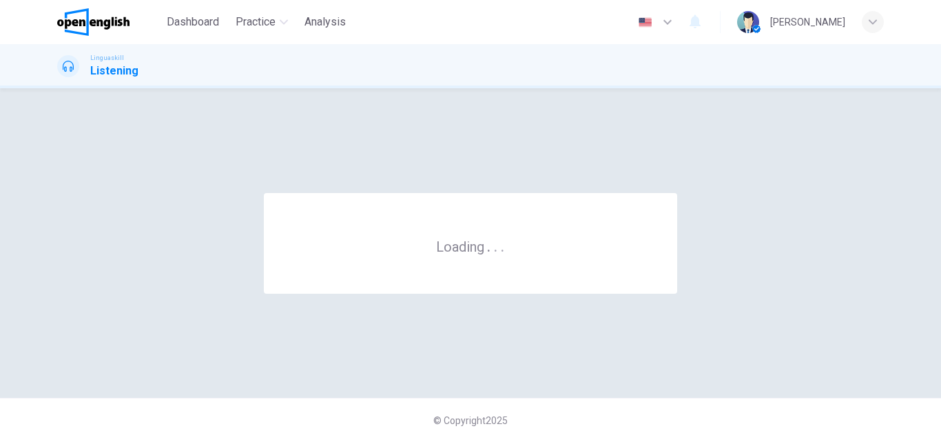
scroll to position [0, 0]
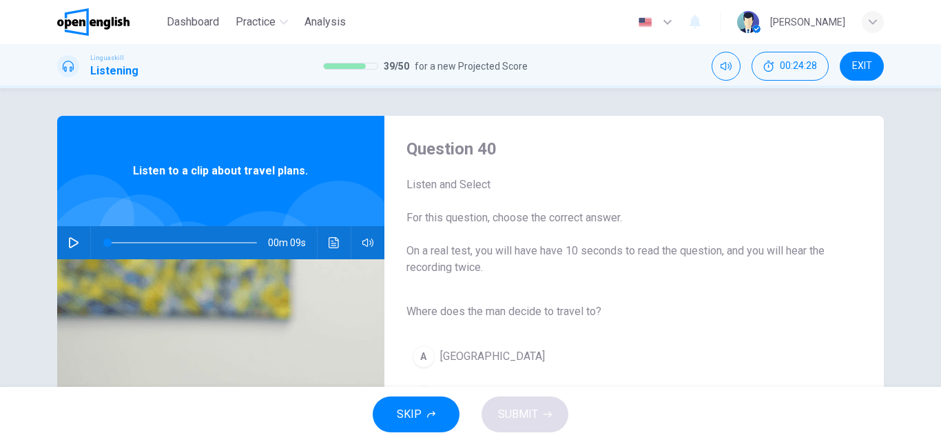
click at [68, 239] on icon "button" at bounding box center [73, 242] width 11 height 11
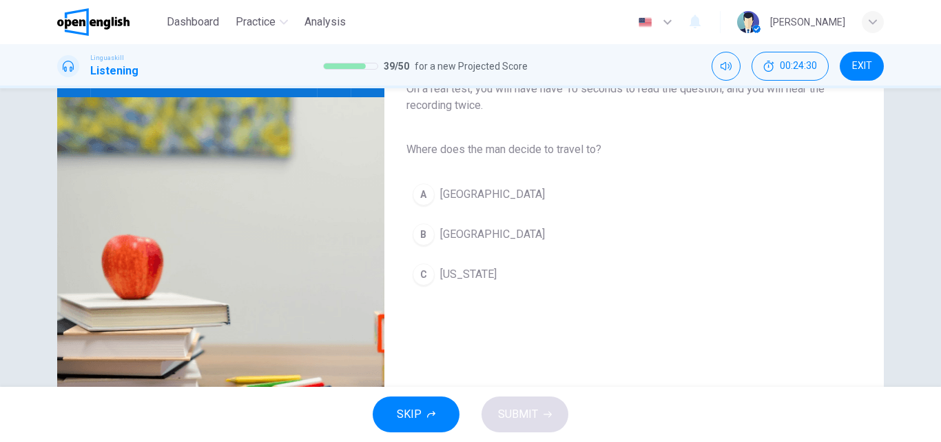
scroll to position [138, 0]
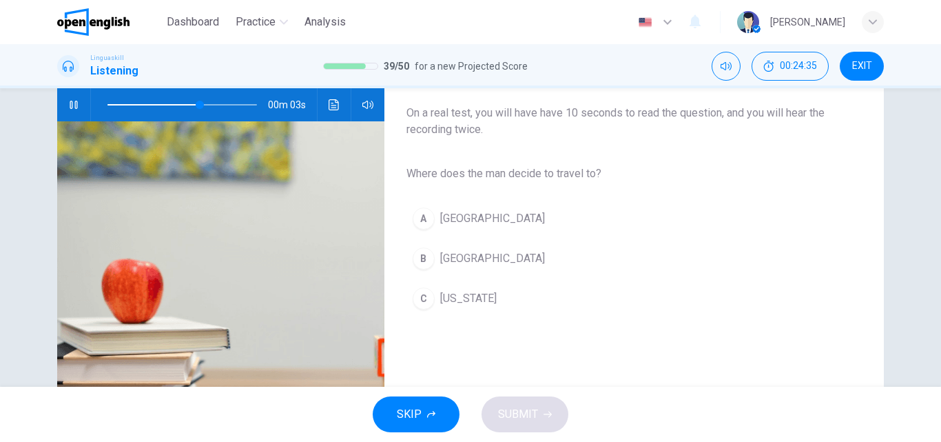
click at [433, 256] on button "B [GEOGRAPHIC_DATA]" at bounding box center [623, 258] width 433 height 34
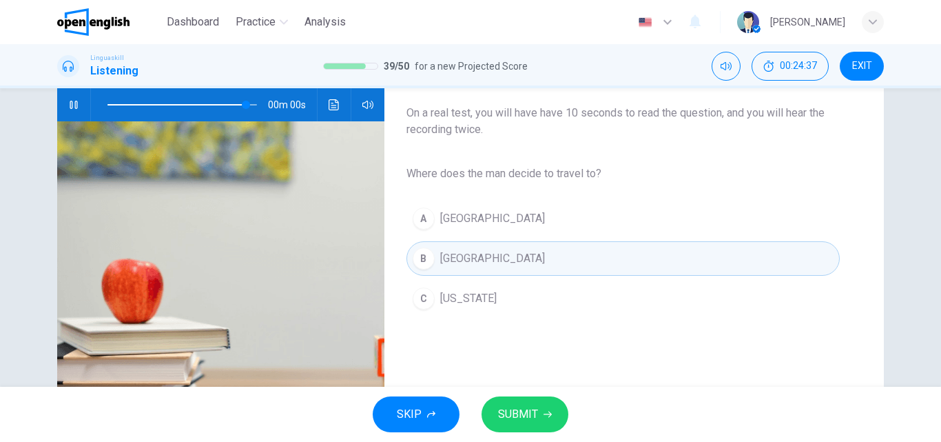
type input "*"
click at [512, 410] on span "SUBMIT" at bounding box center [518, 413] width 40 height 19
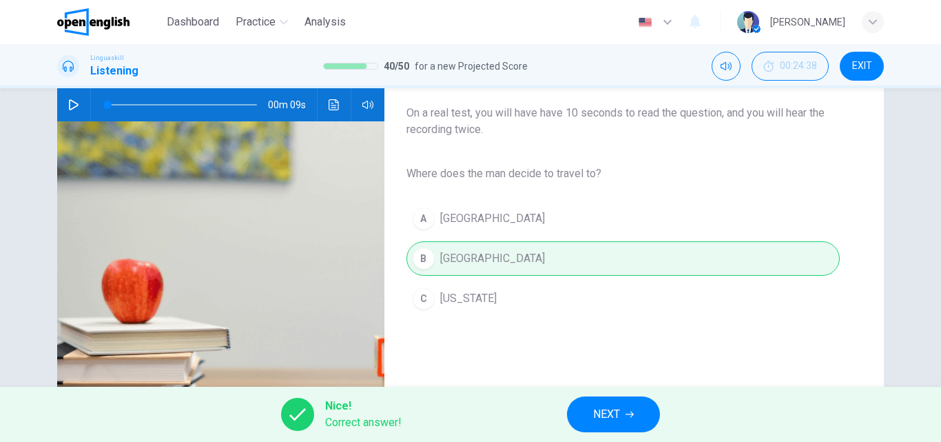
click at [595, 412] on span "NEXT" at bounding box center [606, 413] width 27 height 19
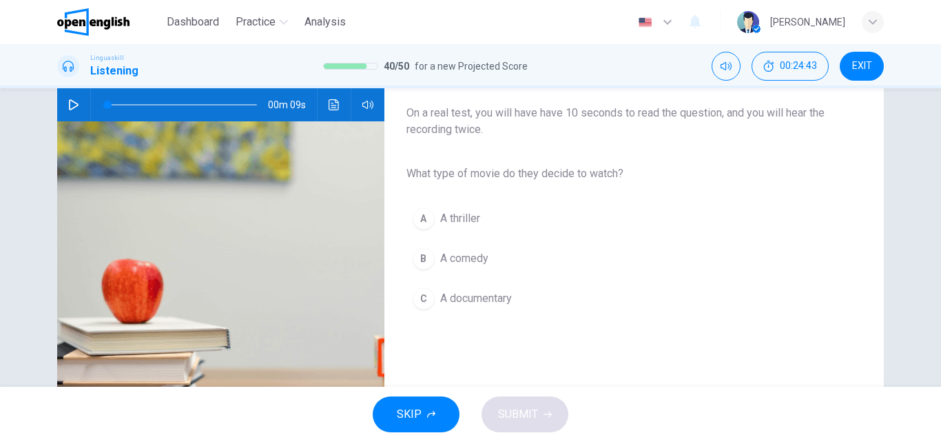
click at [72, 105] on icon "button" at bounding box center [73, 104] width 11 height 11
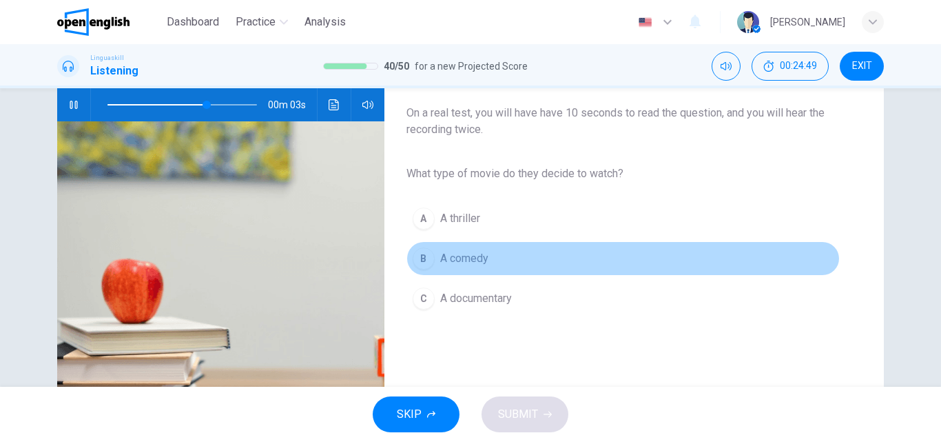
click at [425, 259] on div "B" at bounding box center [424, 258] width 22 height 22
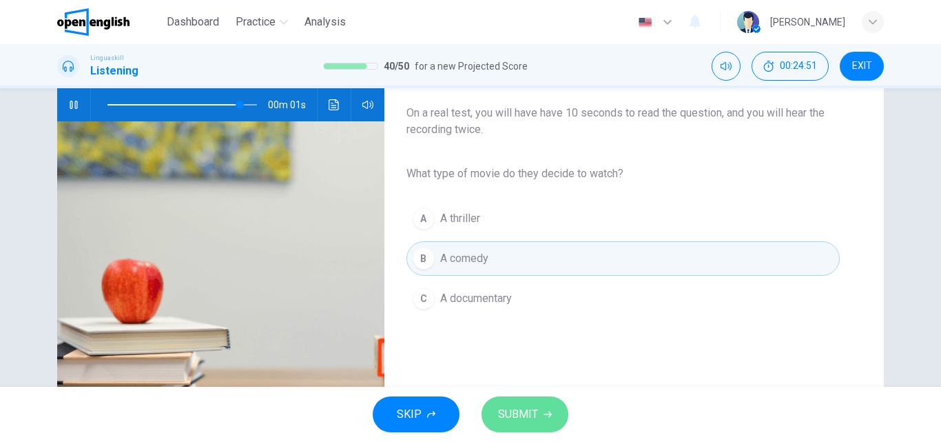
click at [520, 413] on span "SUBMIT" at bounding box center [518, 413] width 40 height 19
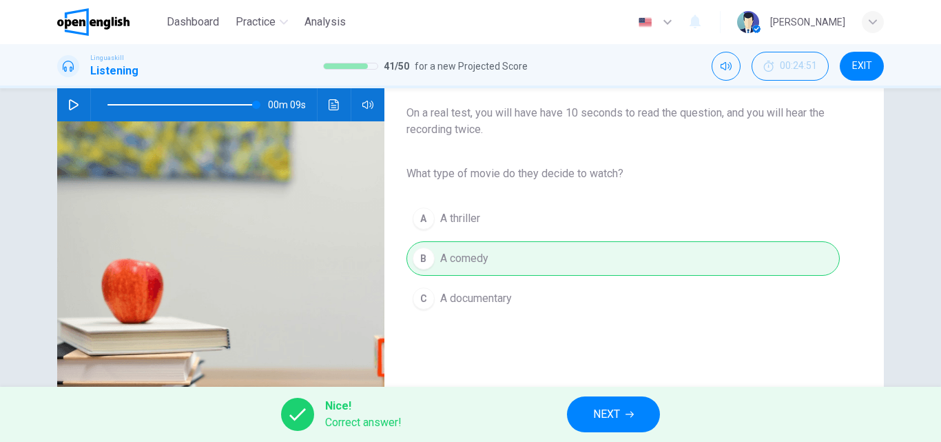
type input "*"
click at [600, 418] on span "NEXT" at bounding box center [606, 413] width 27 height 19
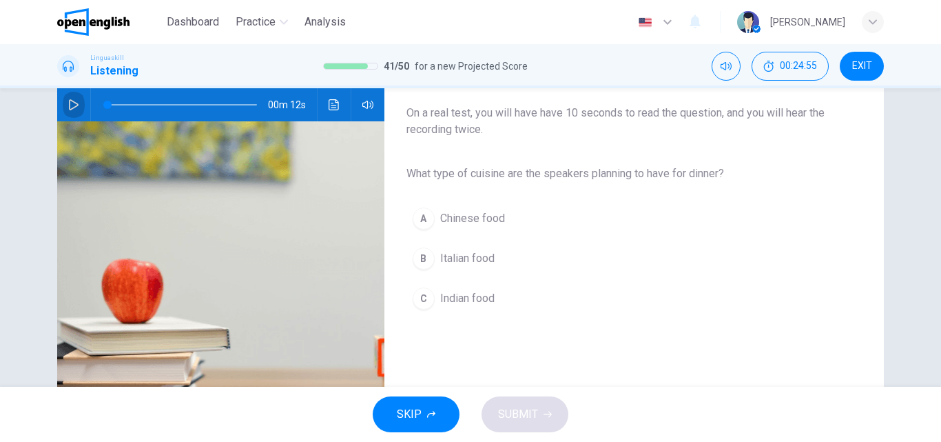
click at [68, 105] on icon "button" at bounding box center [73, 104] width 11 height 11
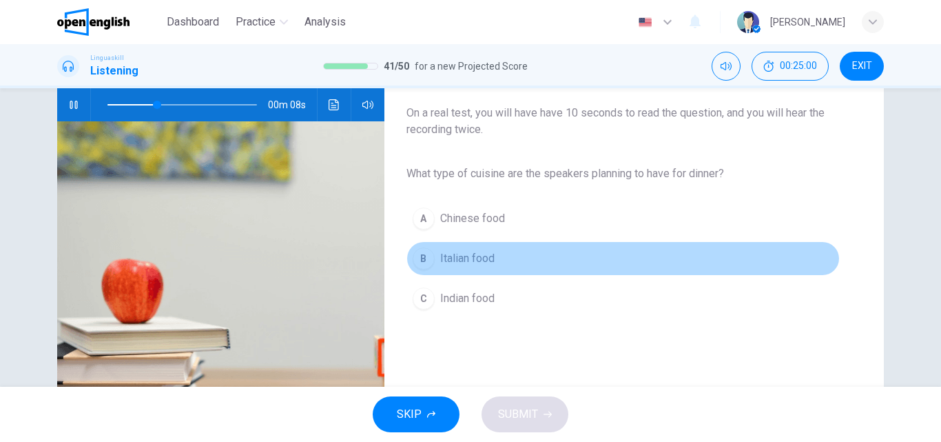
click at [429, 258] on div "B" at bounding box center [424, 258] width 22 height 22
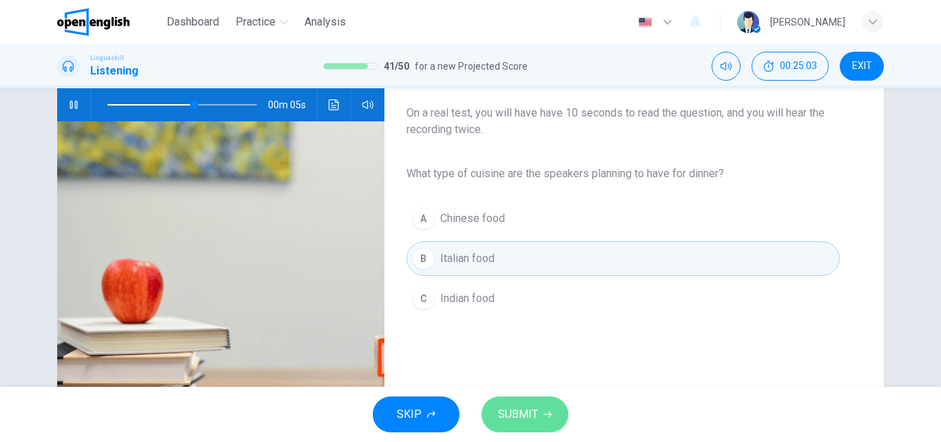
click at [520, 409] on span "SUBMIT" at bounding box center [518, 413] width 40 height 19
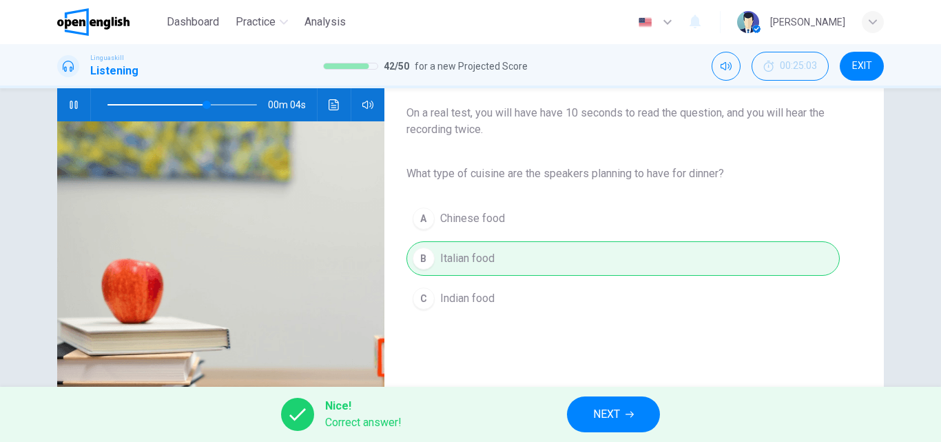
type input "**"
click at [603, 409] on span "NEXT" at bounding box center [606, 413] width 27 height 19
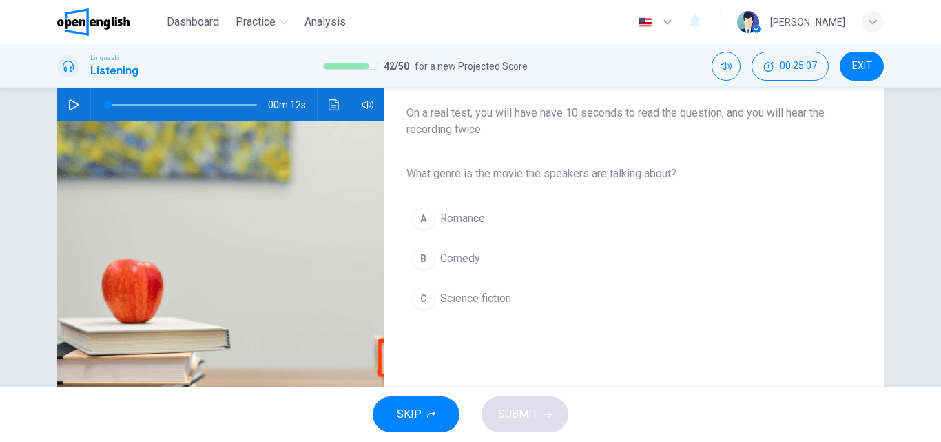
click at [69, 103] on icon "button" at bounding box center [73, 104] width 11 height 11
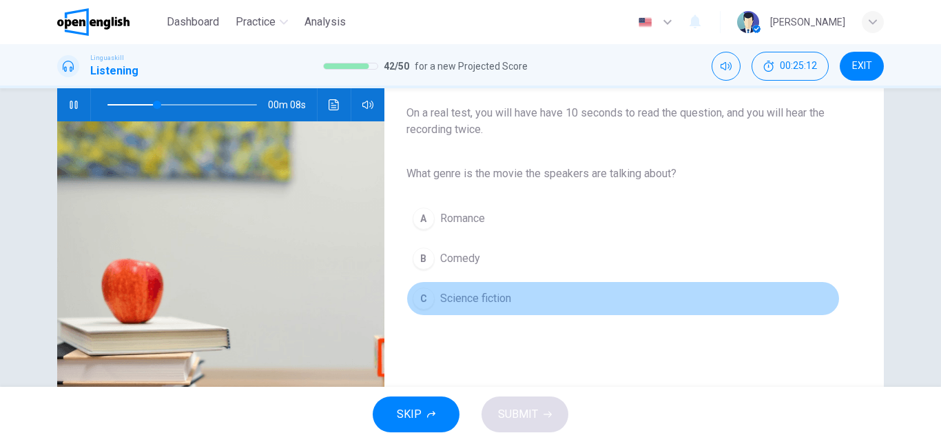
click at [473, 301] on span "Science fiction" at bounding box center [475, 298] width 71 height 17
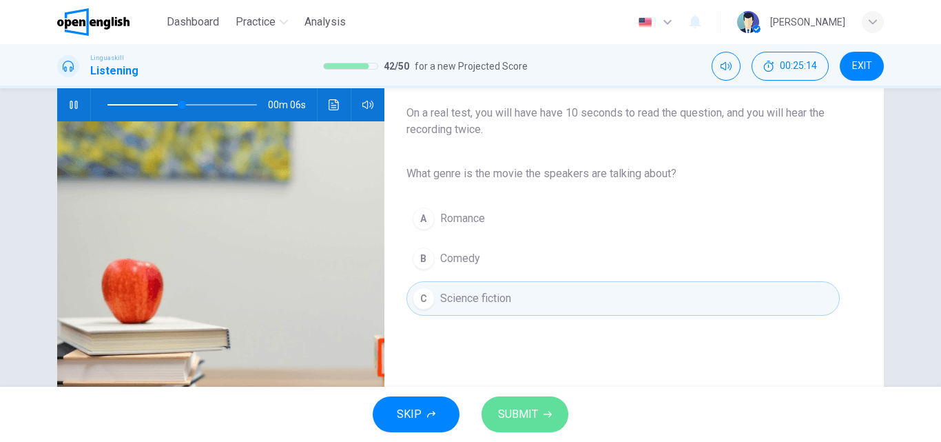
click at [528, 413] on span "SUBMIT" at bounding box center [518, 413] width 40 height 19
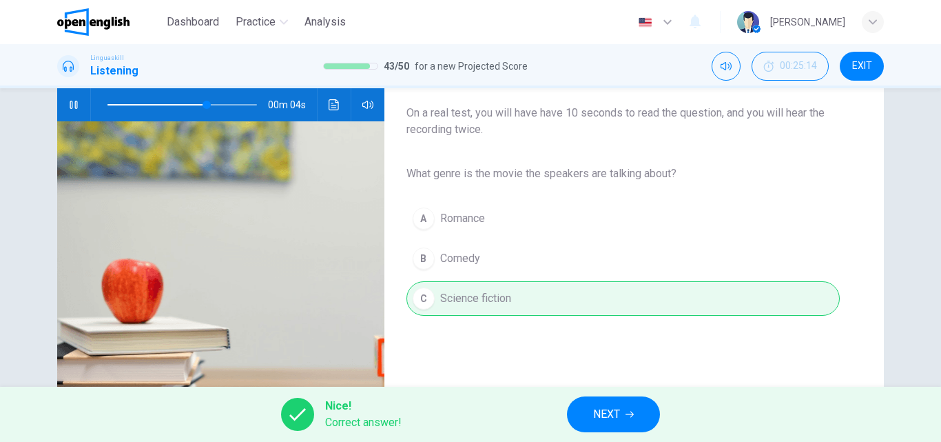
type input "**"
click at [604, 409] on span "NEXT" at bounding box center [606, 413] width 27 height 19
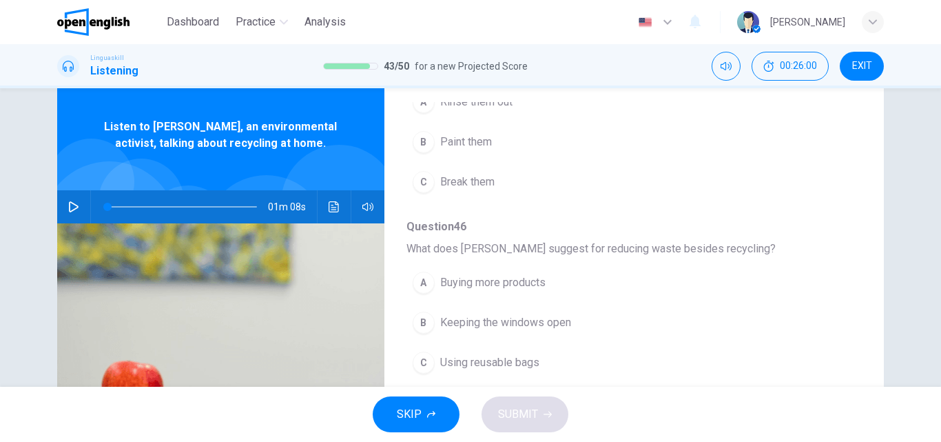
scroll to position [0, 0]
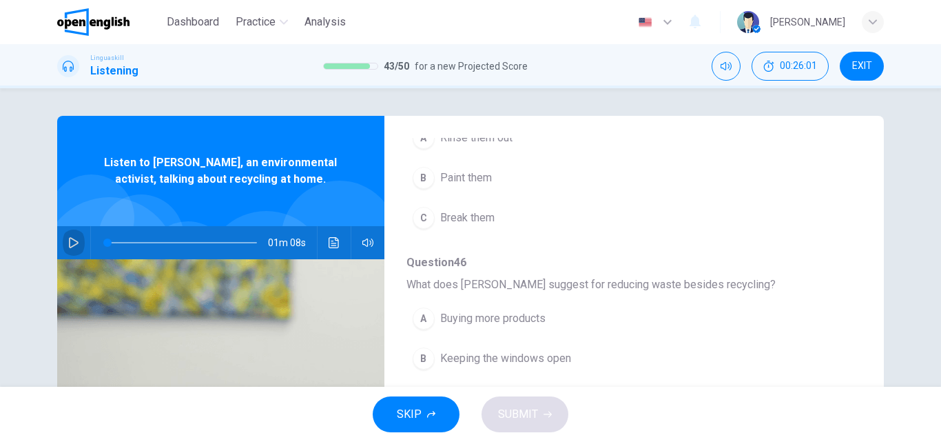
click at [68, 245] on icon "button" at bounding box center [73, 242] width 11 height 11
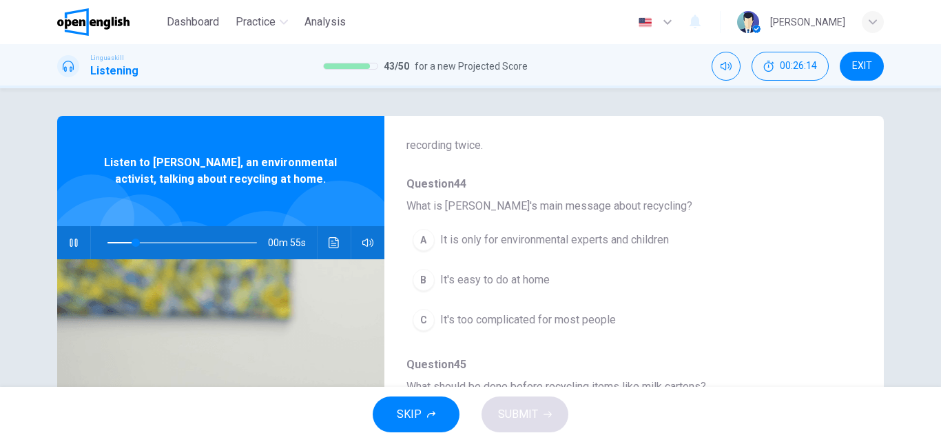
scroll to position [138, 0]
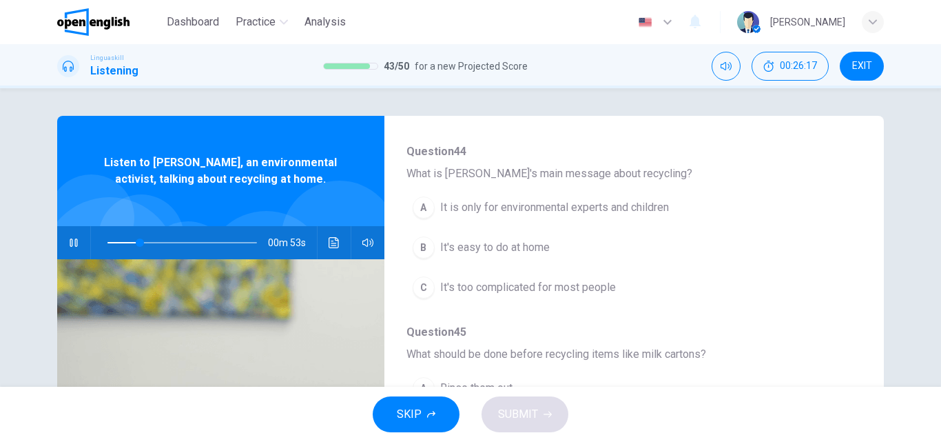
click at [422, 249] on div "B" at bounding box center [424, 247] width 22 height 22
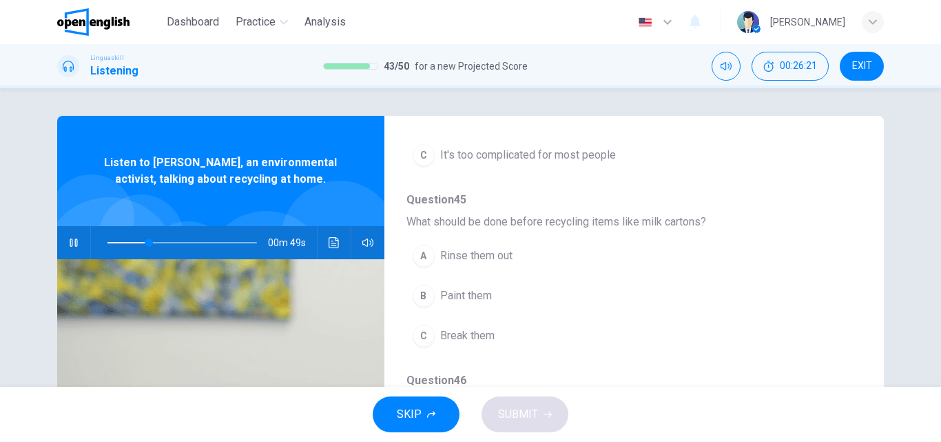
scroll to position [276, 0]
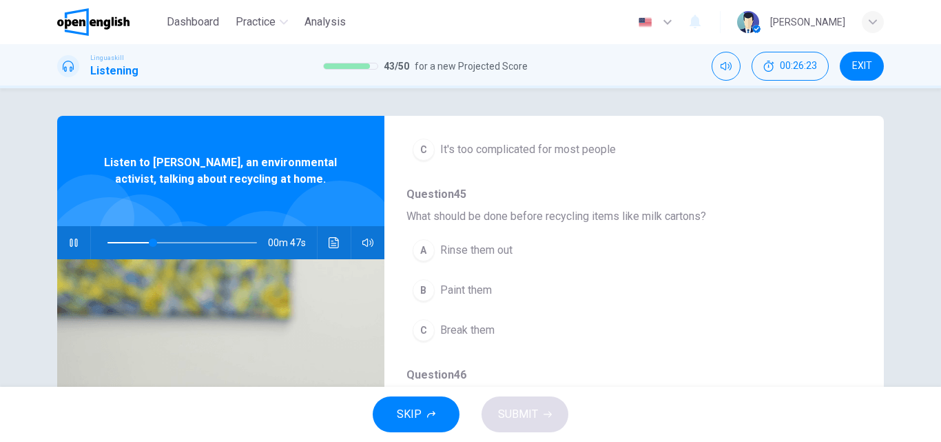
click at [442, 249] on span "Rinse them out" at bounding box center [476, 250] width 72 height 17
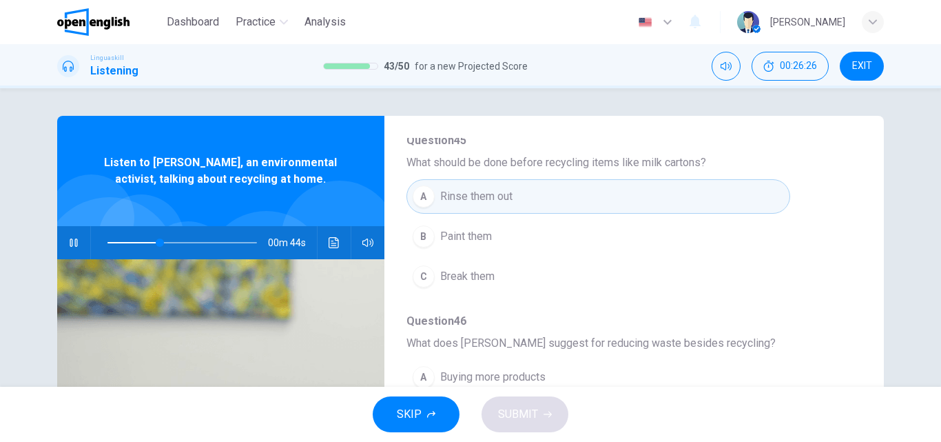
scroll to position [413, 0]
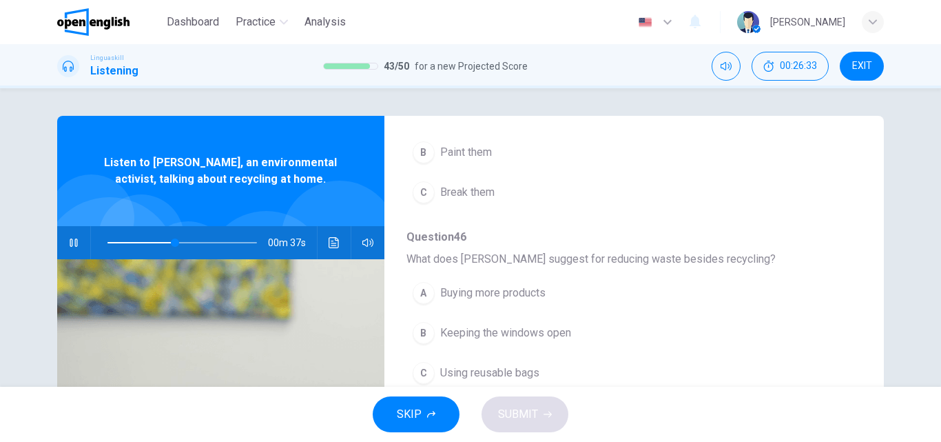
click at [448, 369] on span "Using reusable bags" at bounding box center [489, 372] width 99 height 17
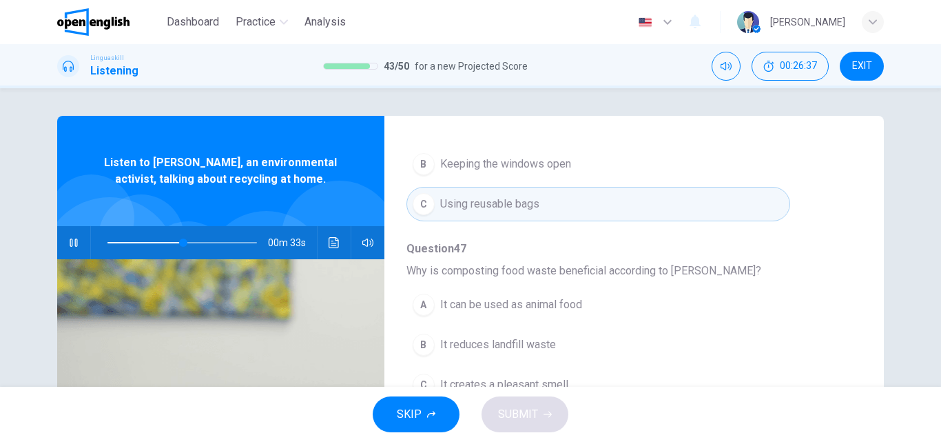
scroll to position [595, 0]
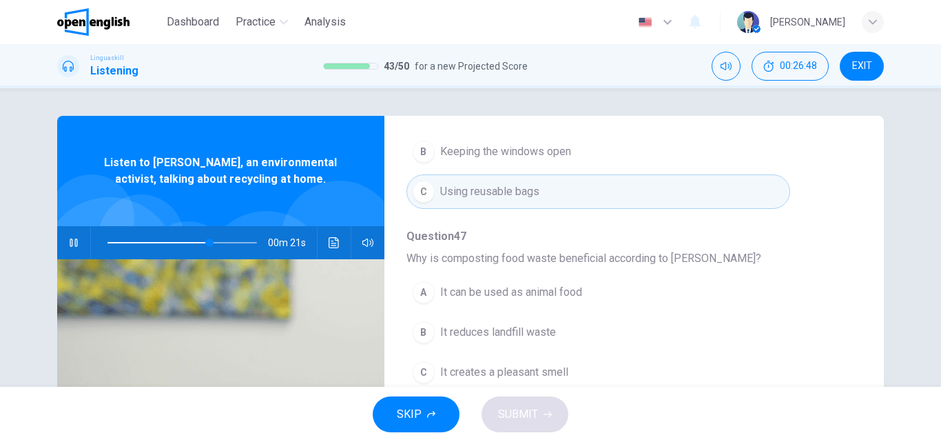
click at [506, 329] on span "It reduces landfill waste" at bounding box center [498, 332] width 116 height 17
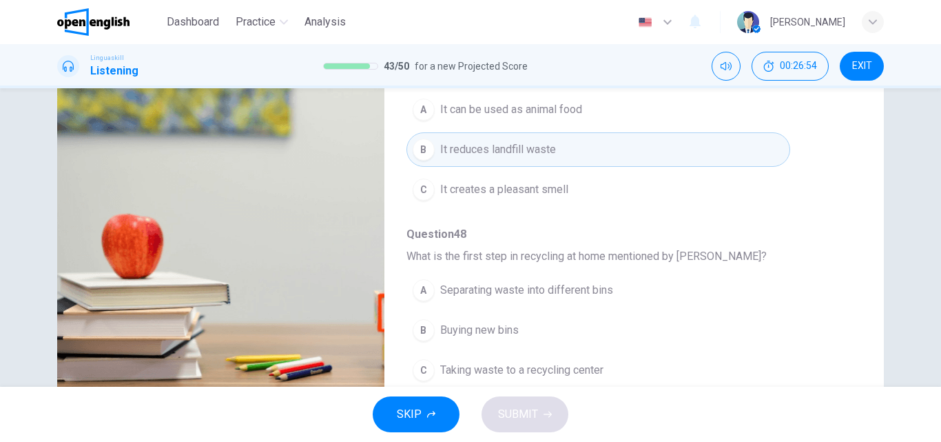
scroll to position [207, 0]
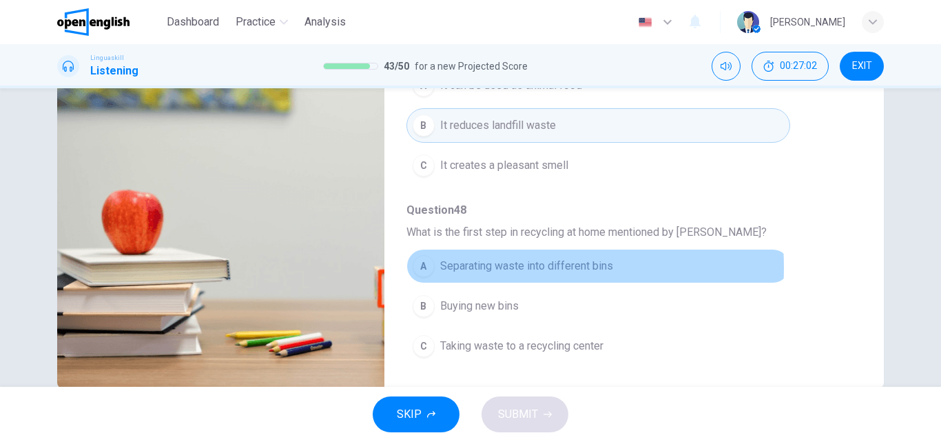
click at [471, 267] on span "Separating waste into different bins" at bounding box center [526, 266] width 173 height 17
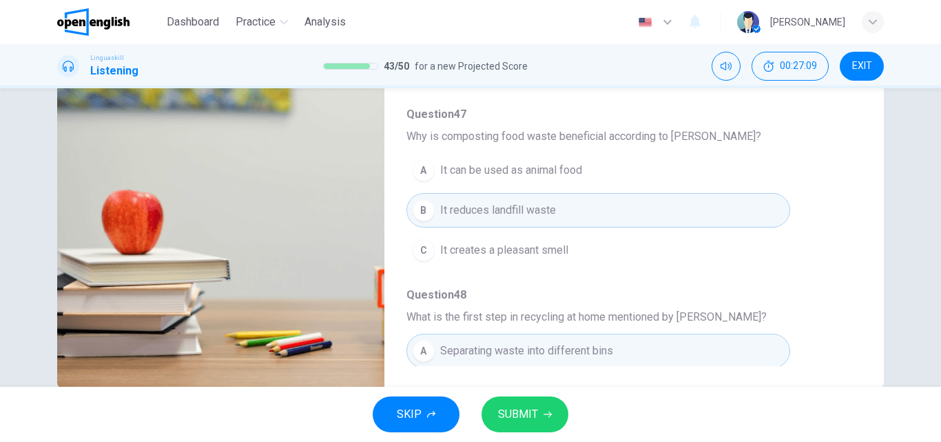
scroll to position [595, 0]
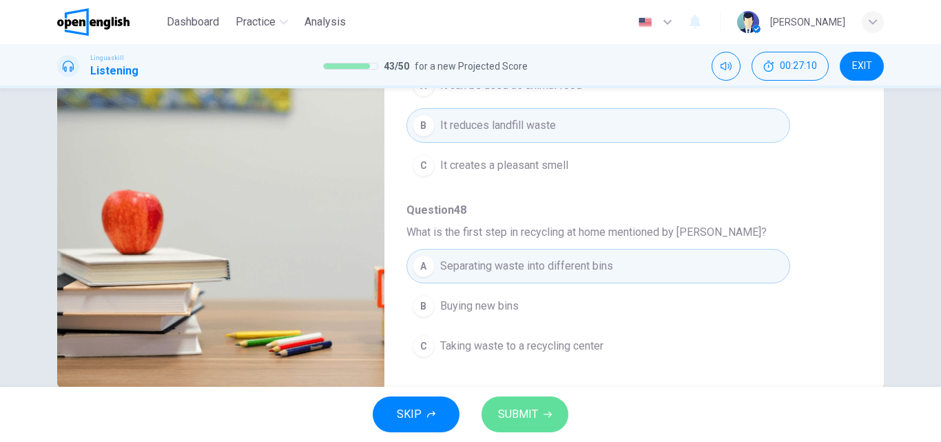
click at [517, 418] on span "SUBMIT" at bounding box center [518, 413] width 40 height 19
type input "*"
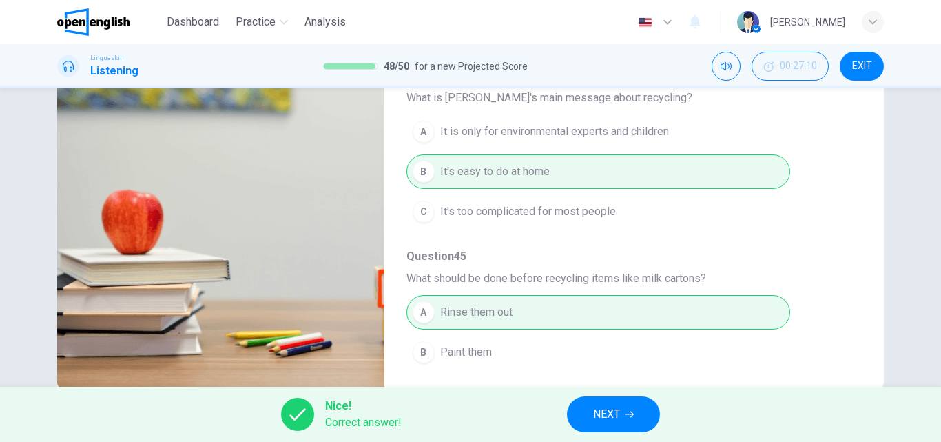
scroll to position [0, 0]
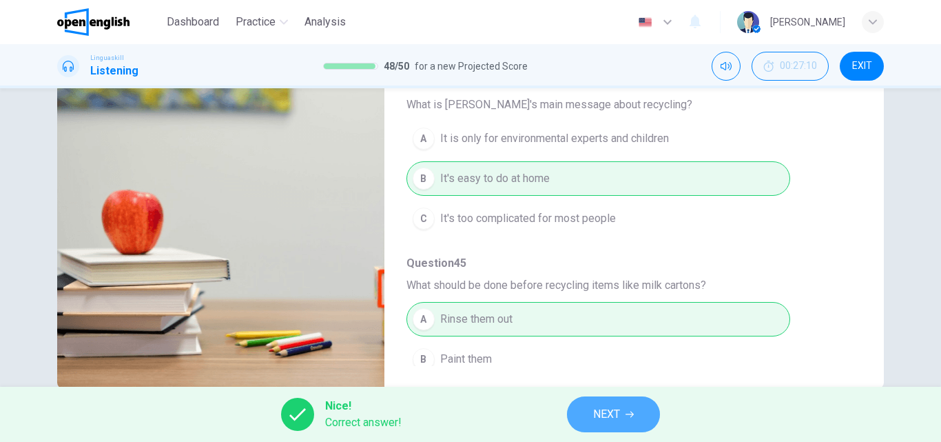
click at [592, 413] on button "NEXT" at bounding box center [613, 414] width 93 height 36
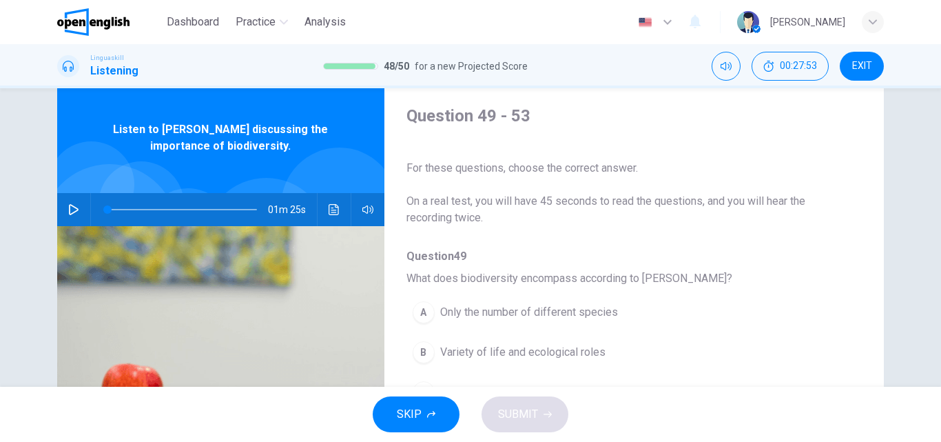
scroll to position [29, 0]
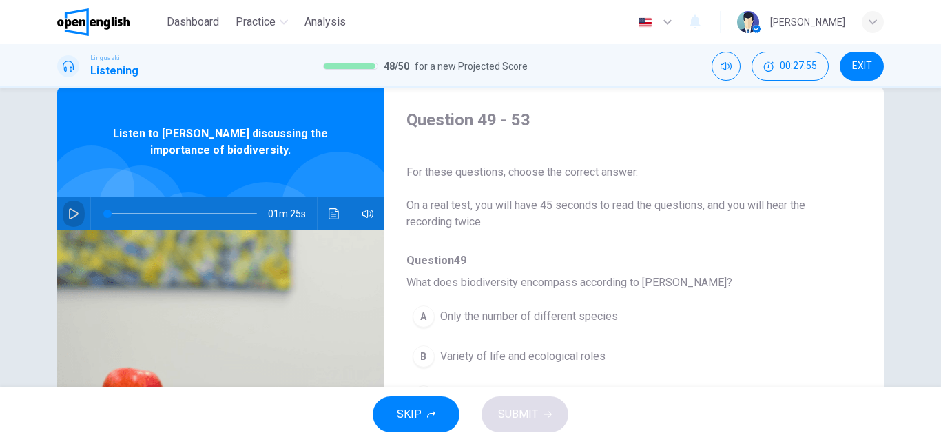
click at [69, 211] on icon "button" at bounding box center [73, 213] width 11 height 11
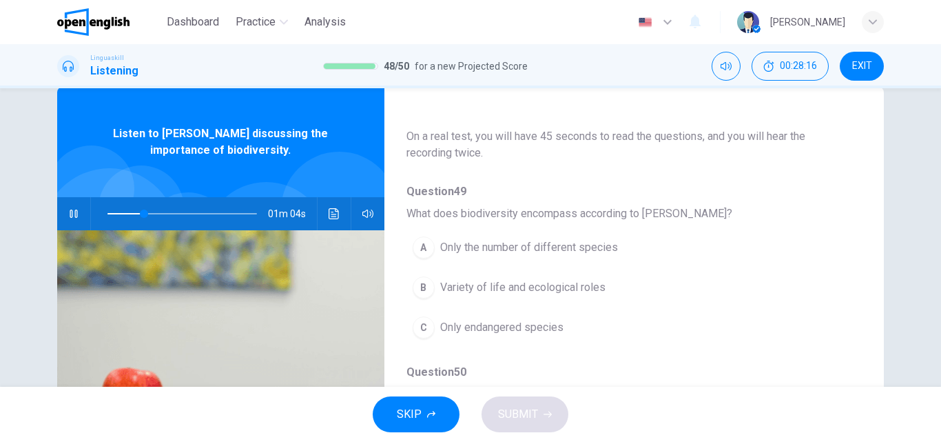
click at [515, 287] on span "Variety of life and ecological roles" at bounding box center [522, 287] width 165 height 17
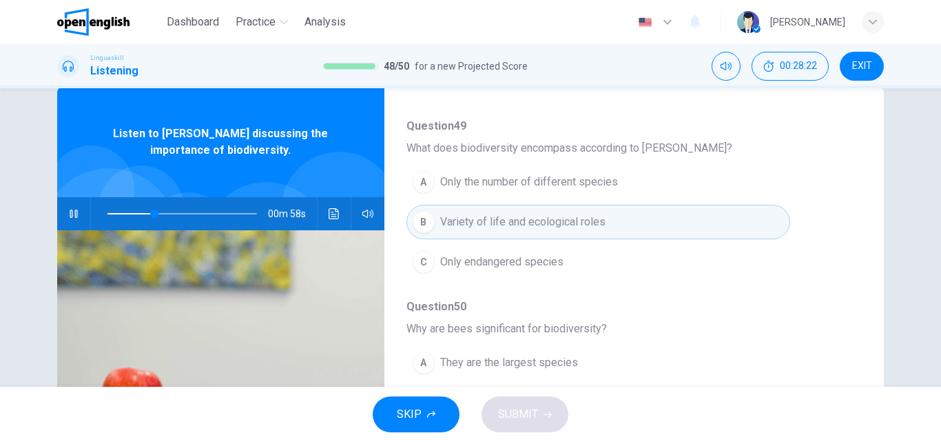
scroll to position [207, 0]
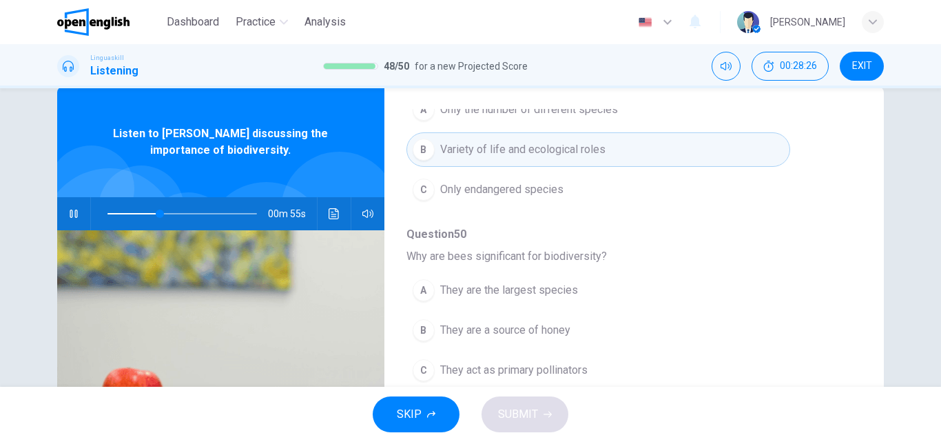
click at [545, 371] on span "They act as primary pollinators" at bounding box center [513, 370] width 147 height 17
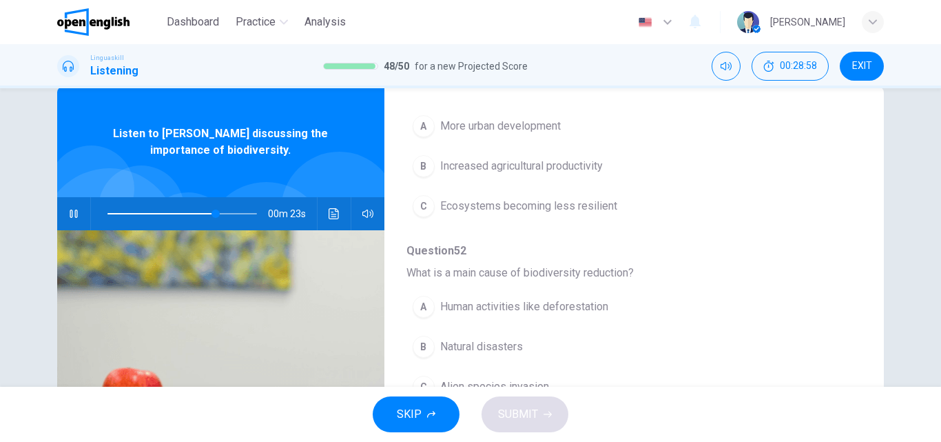
scroll to position [595, 0]
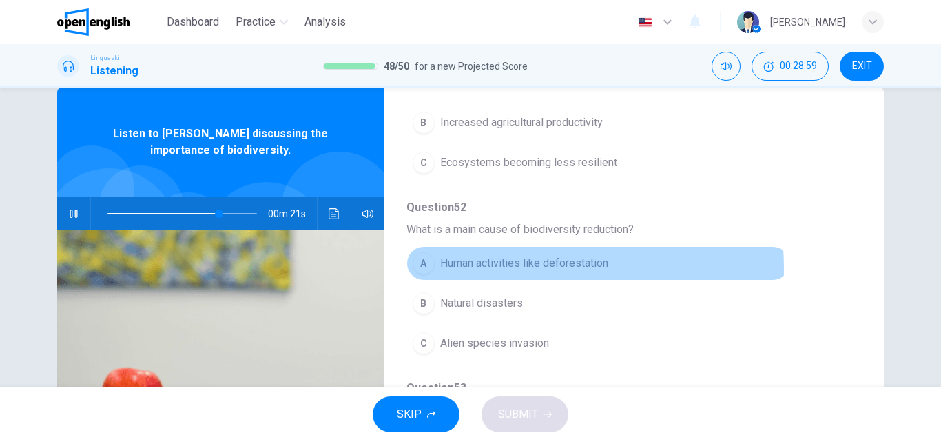
click at [516, 268] on span "Human activities like deforestation" at bounding box center [524, 263] width 168 height 17
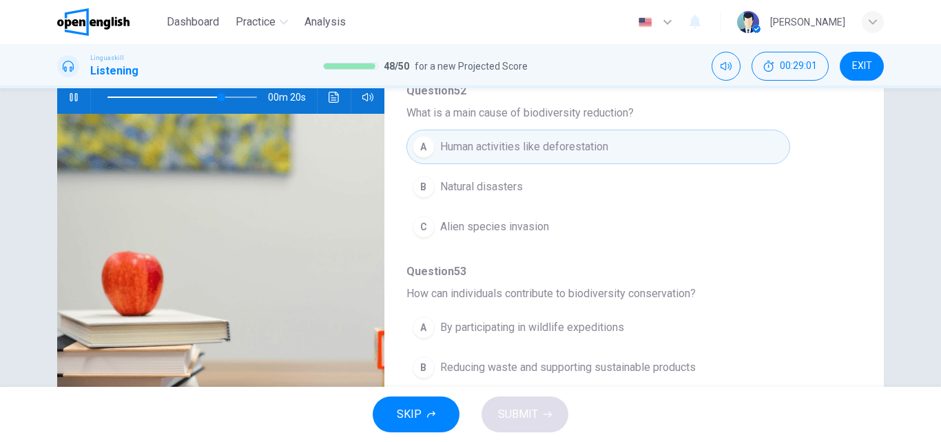
scroll to position [236, 0]
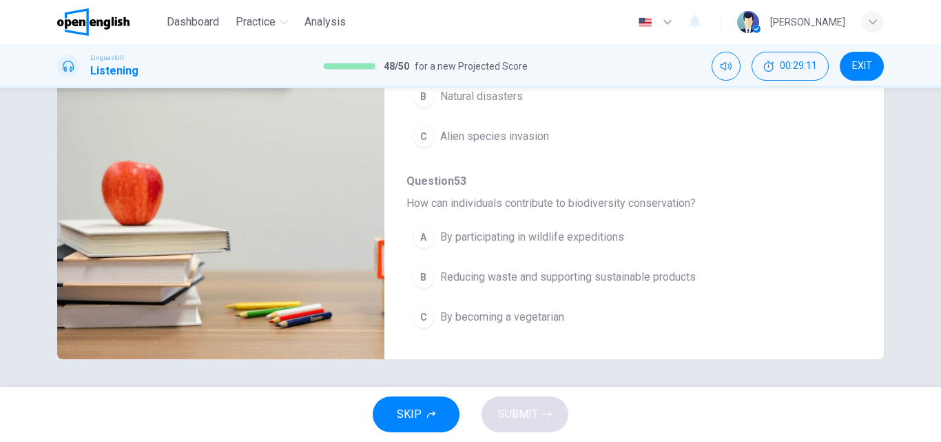
click at [480, 278] on span "Reducing waste and supporting sustainable products" at bounding box center [568, 277] width 256 height 17
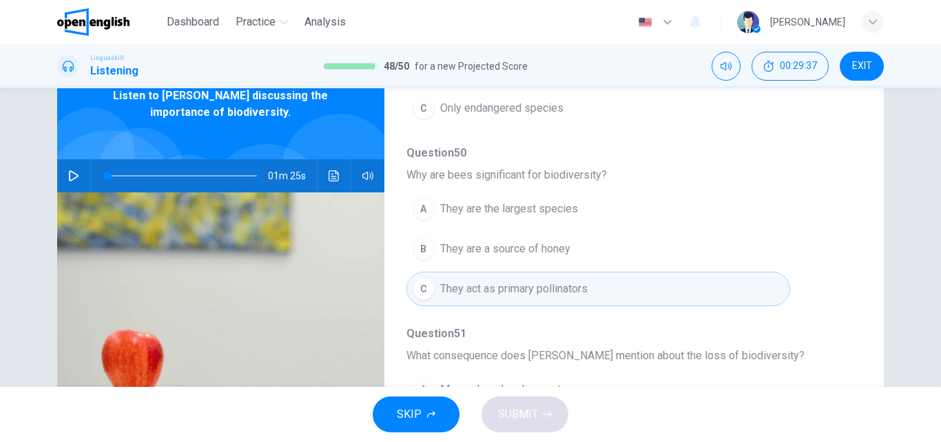
scroll to position [29, 0]
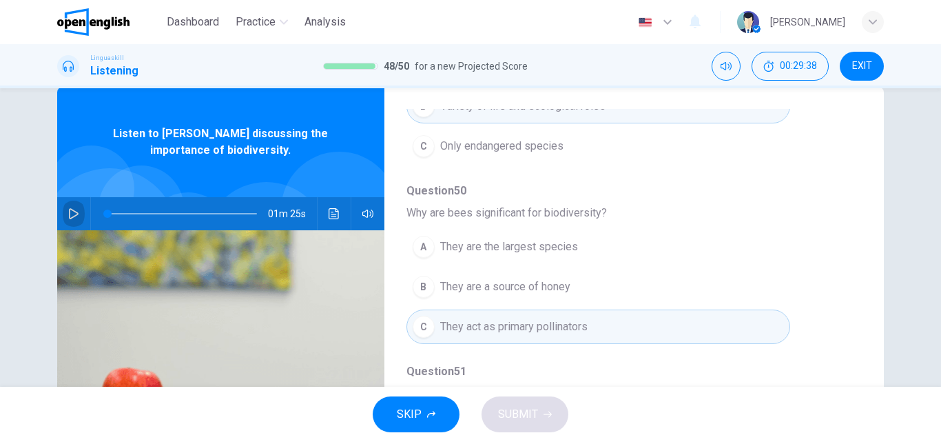
click at [68, 213] on icon "button" at bounding box center [73, 213] width 11 height 11
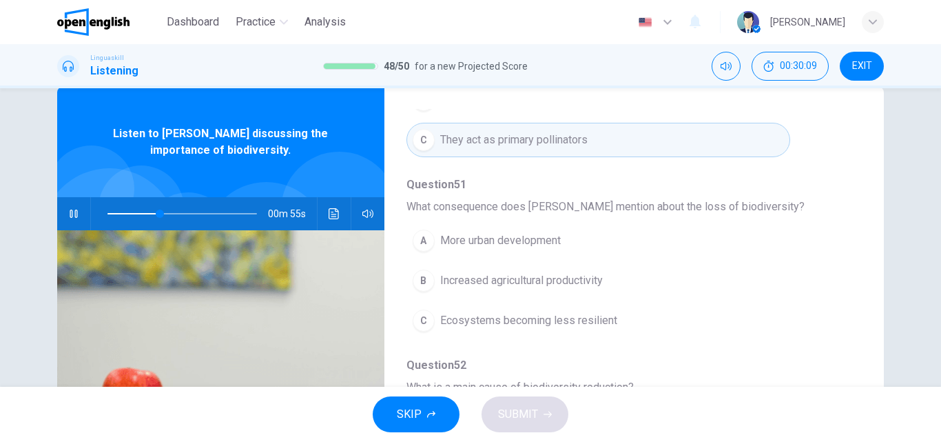
scroll to position [457, 0]
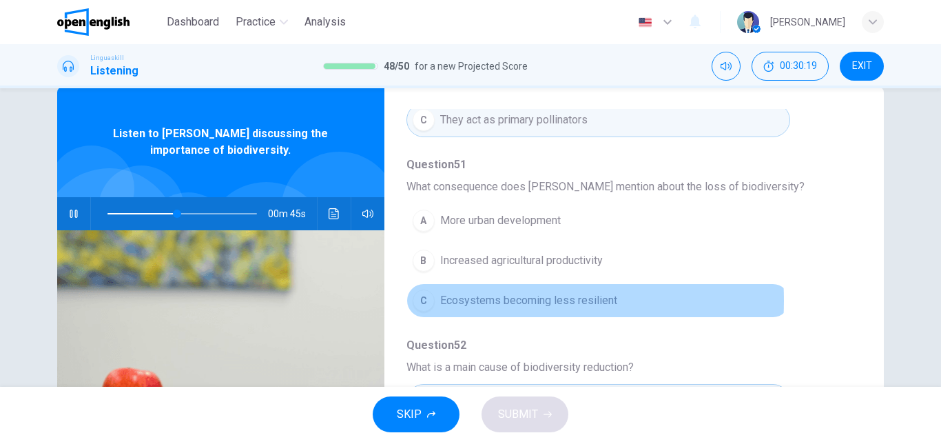
click at [475, 300] on span "Ecosystems becoming less resilient" at bounding box center [528, 300] width 177 height 17
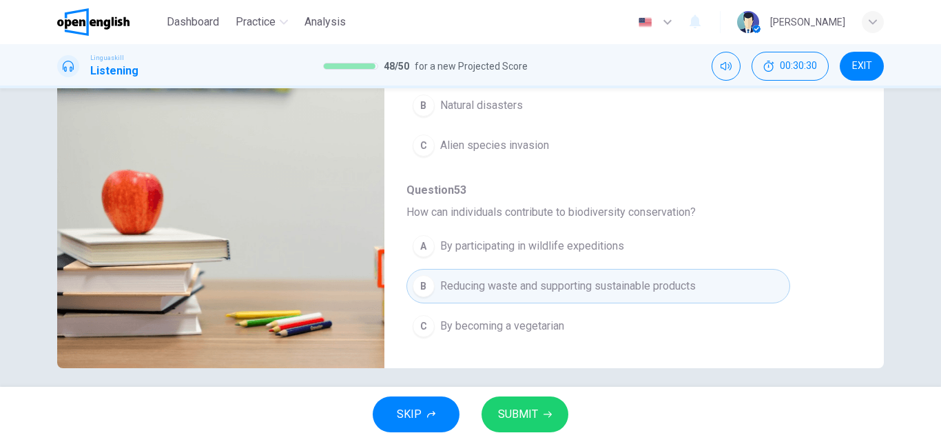
scroll to position [236, 0]
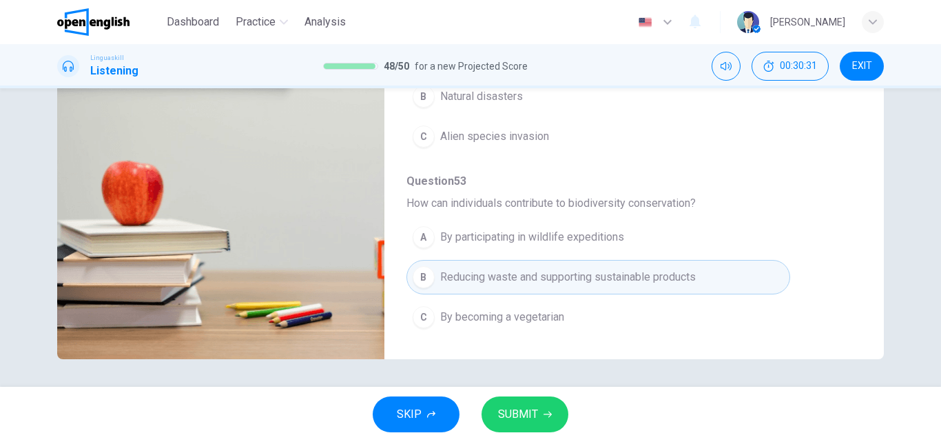
click at [524, 405] on span "SUBMIT" at bounding box center [518, 413] width 40 height 19
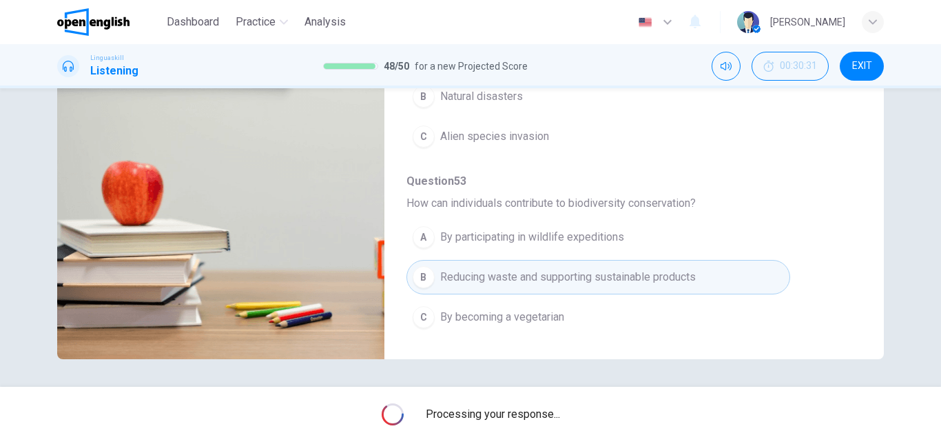
type input "**"
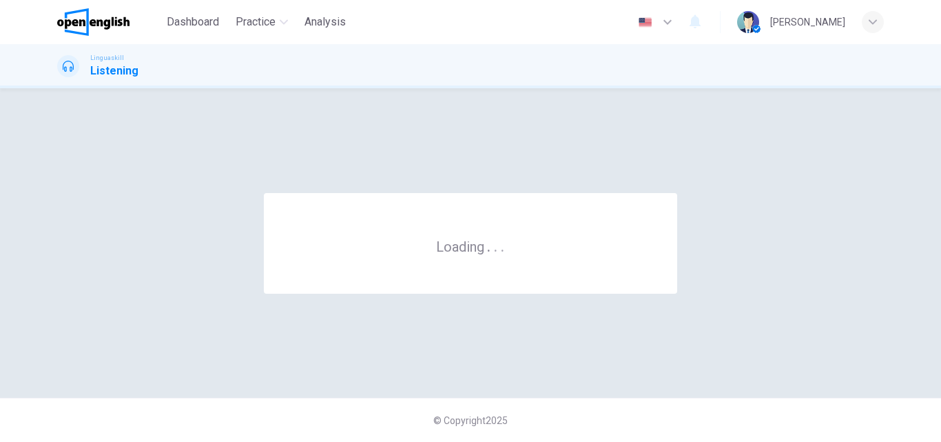
scroll to position [0, 0]
